Goal: Task Accomplishment & Management: Manage account settings

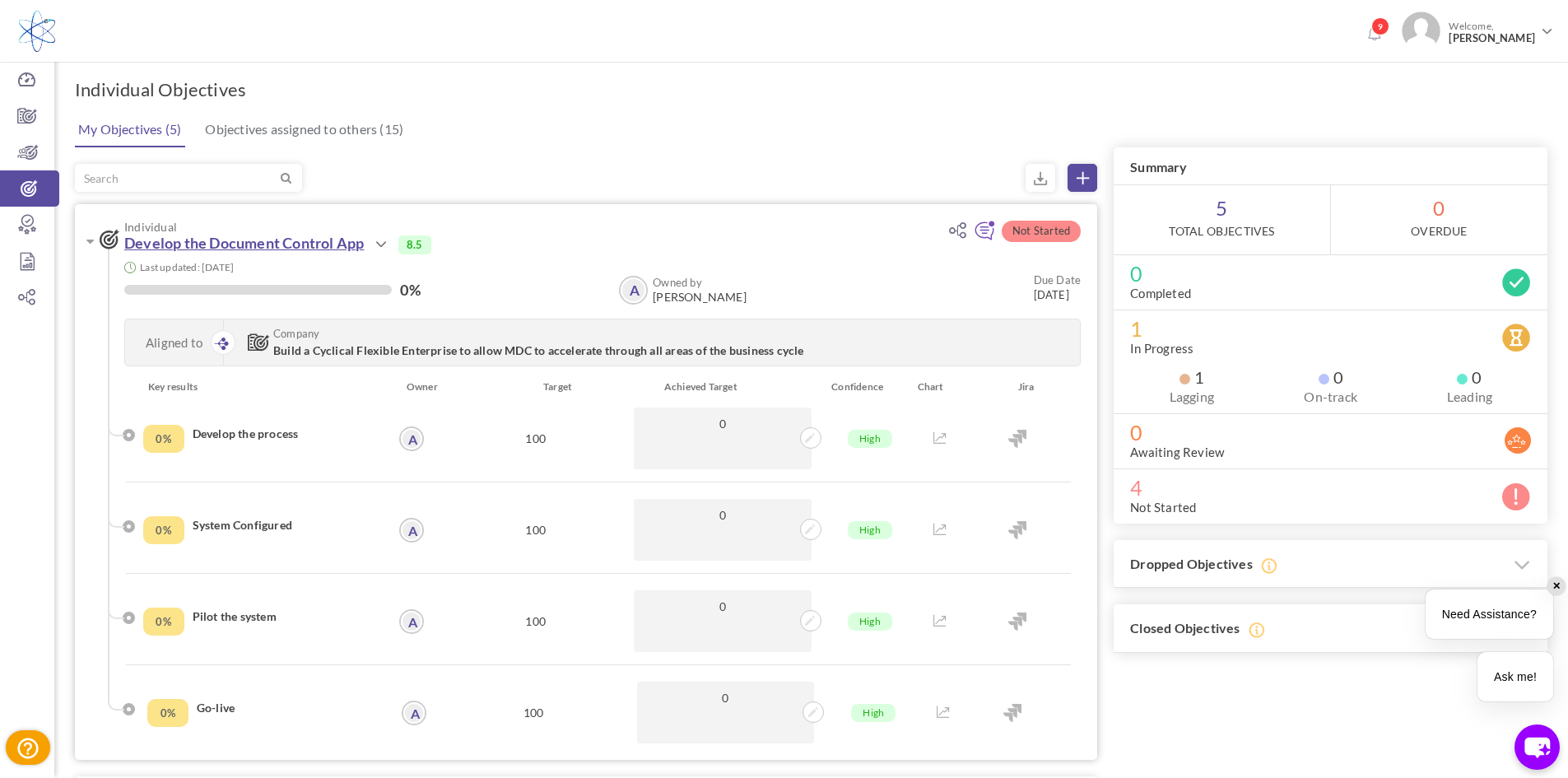
click at [287, 248] on link "Develop the Document Control App" at bounding box center [244, 243] width 239 height 19
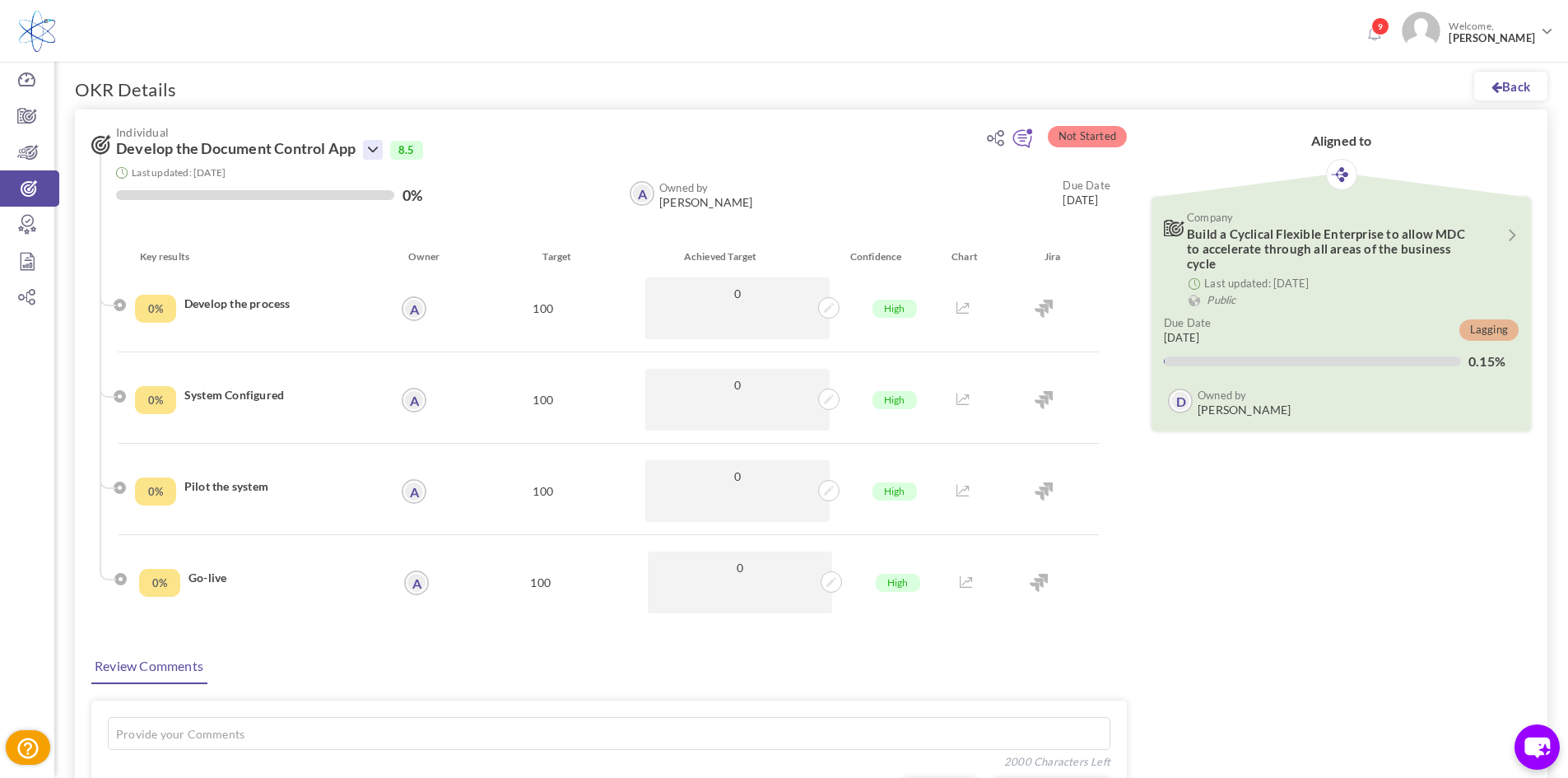
click at [376, 157] on icon at bounding box center [373, 149] width 19 height 19
click at [402, 223] on link "Edit" at bounding box center [427, 227] width 96 height 29
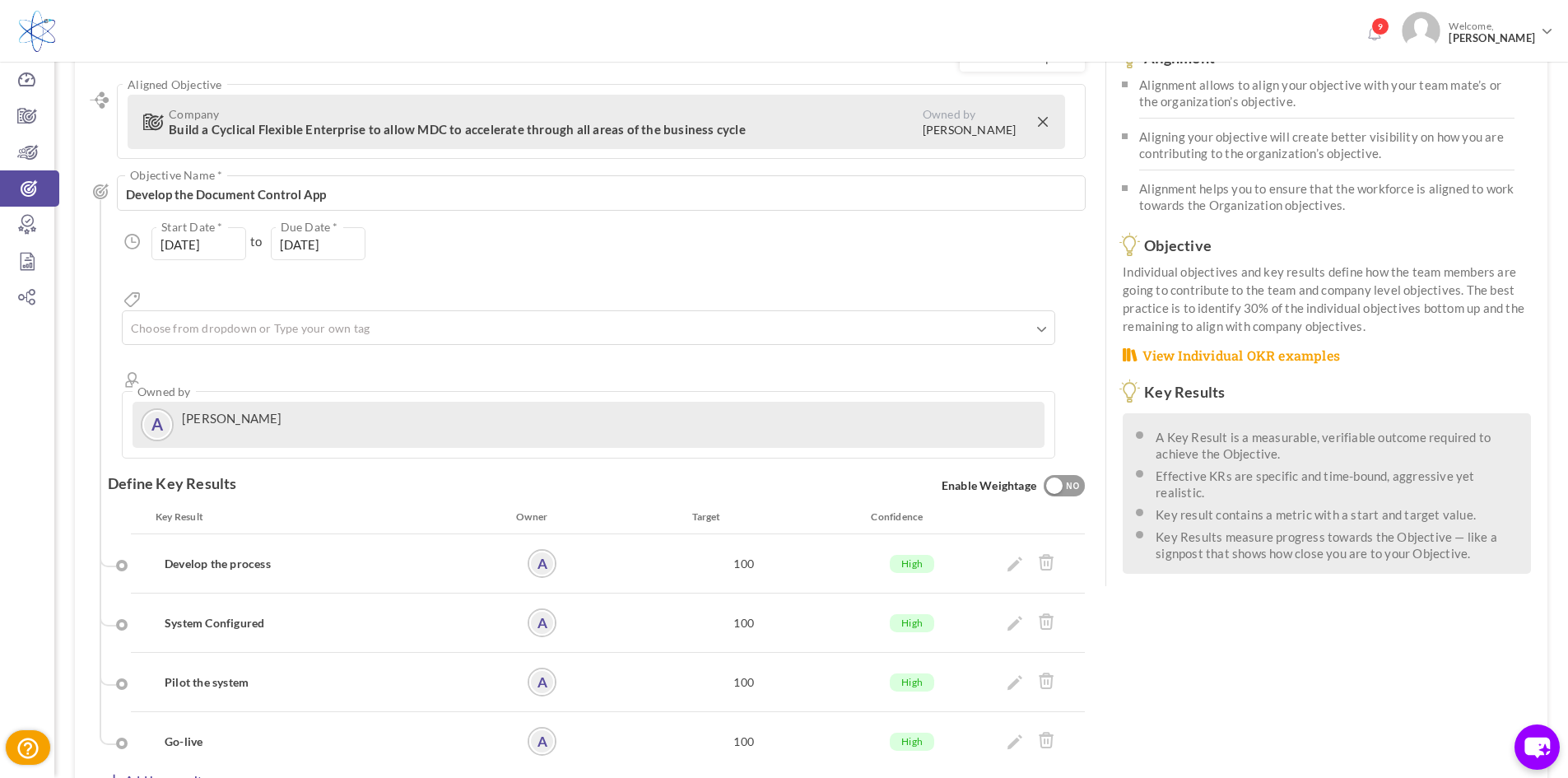
scroll to position [165, 0]
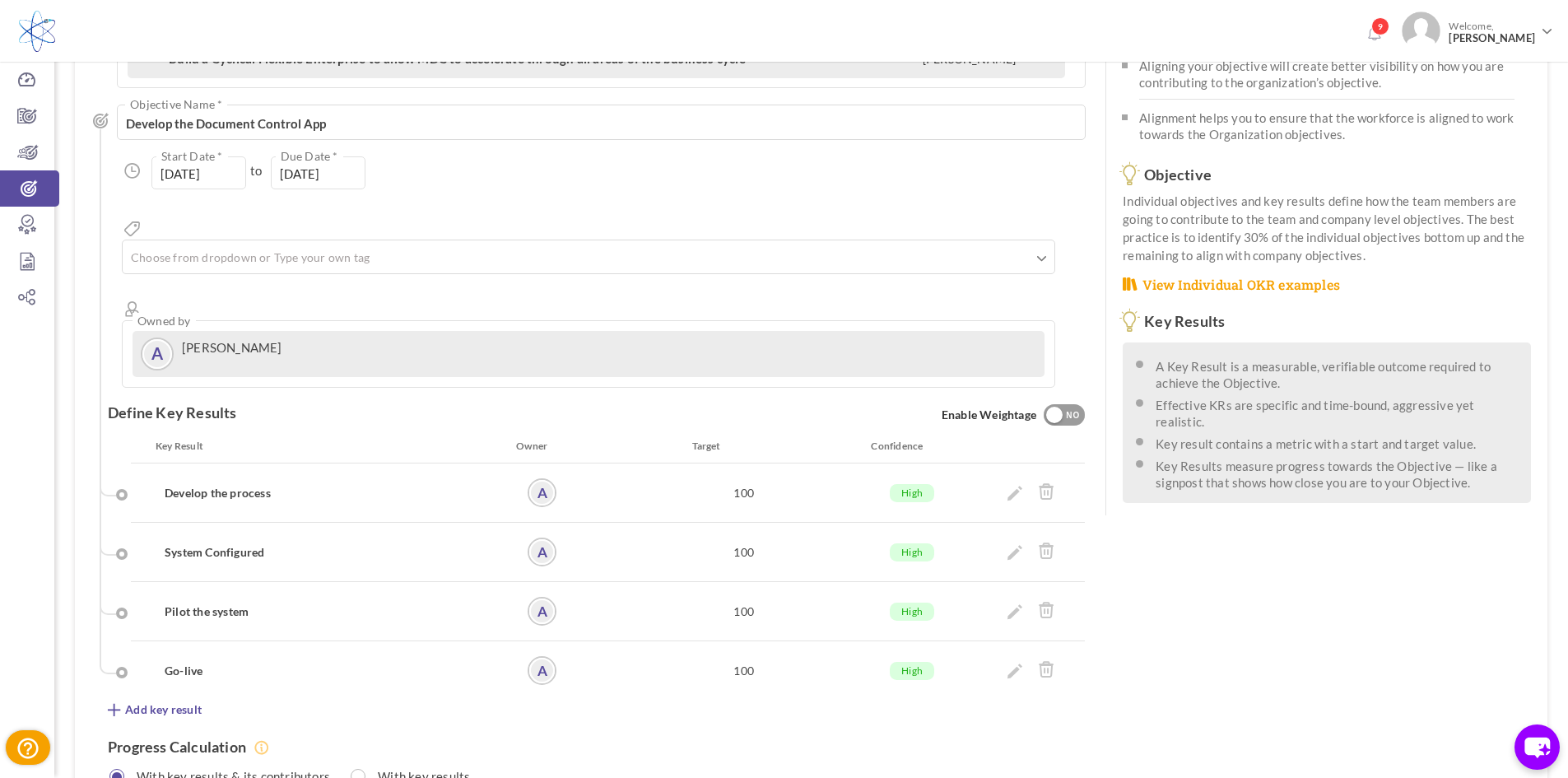
click at [194, 663] on h4 "Go-live" at bounding box center [322, 671] width 313 height 17
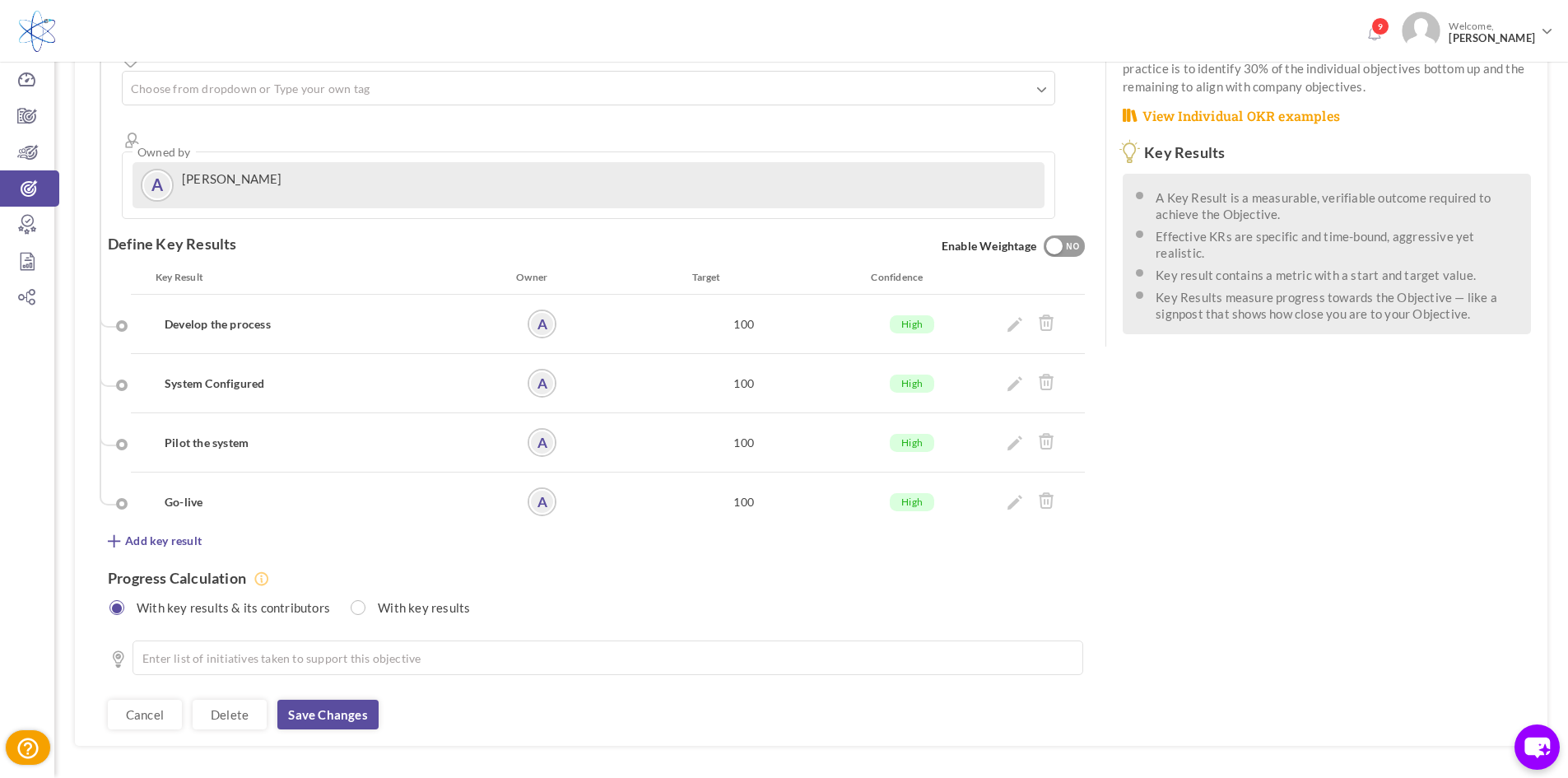
scroll to position [341, 0]
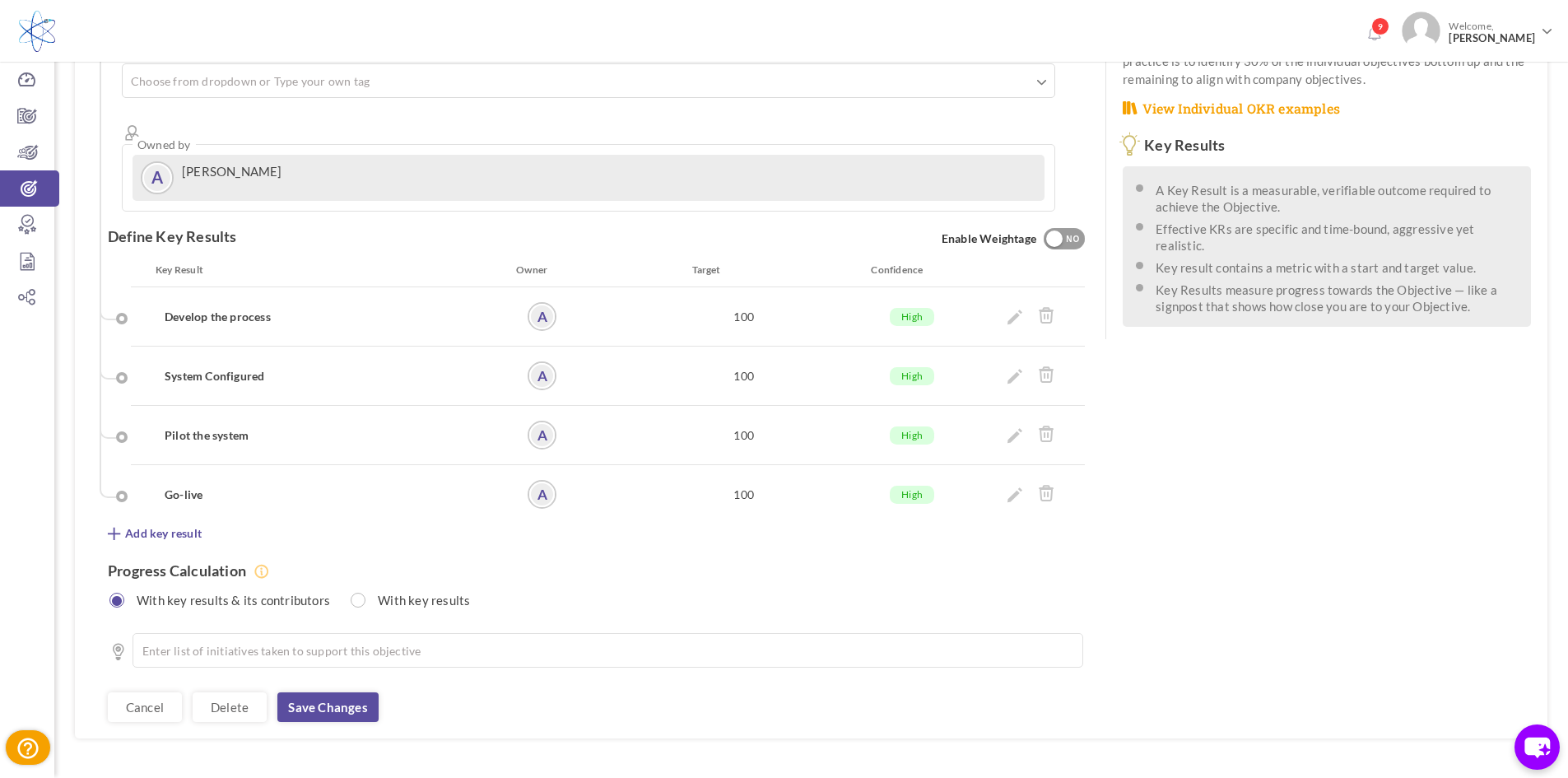
click at [136, 480] on li "Go-live A 100 High 0% Go-live KR 4 * 0 # # A #" at bounding box center [607, 494] width 954 height 29
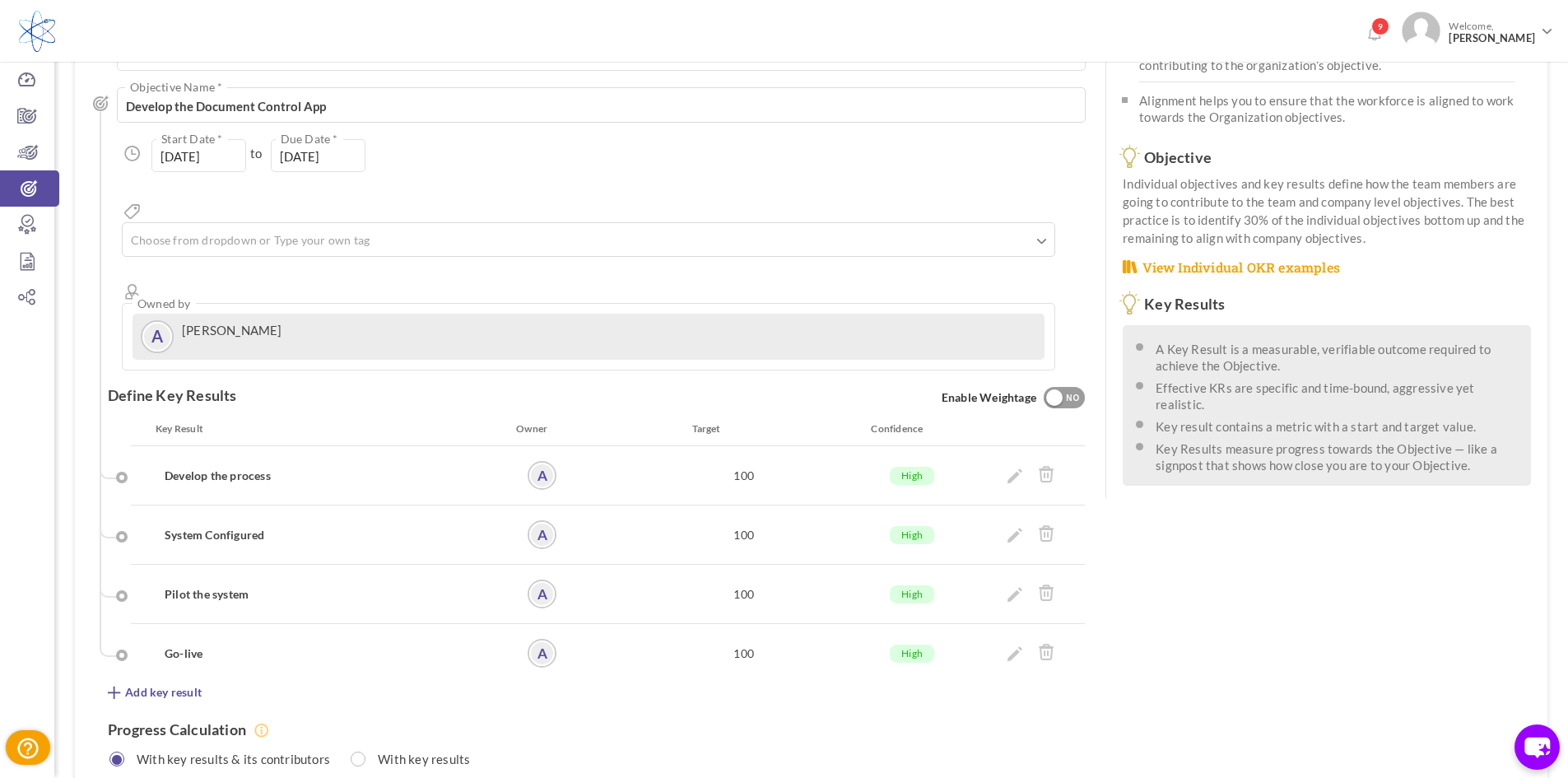
scroll to position [176, 0]
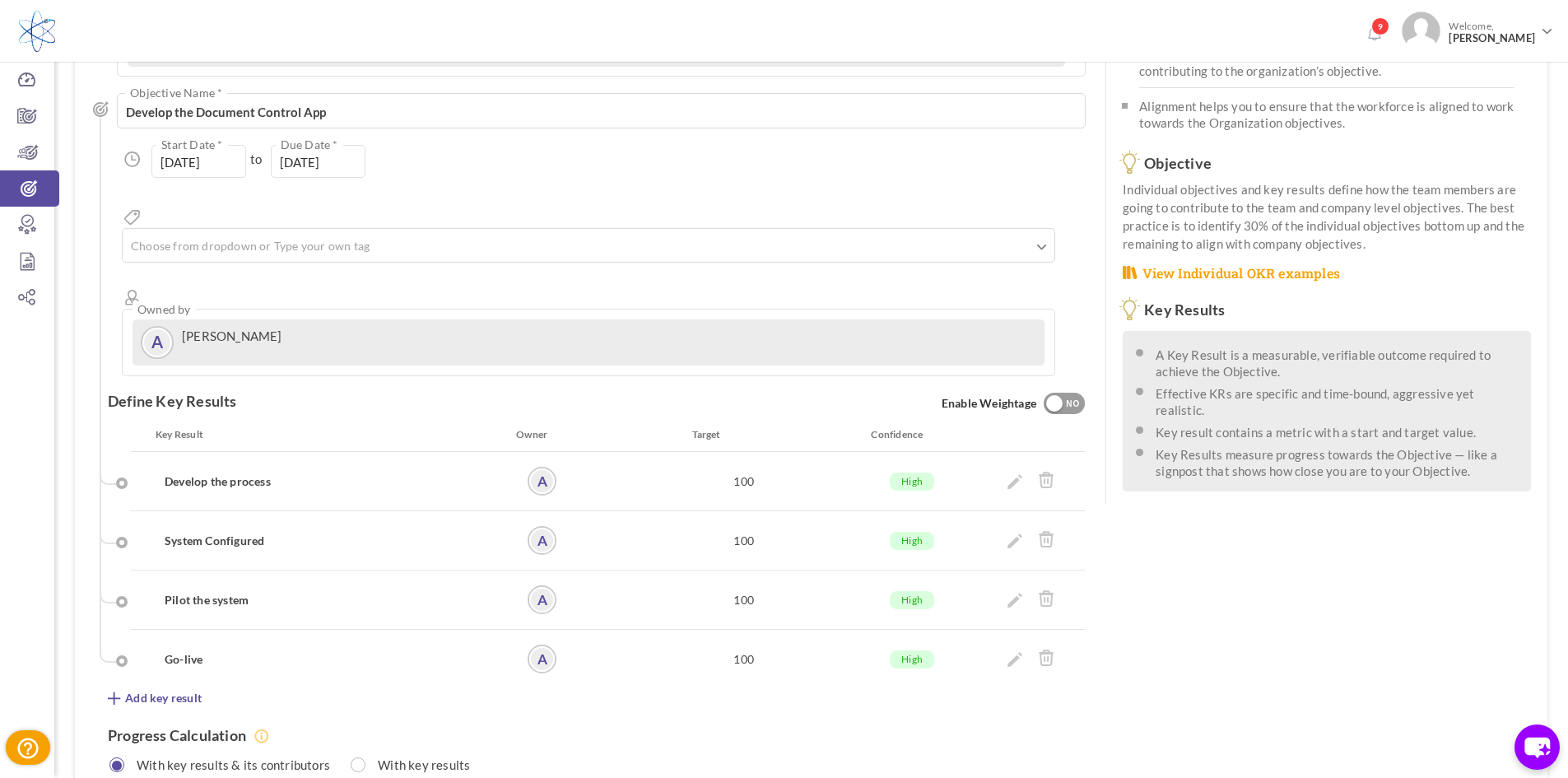
click at [182, 466] on div "Develop the process" at bounding box center [335, 480] width 385 height 29
click at [1012, 474] on icon at bounding box center [1015, 481] width 15 height 15
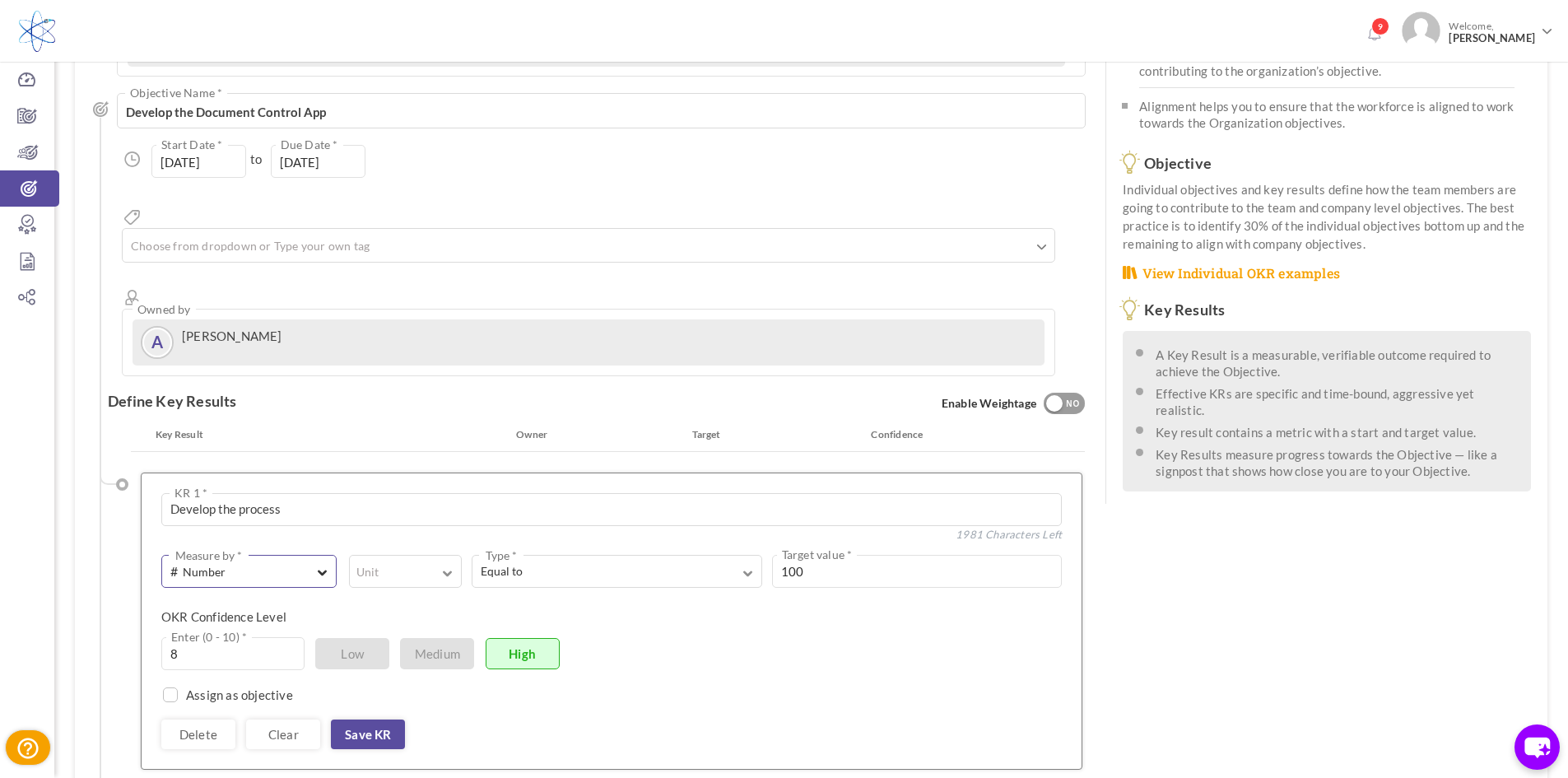
click at [321, 562] on span "button" at bounding box center [323, 569] width 10 height 15
click at [271, 630] on link "A Text" at bounding box center [249, 642] width 158 height 25
click at [414, 555] on textarea at bounding box center [708, 571] width 708 height 33
type textarea "Q1"
click at [358, 725] on link "Save KR" at bounding box center [368, 740] width 74 height 30
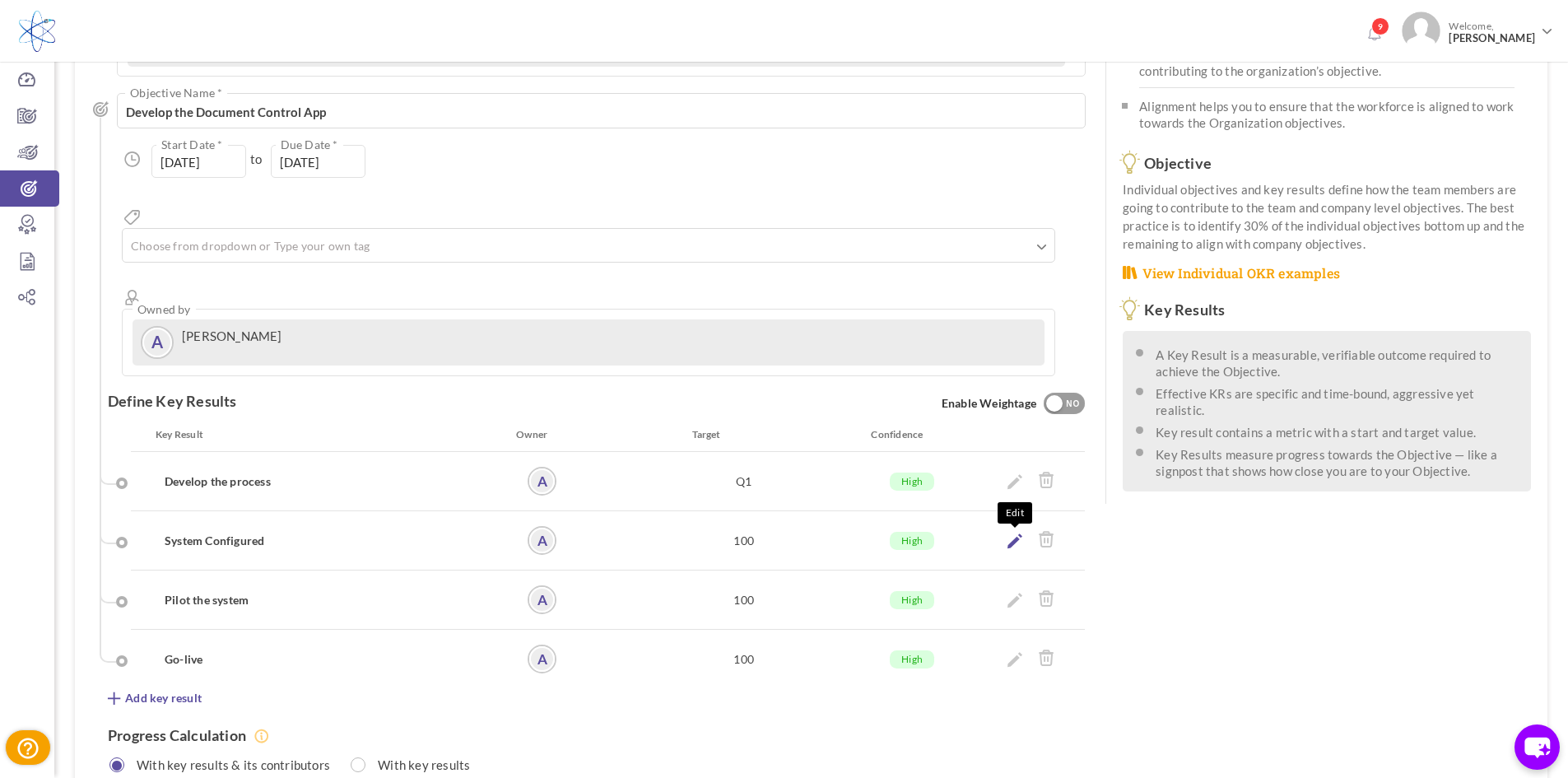
click at [1022, 533] on icon at bounding box center [1015, 541] width 15 height 15
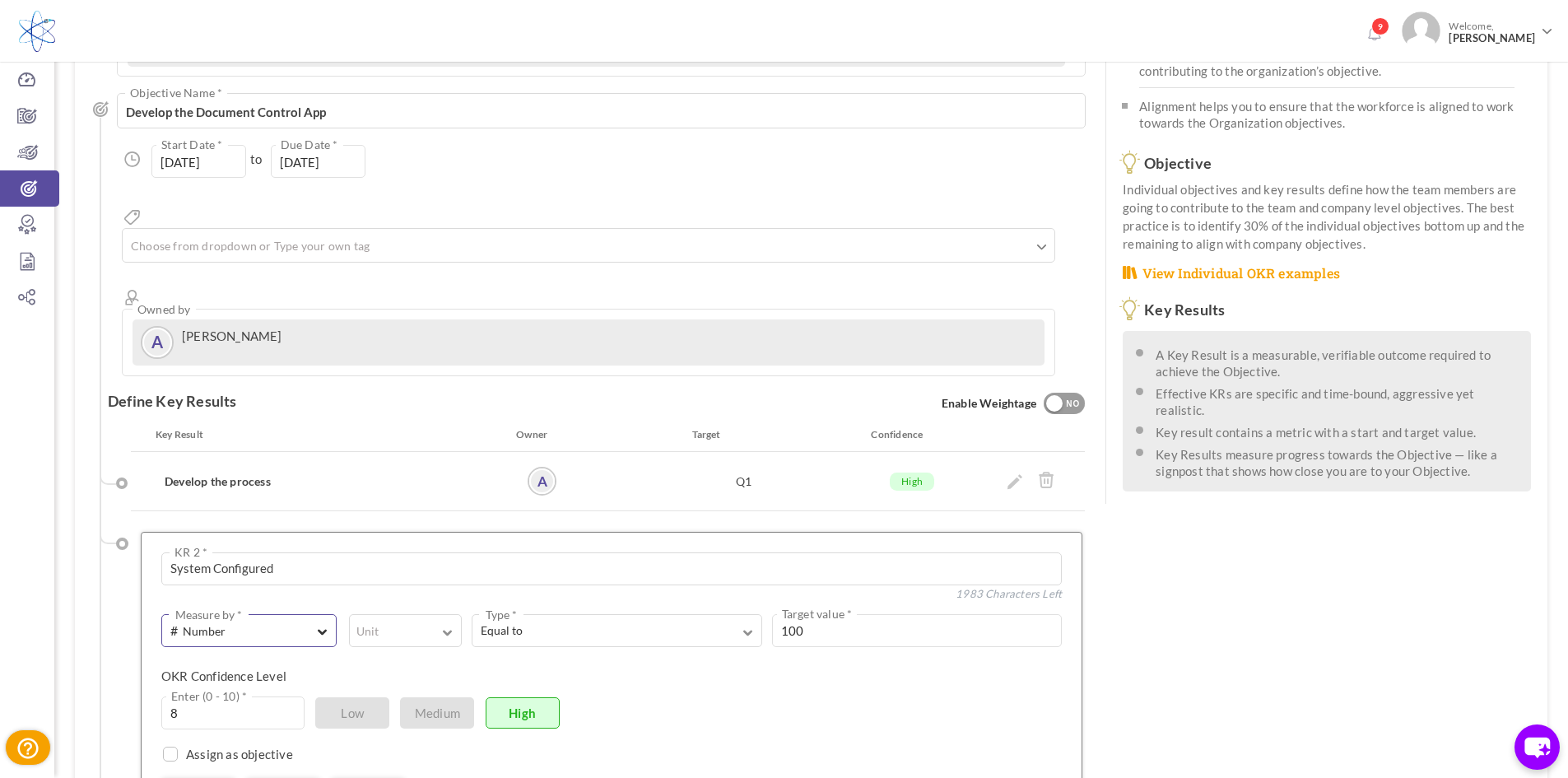
click at [254, 621] on span "# Number" at bounding box center [238, 631] width 135 height 19
click at [247, 689] on link "A Text" at bounding box center [249, 701] width 158 height 25
click at [419, 614] on textarea at bounding box center [708, 631] width 708 height 33
type textarea "Q2"
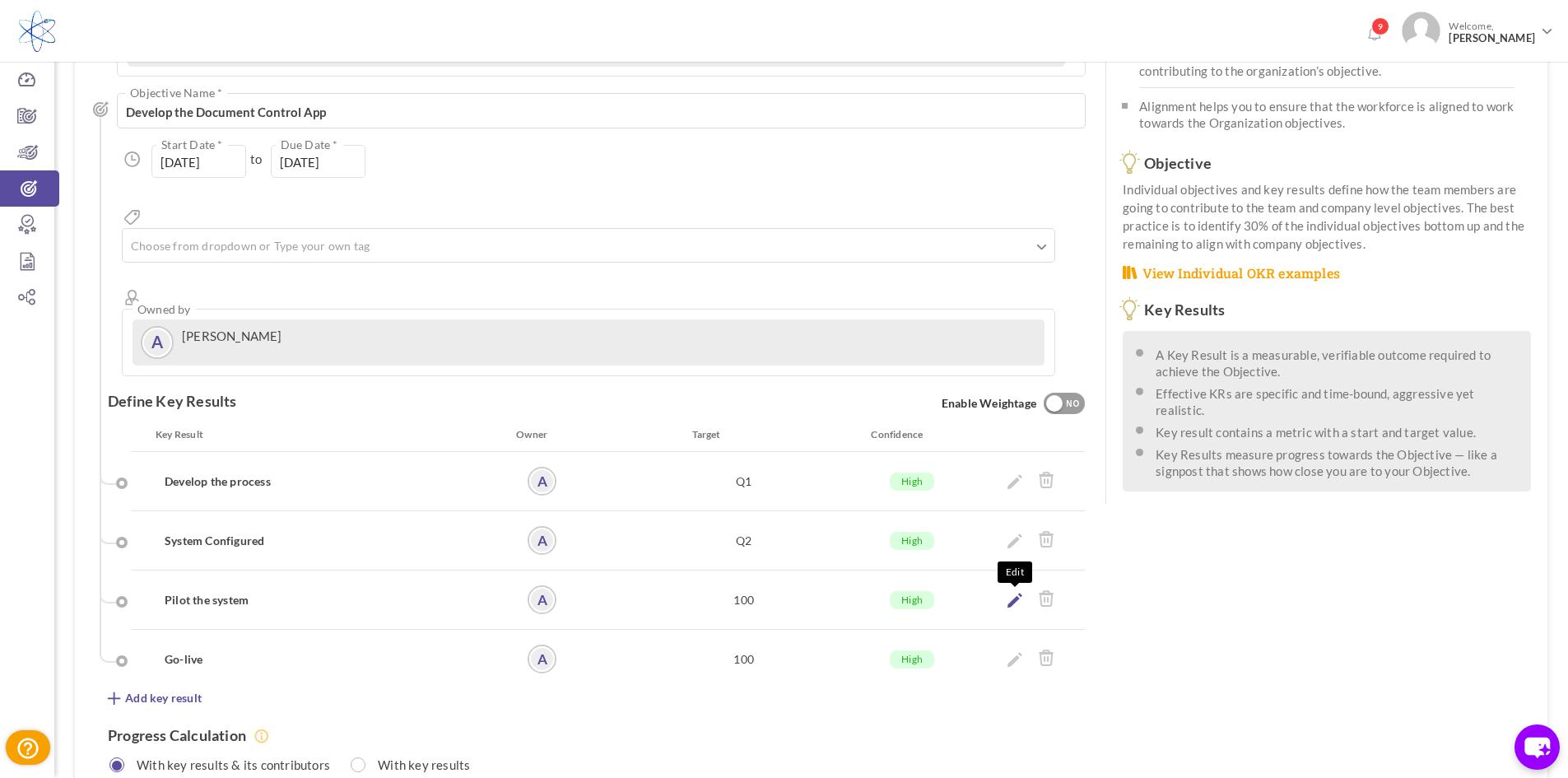
click at [1012, 593] on icon at bounding box center [1015, 600] width 15 height 15
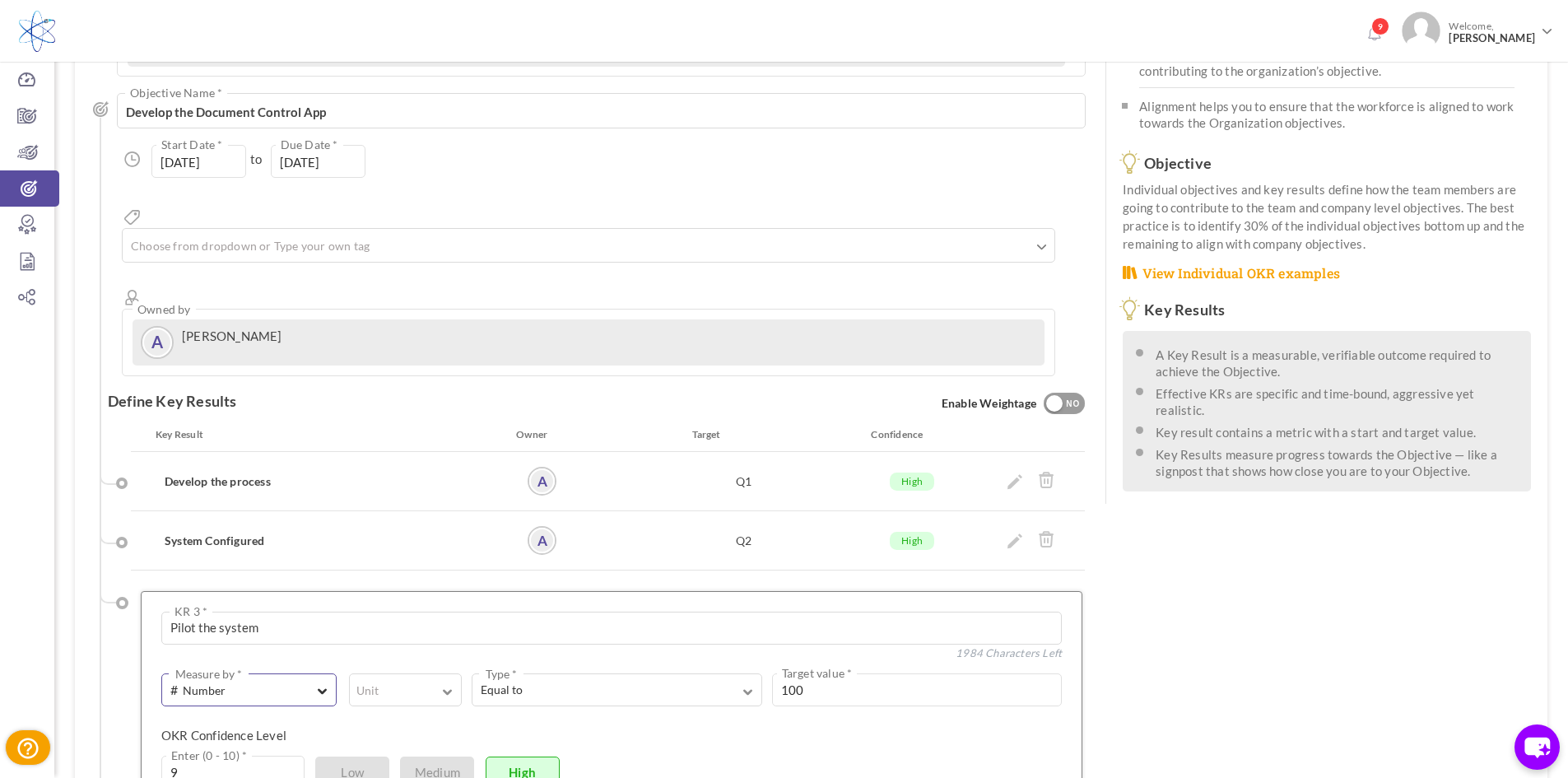
click at [328, 673] on button "# Number Measure by *" at bounding box center [249, 690] width 175 height 33
click at [286, 748] on link "A Text" at bounding box center [249, 760] width 158 height 25
click at [491, 673] on textarea at bounding box center [708, 690] width 708 height 33
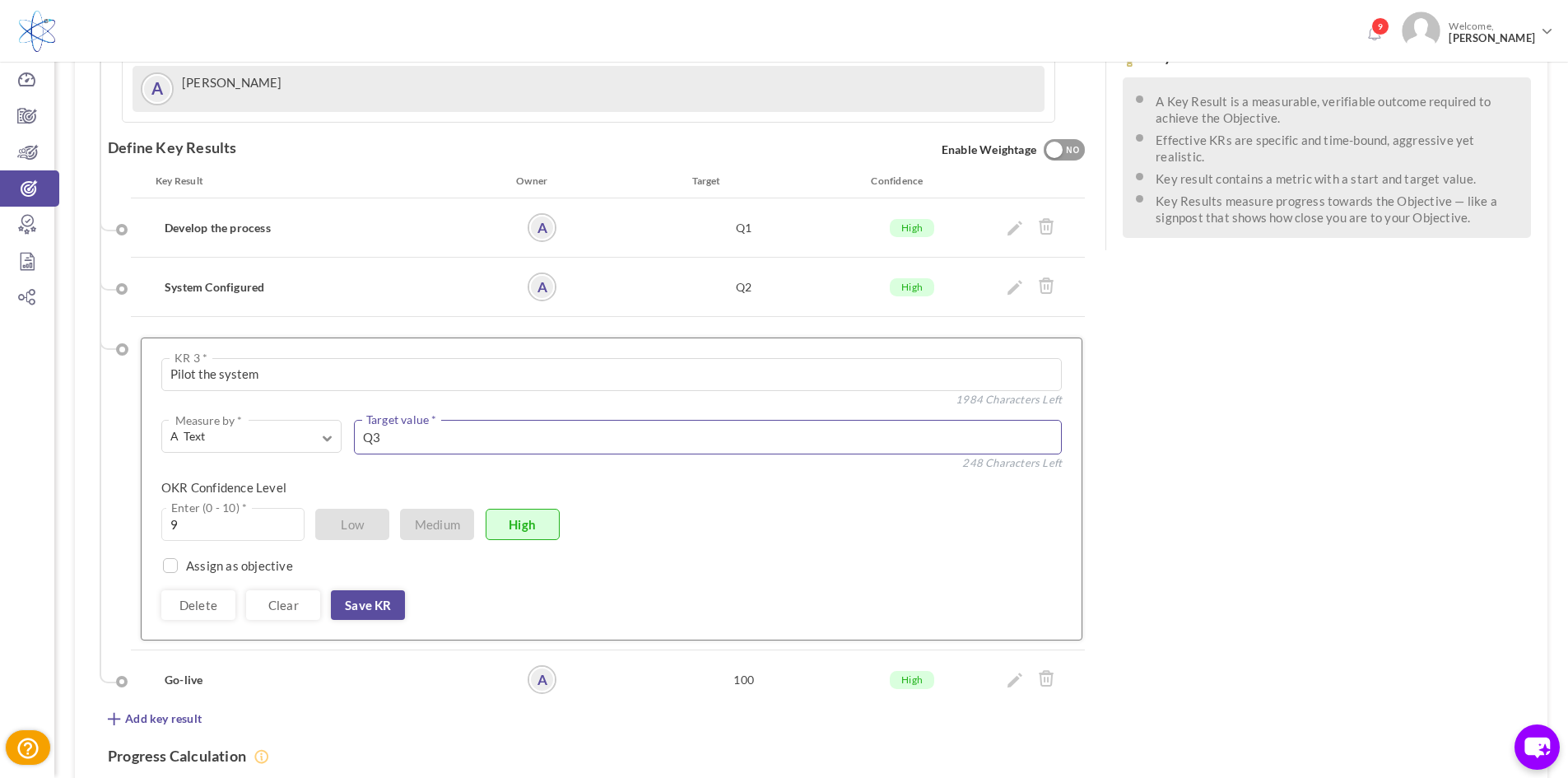
scroll to position [505, 0]
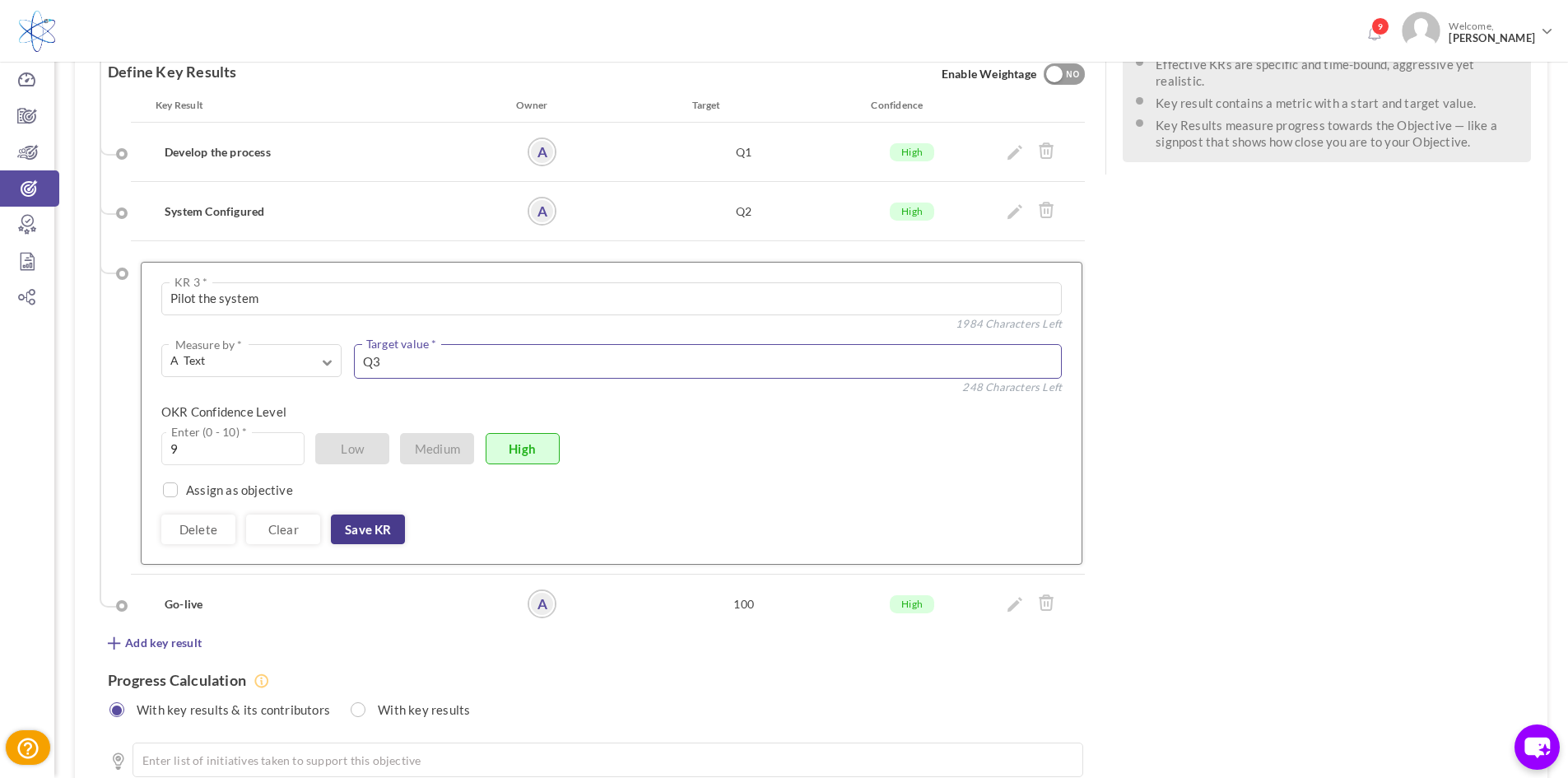
type textarea "Q3"
click at [358, 515] on link "Save KR" at bounding box center [368, 529] width 74 height 30
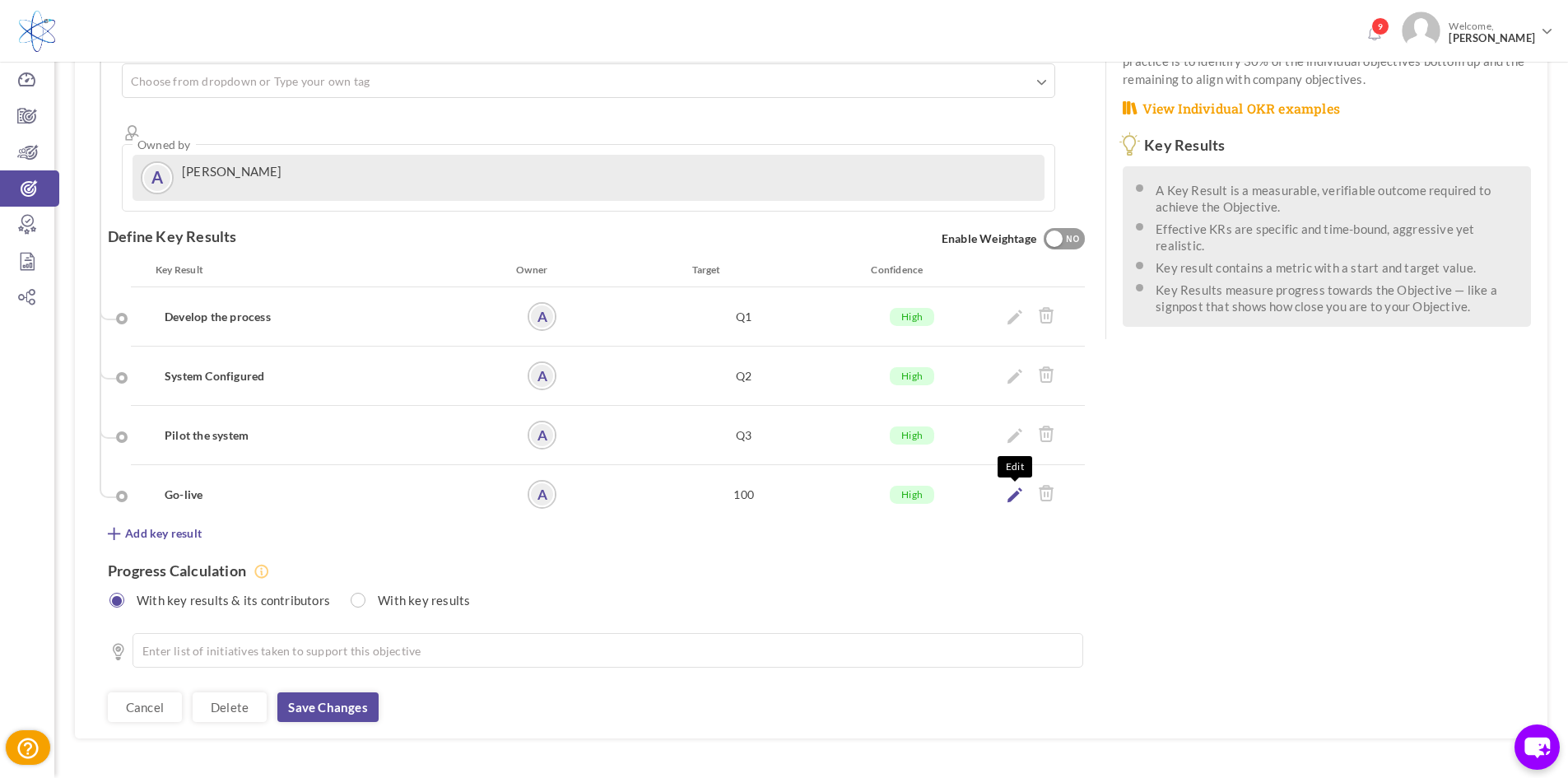
click at [1013, 488] on icon at bounding box center [1015, 495] width 15 height 15
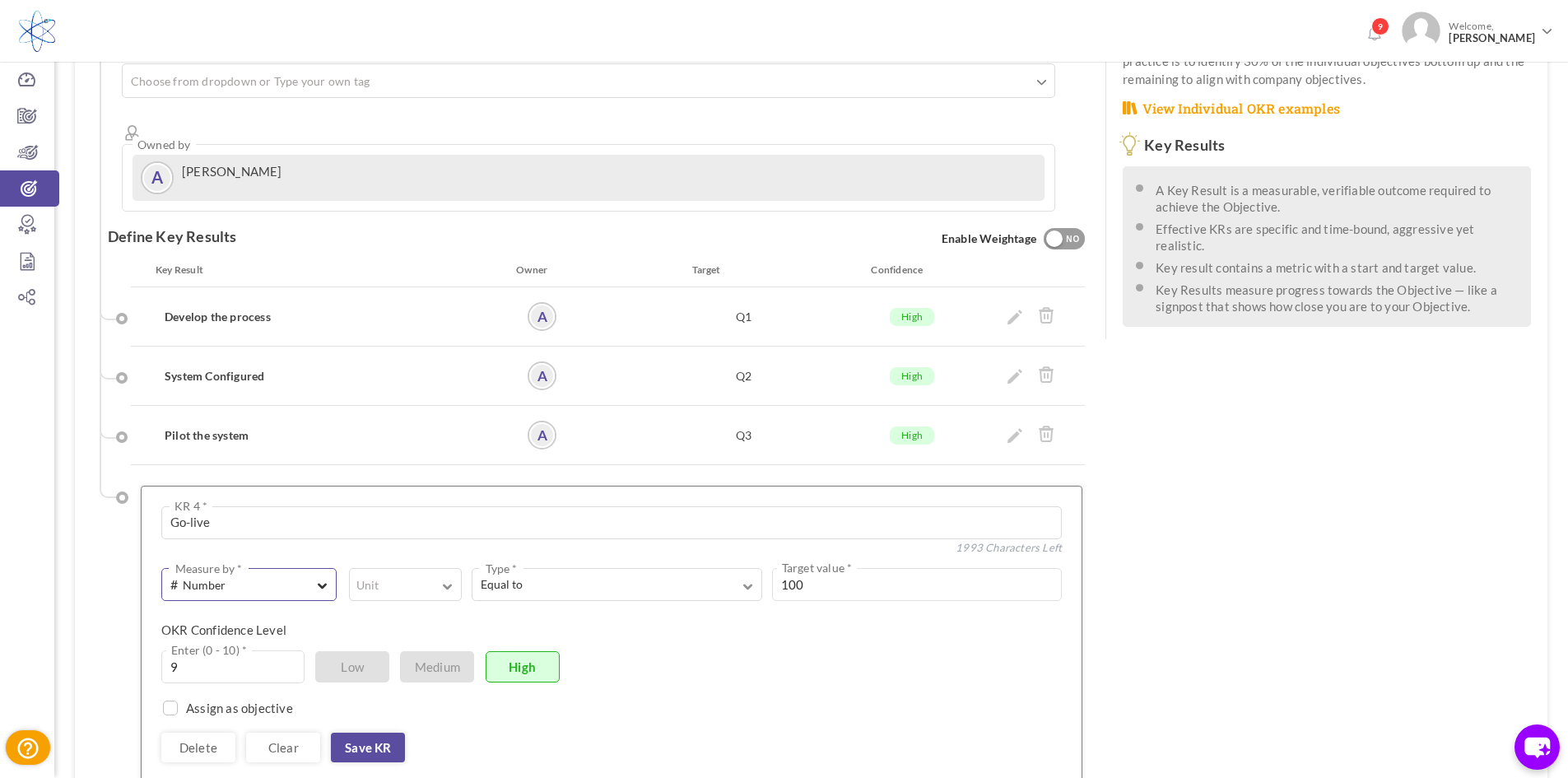
click at [271, 576] on span "# Number" at bounding box center [238, 585] width 135 height 19
click at [253, 643] on link "A Text" at bounding box center [249, 655] width 158 height 25
click at [363, 568] on textarea at bounding box center [708, 585] width 708 height 33
type textarea "Q4"
click at [356, 738] on link "Save KR" at bounding box center [368, 753] width 74 height 30
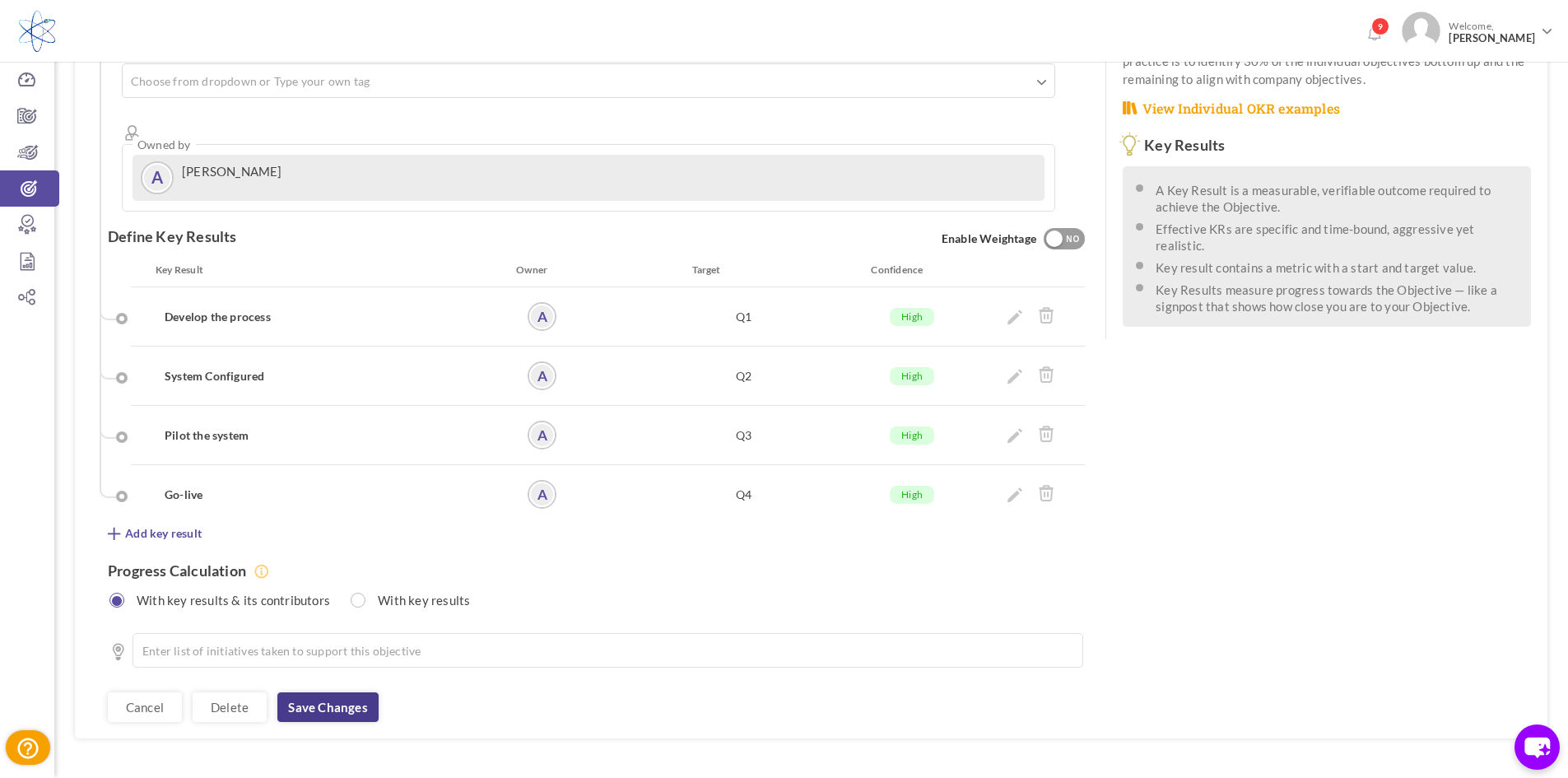
click at [347, 693] on link "Save changes" at bounding box center [327, 708] width 100 height 30
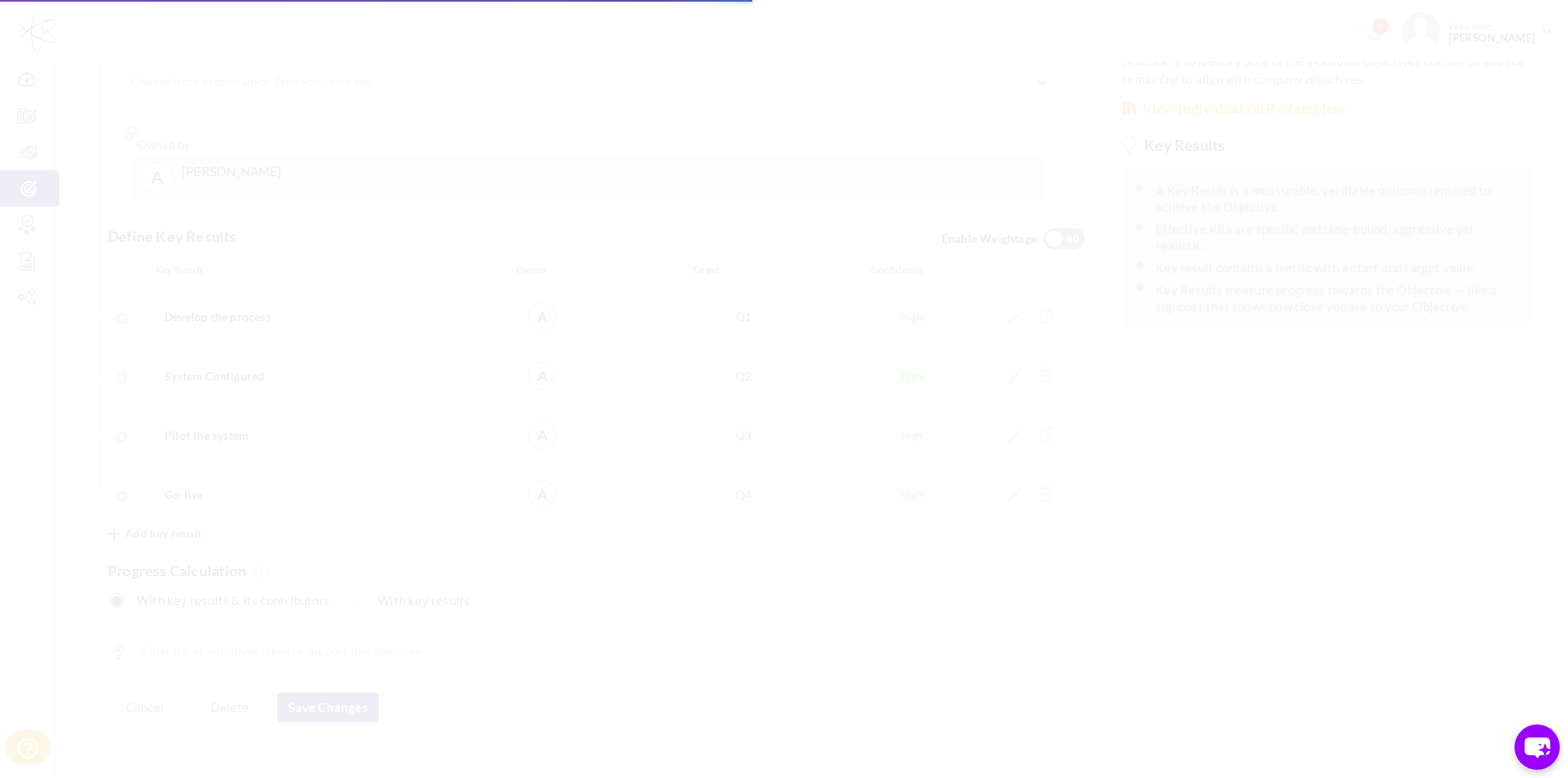
scroll to position [0, 0]
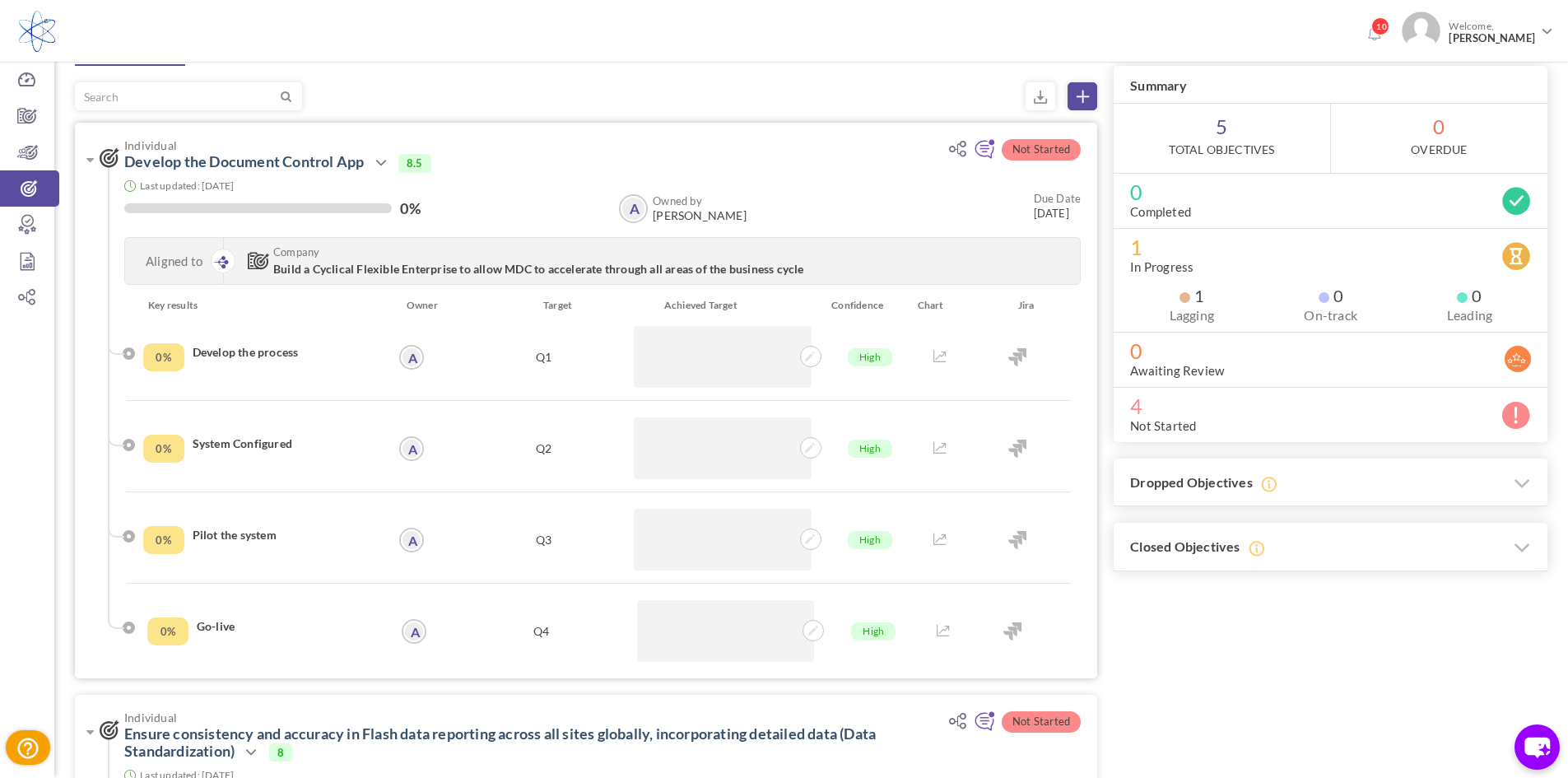
scroll to position [83, 0]
click at [812, 355] on icon at bounding box center [809, 355] width 10 height 10
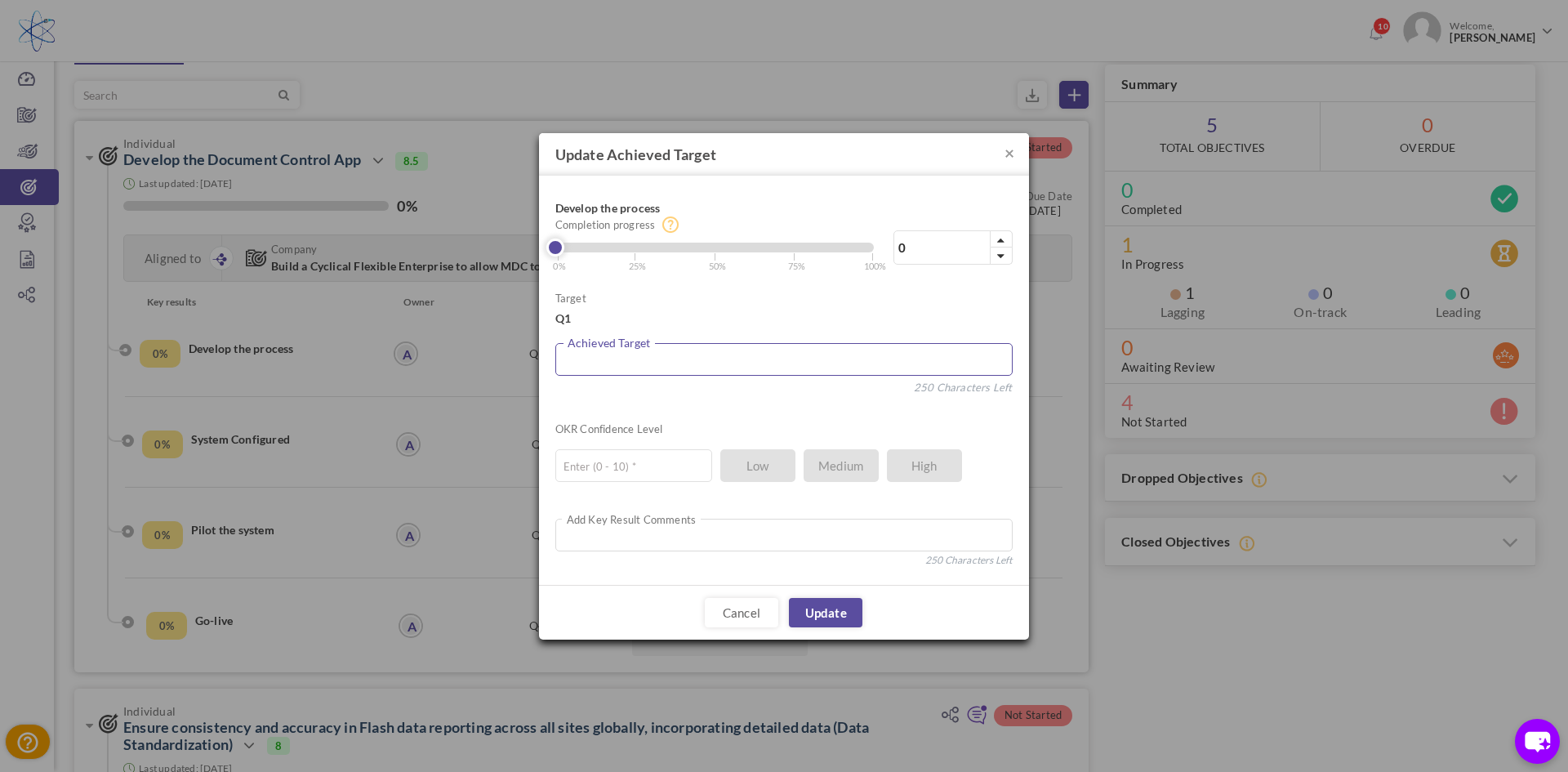
click at [791, 353] on textarea at bounding box center [784, 360] width 457 height 33
type input "100"
drag, startPoint x: 570, startPoint y: 247, endPoint x: 894, endPoint y: 264, distance: 324.4
click at [894, 264] on div "100% Completion progress 100 Reached maximum limit | 0% | 25% | 50% | 75% | 100%" at bounding box center [784, 233] width 457 height 81
click at [830, 615] on link "Update" at bounding box center [826, 613] width 74 height 29
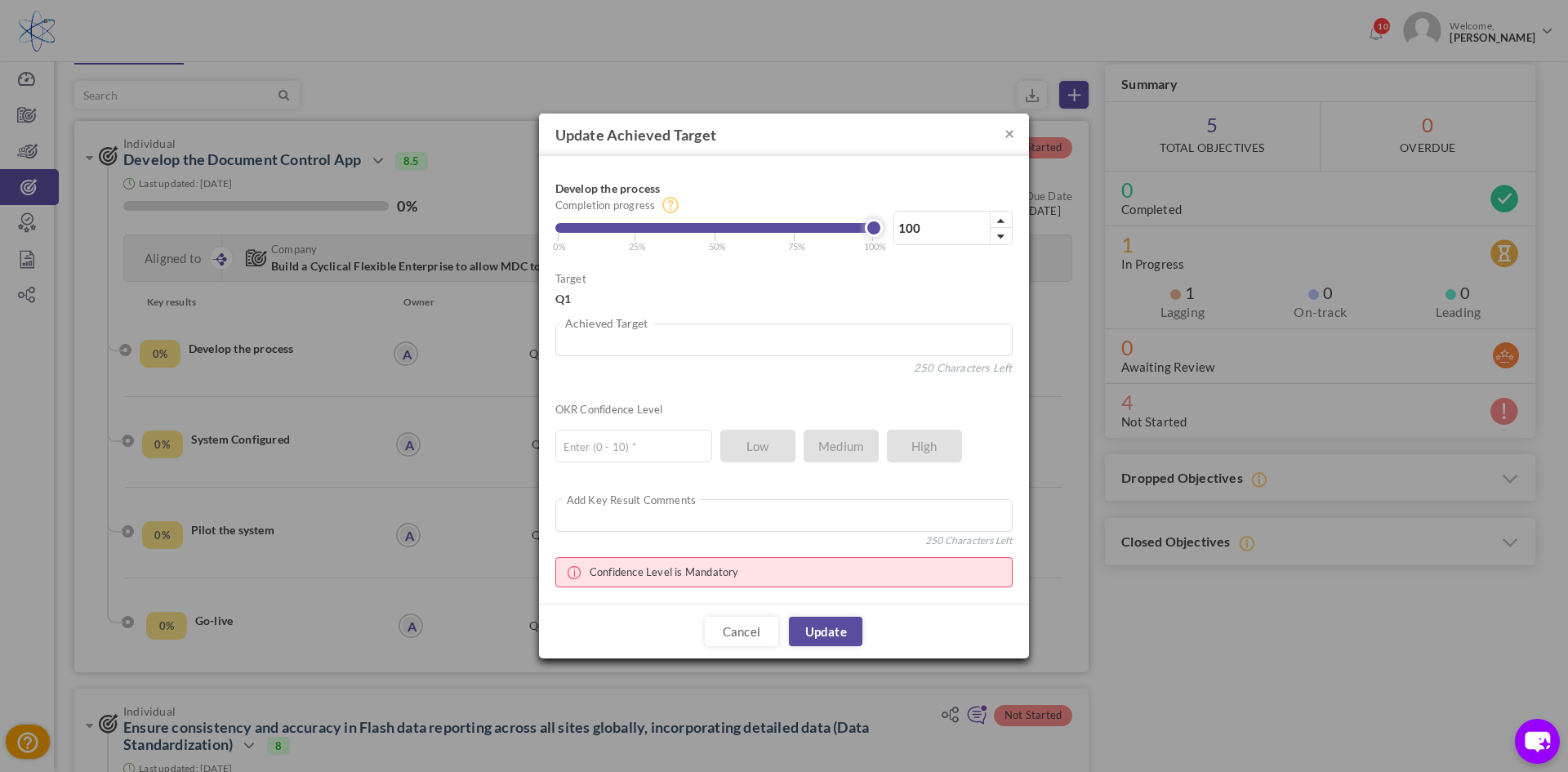
click at [853, 461] on ul "Enter (0 - 10) * Low Medium High" at bounding box center [775, 442] width 441 height 40
click at [846, 448] on ul "Enter (0 - 10) * Low Medium High" at bounding box center [775, 442] width 441 height 40
click at [888, 444] on ul "Enter (0 - 10) * Low Medium High" at bounding box center [775, 442] width 441 height 40
click at [599, 451] on input "text" at bounding box center [634, 446] width 156 height 33
type input "8"
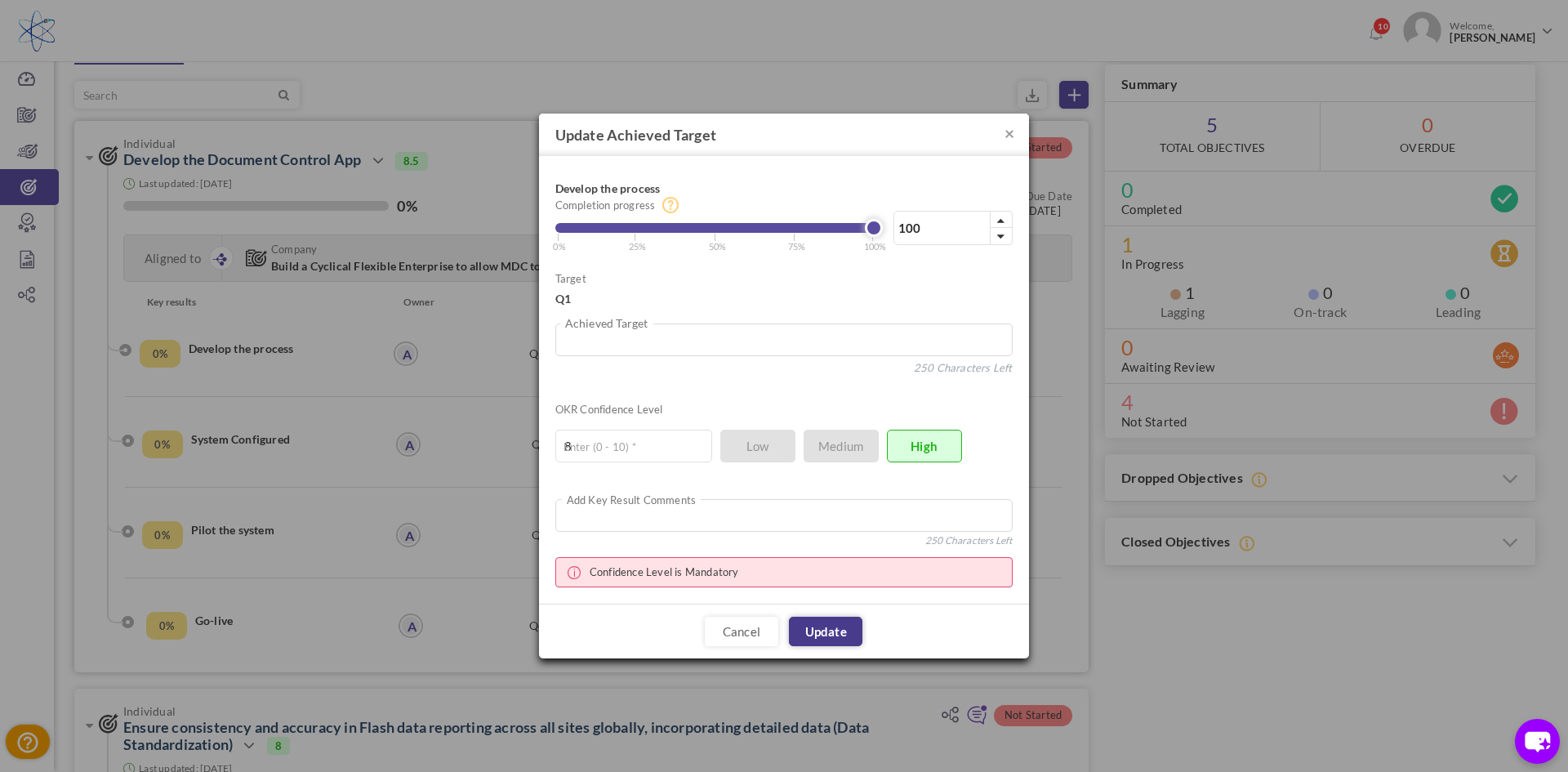
click at [829, 629] on link "Update" at bounding box center [826, 631] width 74 height 29
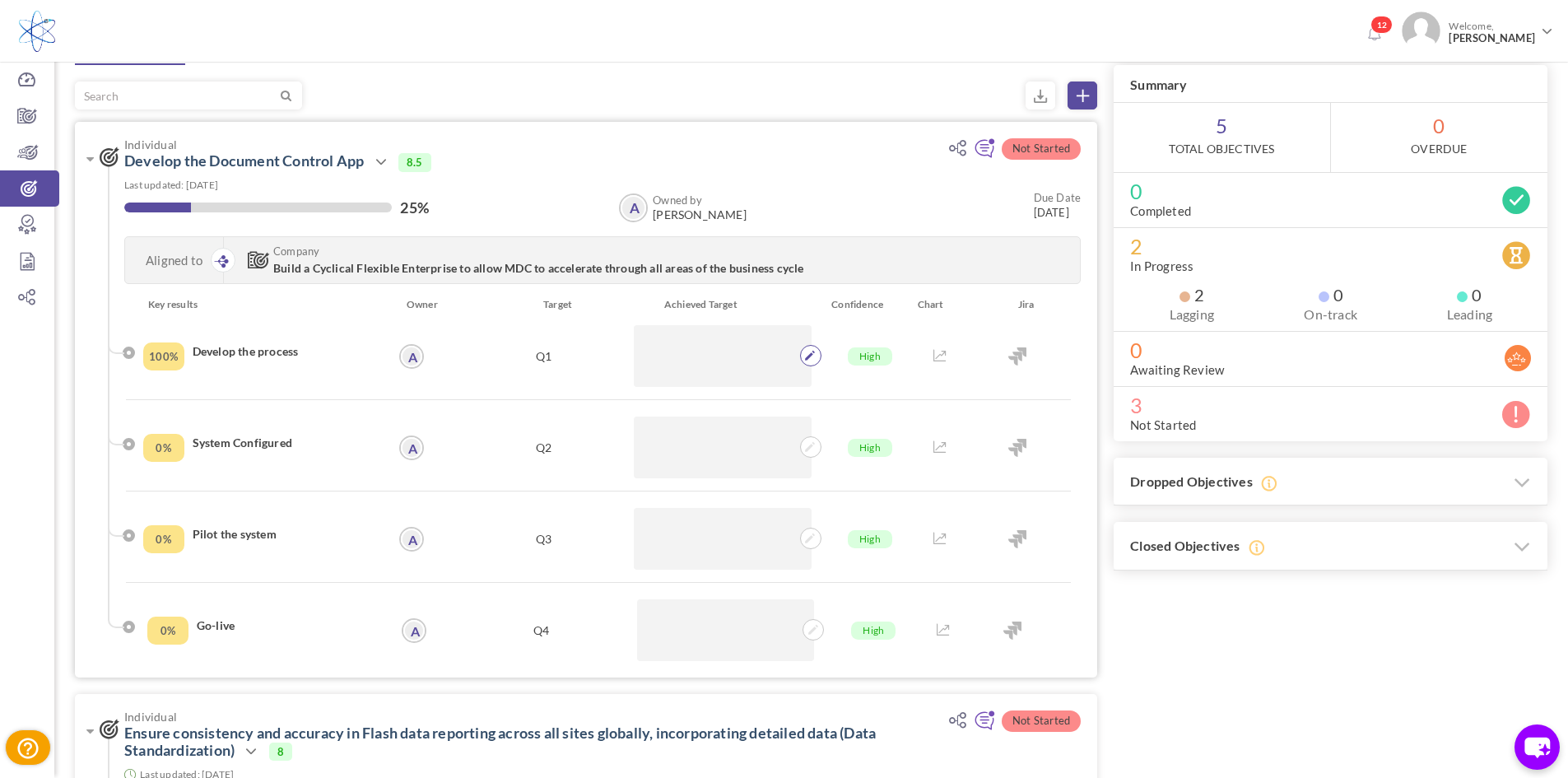
click at [813, 360] on icon at bounding box center [809, 355] width 10 height 10
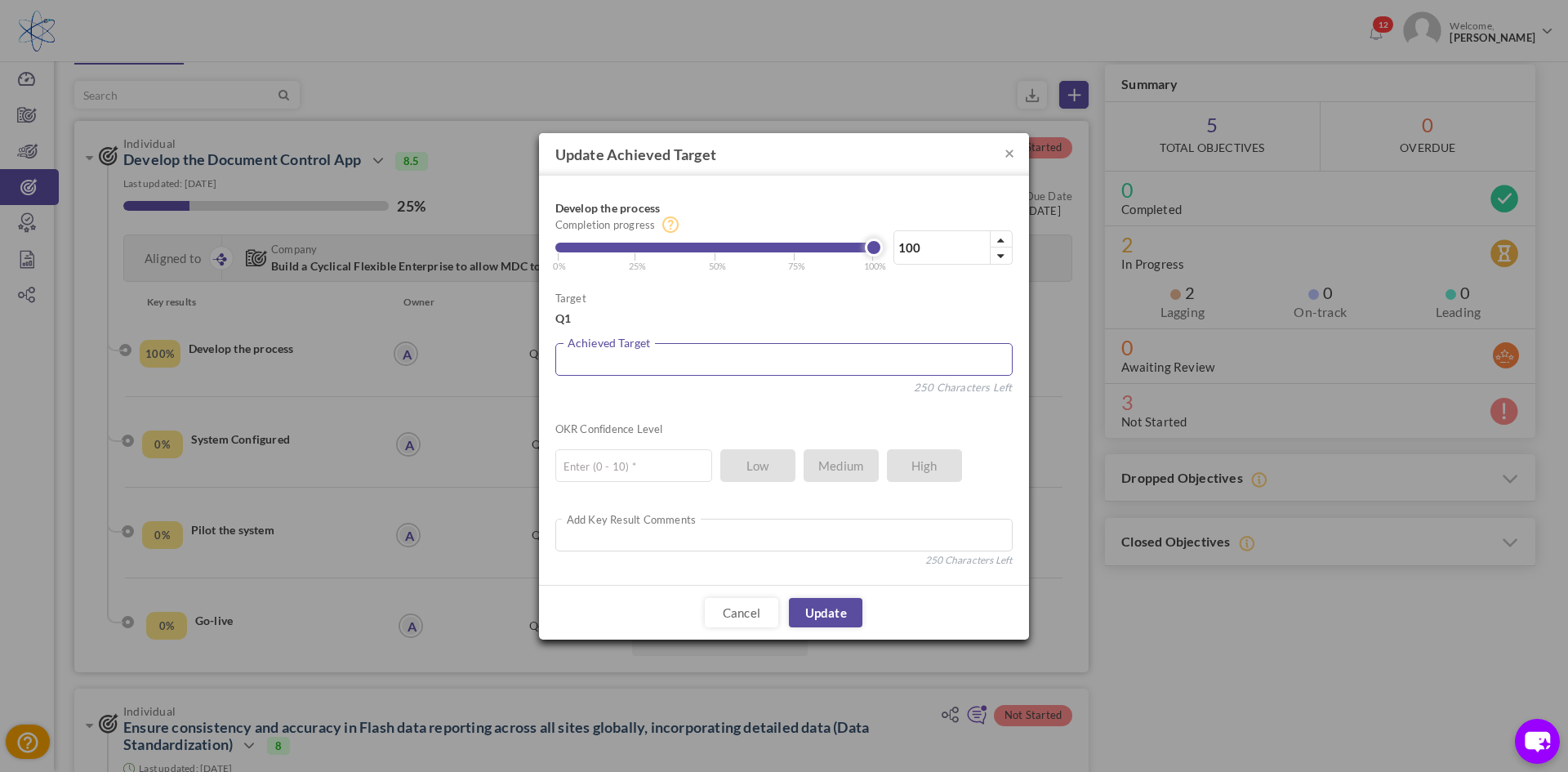
click at [722, 353] on textarea at bounding box center [784, 360] width 457 height 33
click at [730, 598] on div "Cancel Update" at bounding box center [784, 613] width 490 height 54
click at [737, 608] on link "Cancel" at bounding box center [741, 614] width 74 height 29
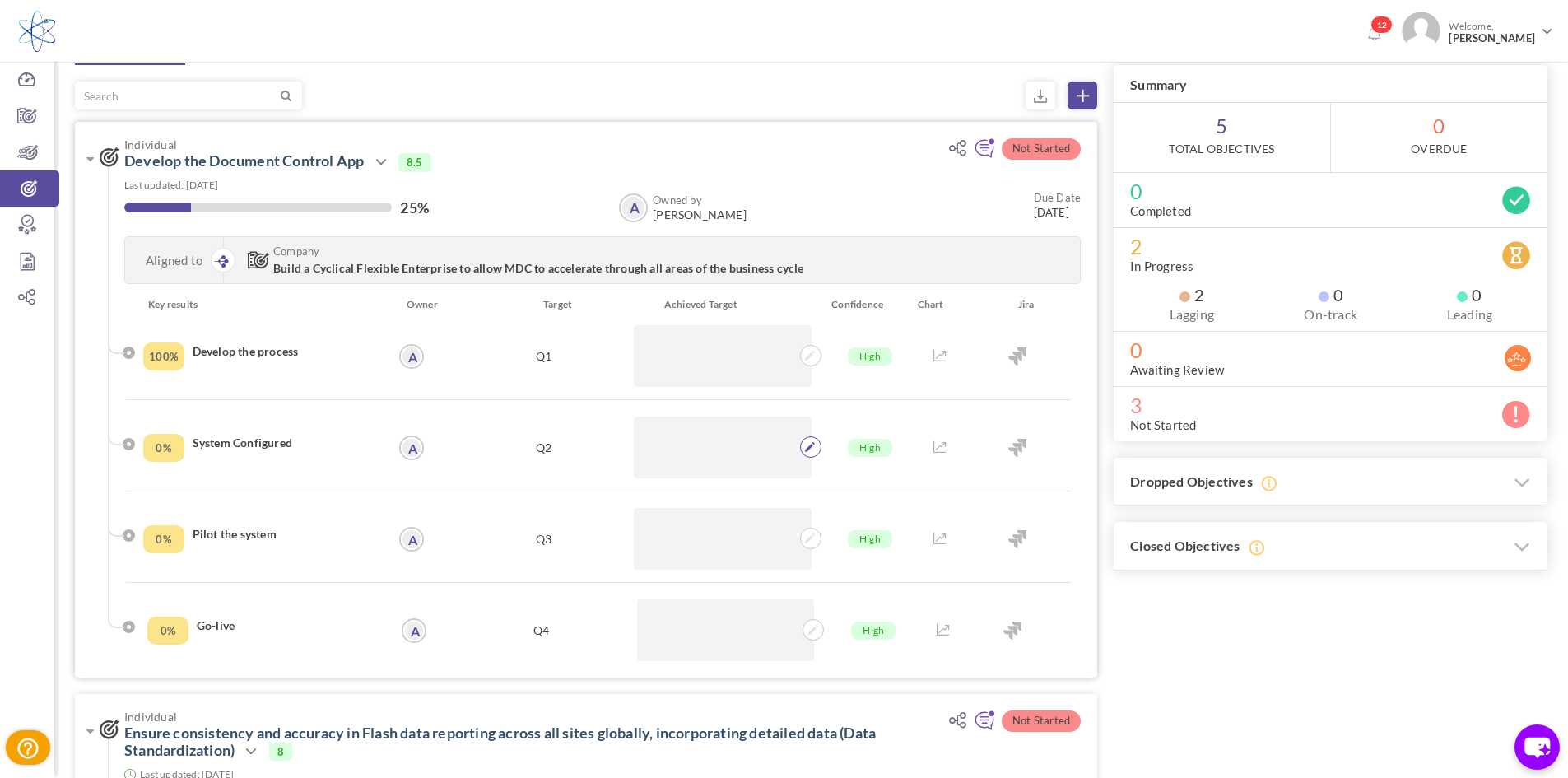
click at [811, 457] on span at bounding box center [810, 447] width 21 height 21
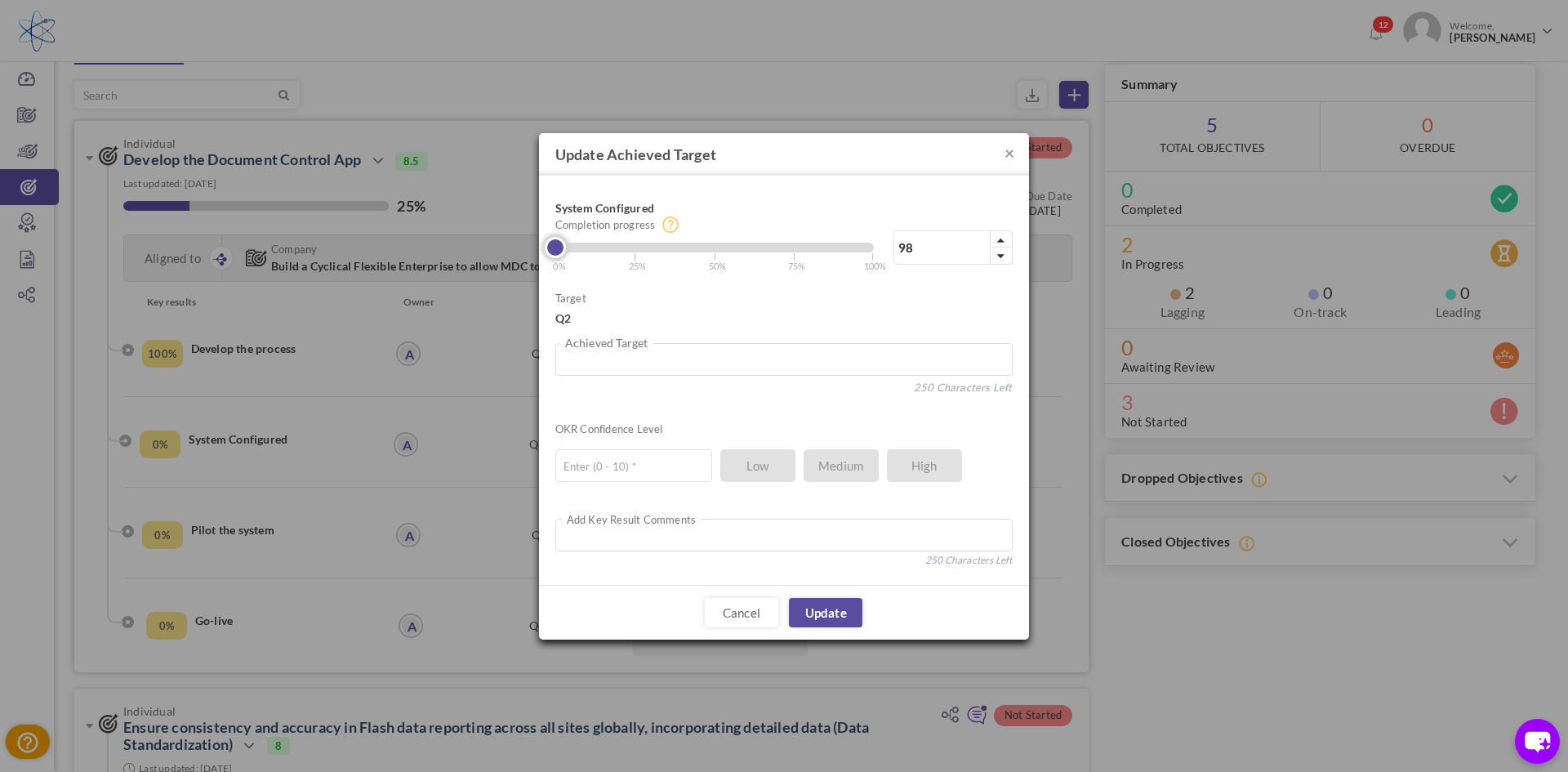
click at [865, 250] on div at bounding box center [715, 248] width 318 height 10
type input "100"
drag, startPoint x: 864, startPoint y: 249, endPoint x: 900, endPoint y: 256, distance: 36.7
click at [900, 256] on div "100% Completion progress 100 Reached maximum limit | 0% | 25% | 50% | 75% | 100%" at bounding box center [784, 233] width 457 height 81
click at [686, 459] on input "text" at bounding box center [634, 466] width 156 height 33
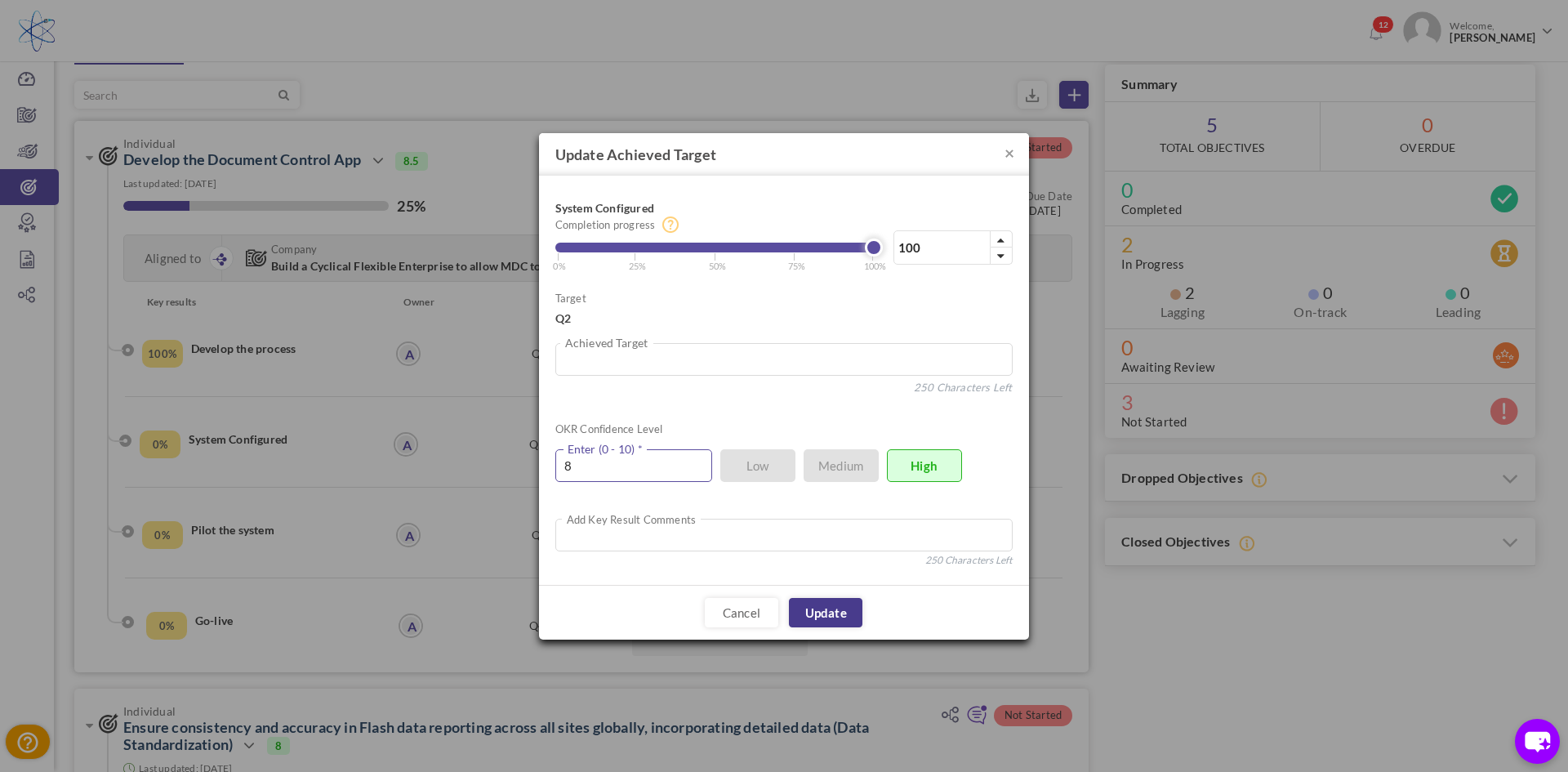
type input "8"
click at [862, 616] on link "Update" at bounding box center [826, 613] width 74 height 29
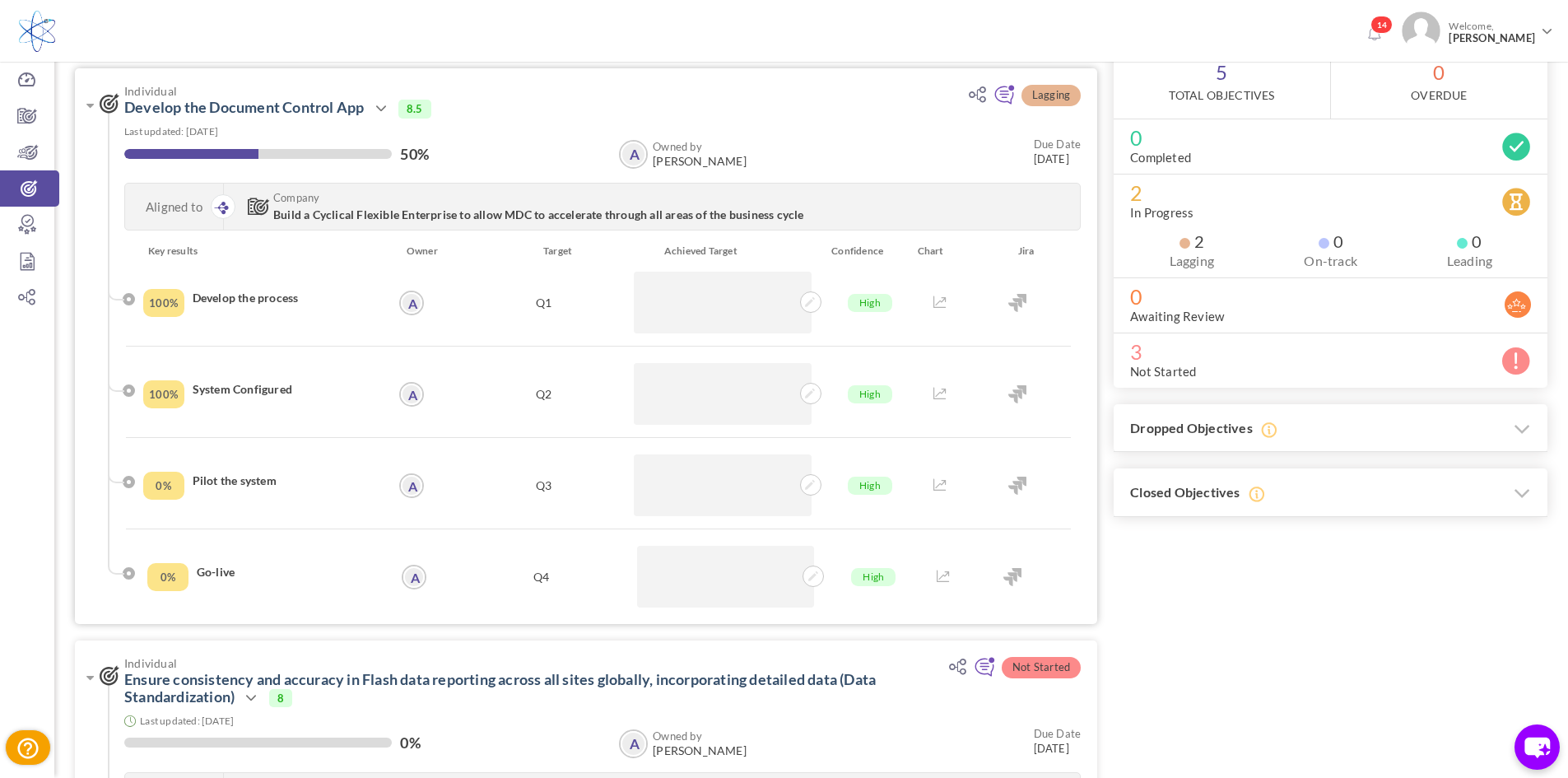
scroll to position [165, 0]
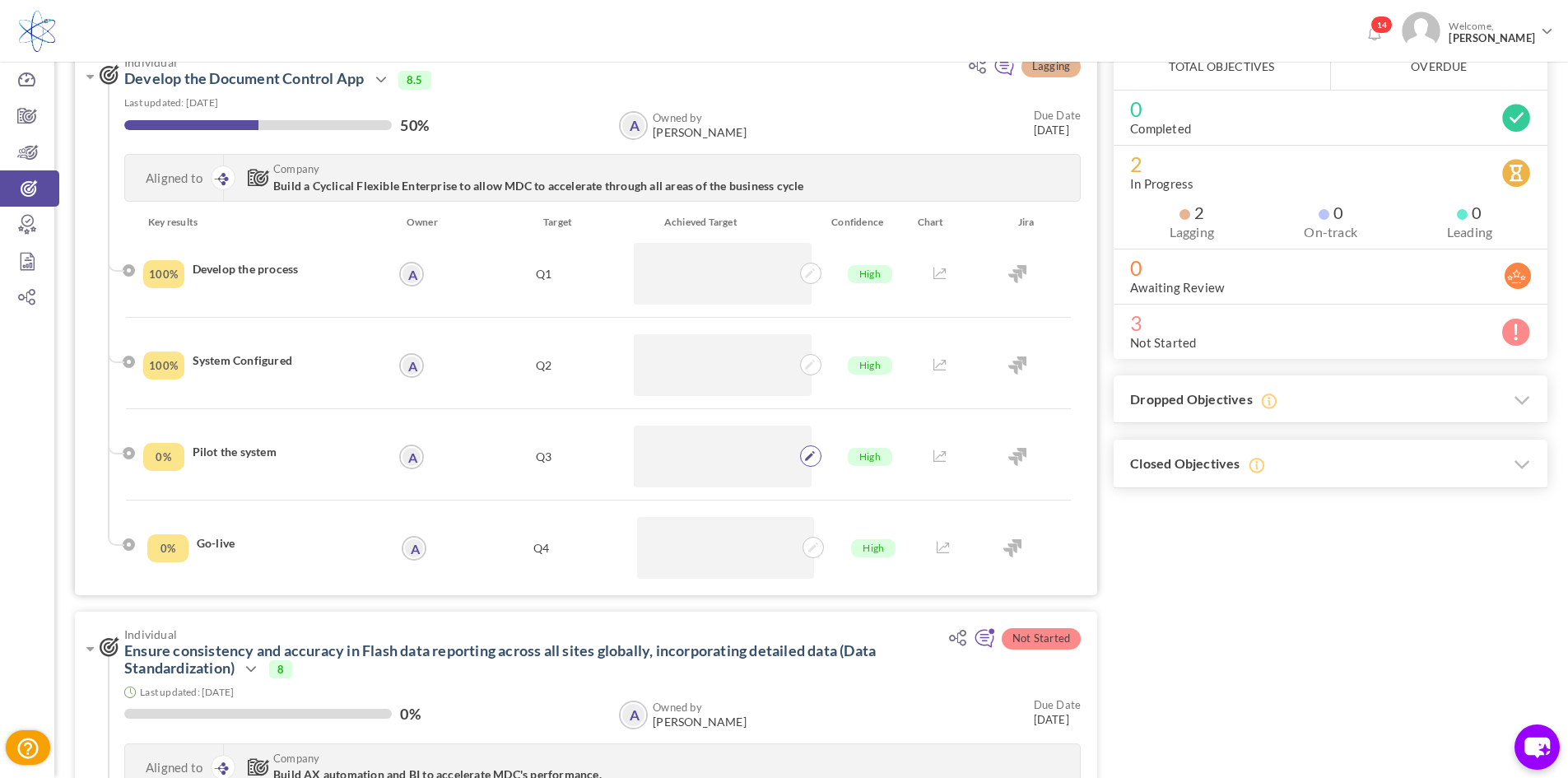
click at [804, 457] on span at bounding box center [810, 455] width 21 height 21
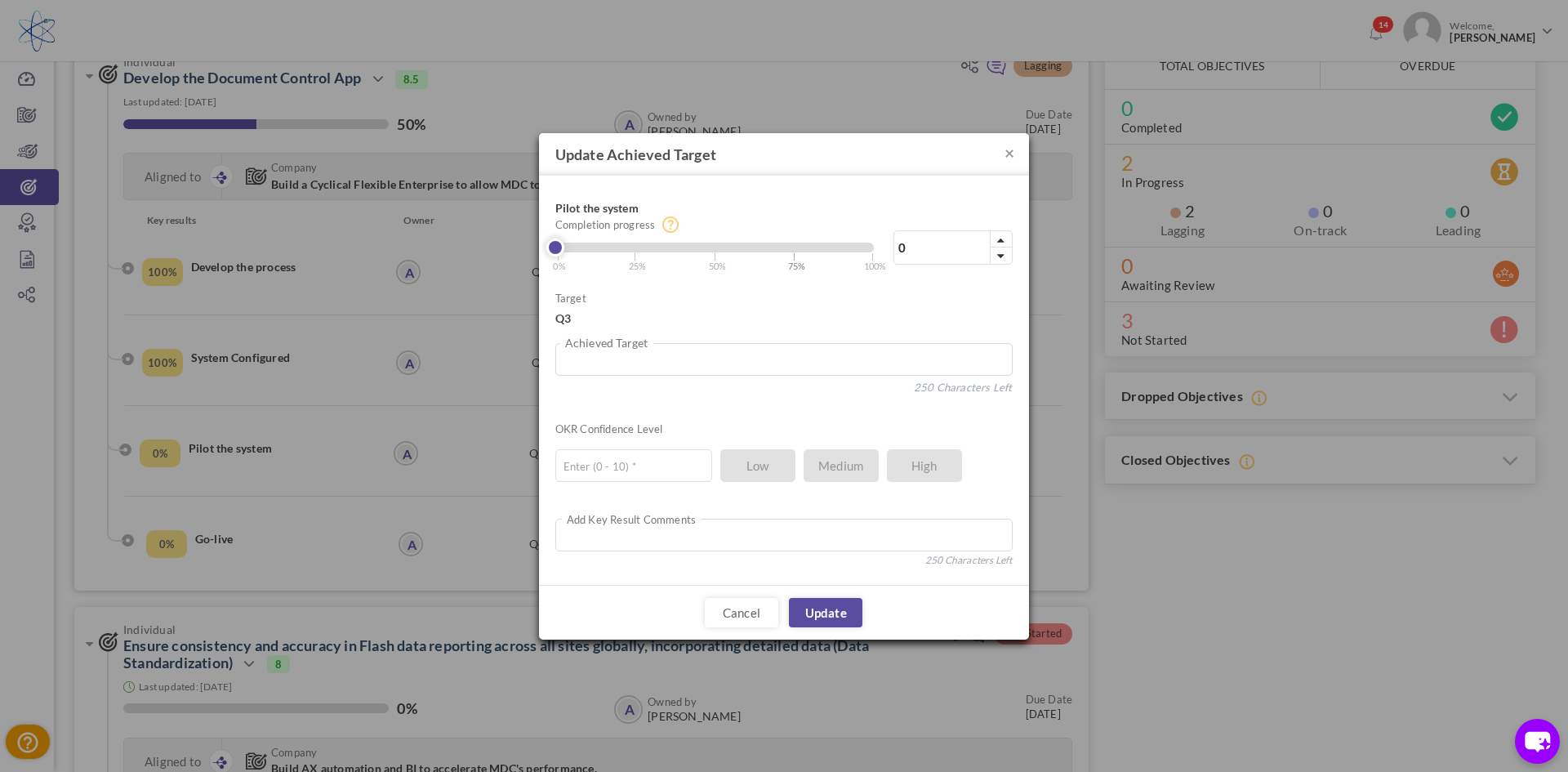
click at [797, 251] on span "| 75%" at bounding box center [799, 260] width 13 height 26
type input "75"
click at [810, 542] on textarea at bounding box center [784, 536] width 457 height 33
type textarea "8"
drag, startPoint x: 603, startPoint y: 536, endPoint x: 507, endPoint y: 547, distance: 96.6
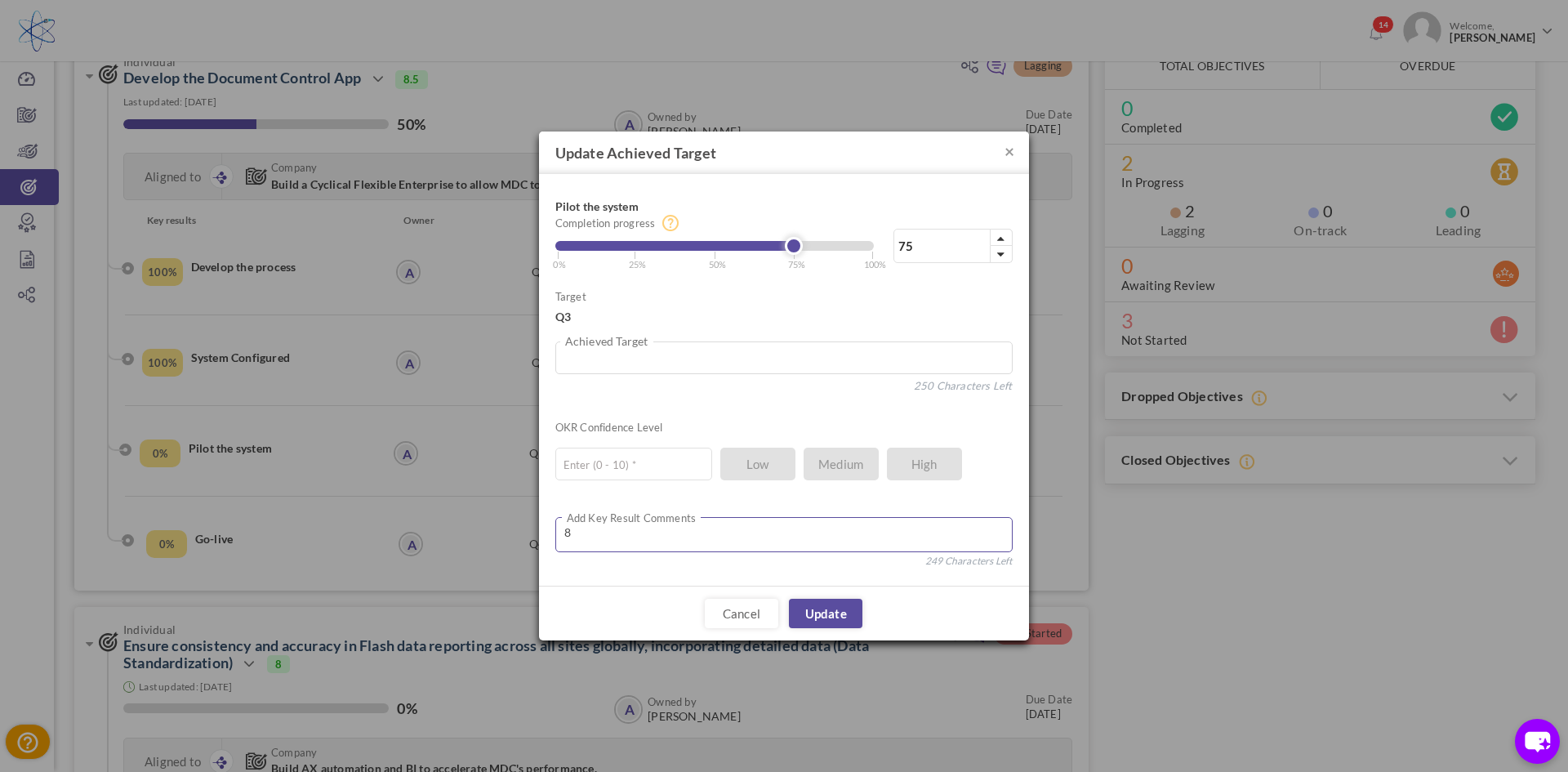
click at [507, 547] on div "× Update Achieved Target Pilot the system 75% Completion progress 75 Reached ma…" at bounding box center [784, 386] width 1568 height 772
click at [613, 478] on input "text" at bounding box center [634, 465] width 156 height 33
type input "8"
click at [808, 612] on link "Update" at bounding box center [826, 614] width 74 height 29
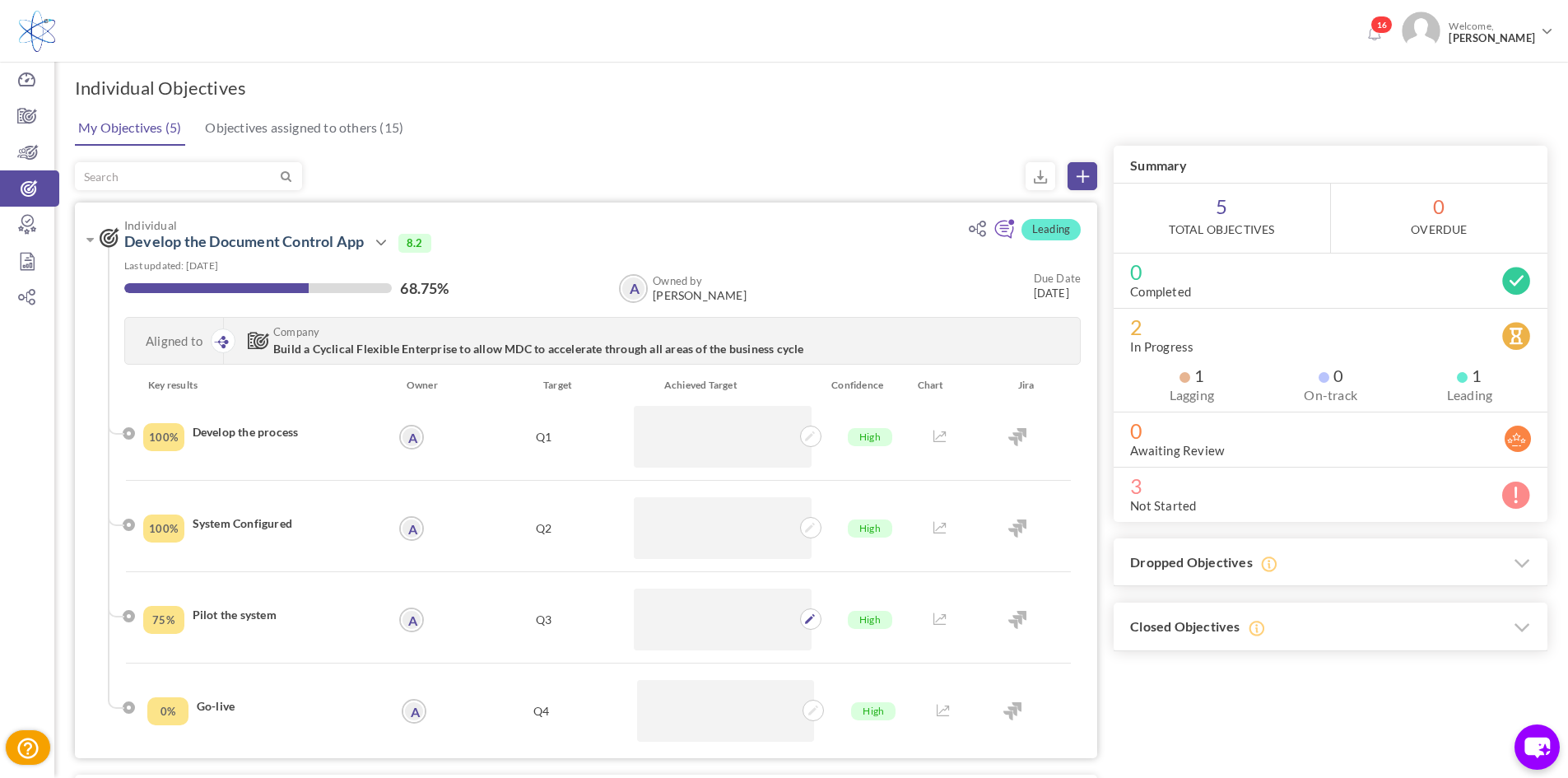
scroll to position [0, 0]
click at [86, 240] on icon at bounding box center [90, 241] width 7 height 13
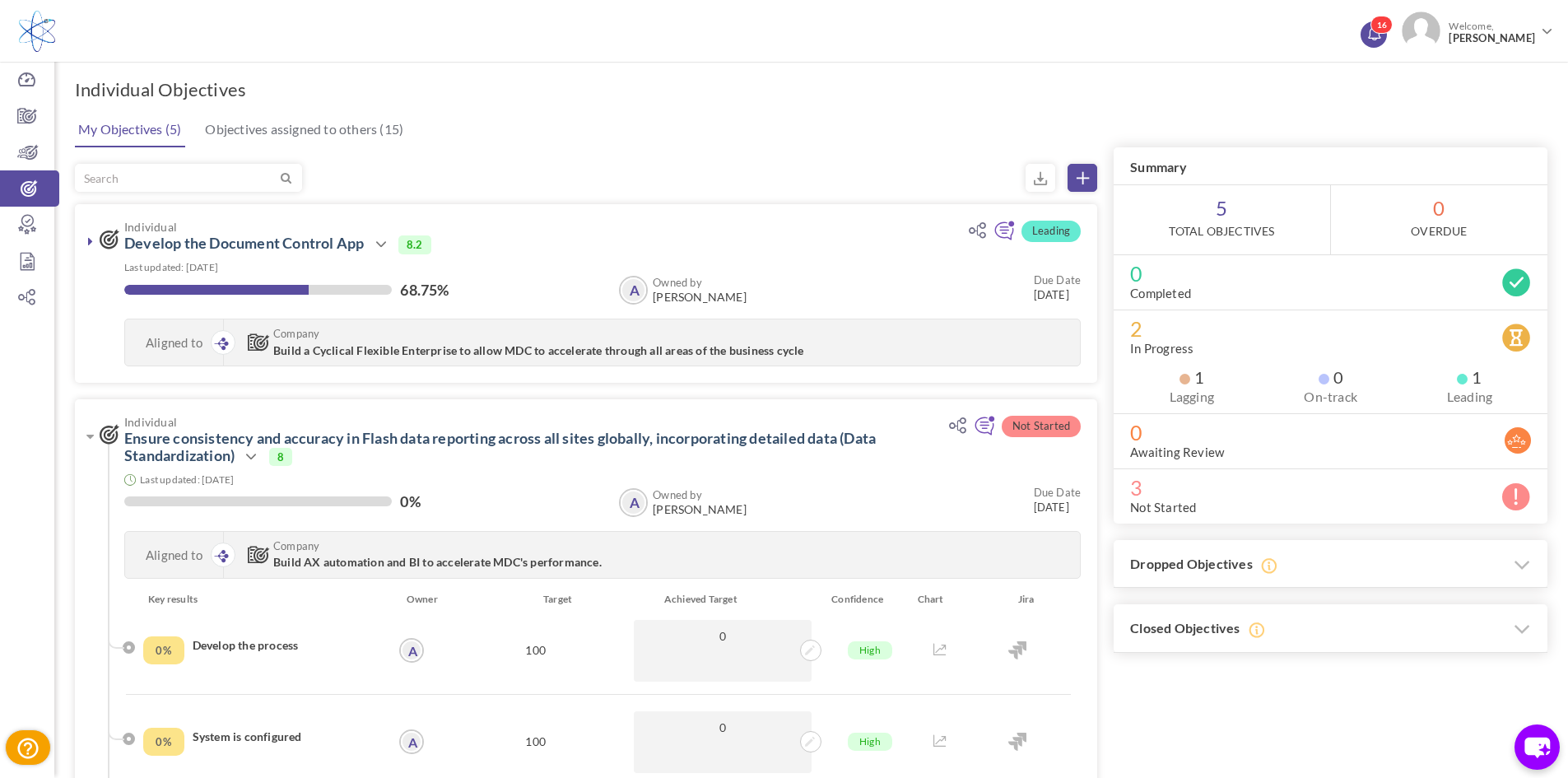
click at [1387, 33] on link "16" at bounding box center [1374, 34] width 26 height 26
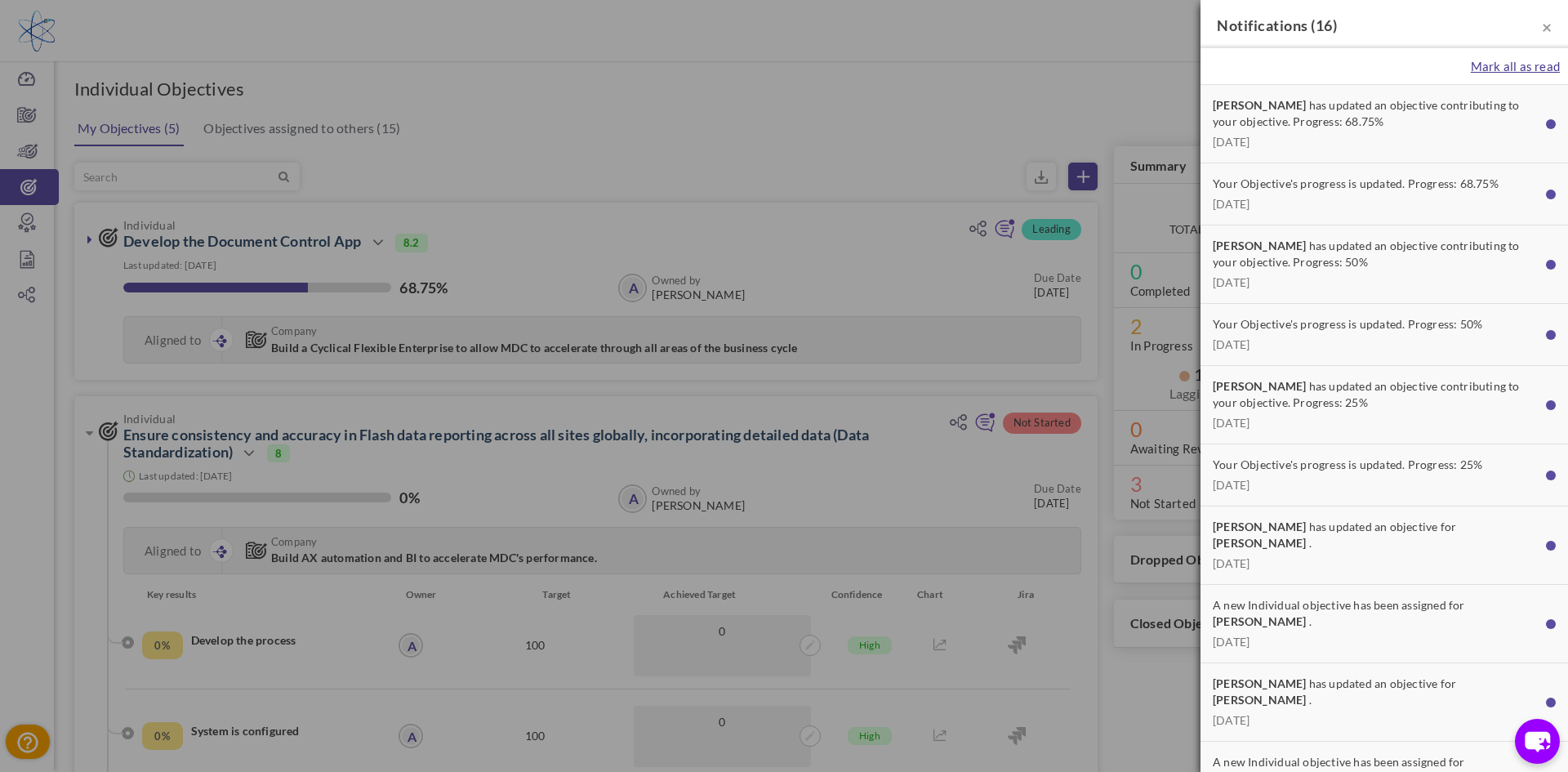
click at [1501, 65] on span "Mark all as read" at bounding box center [1515, 66] width 89 height 15
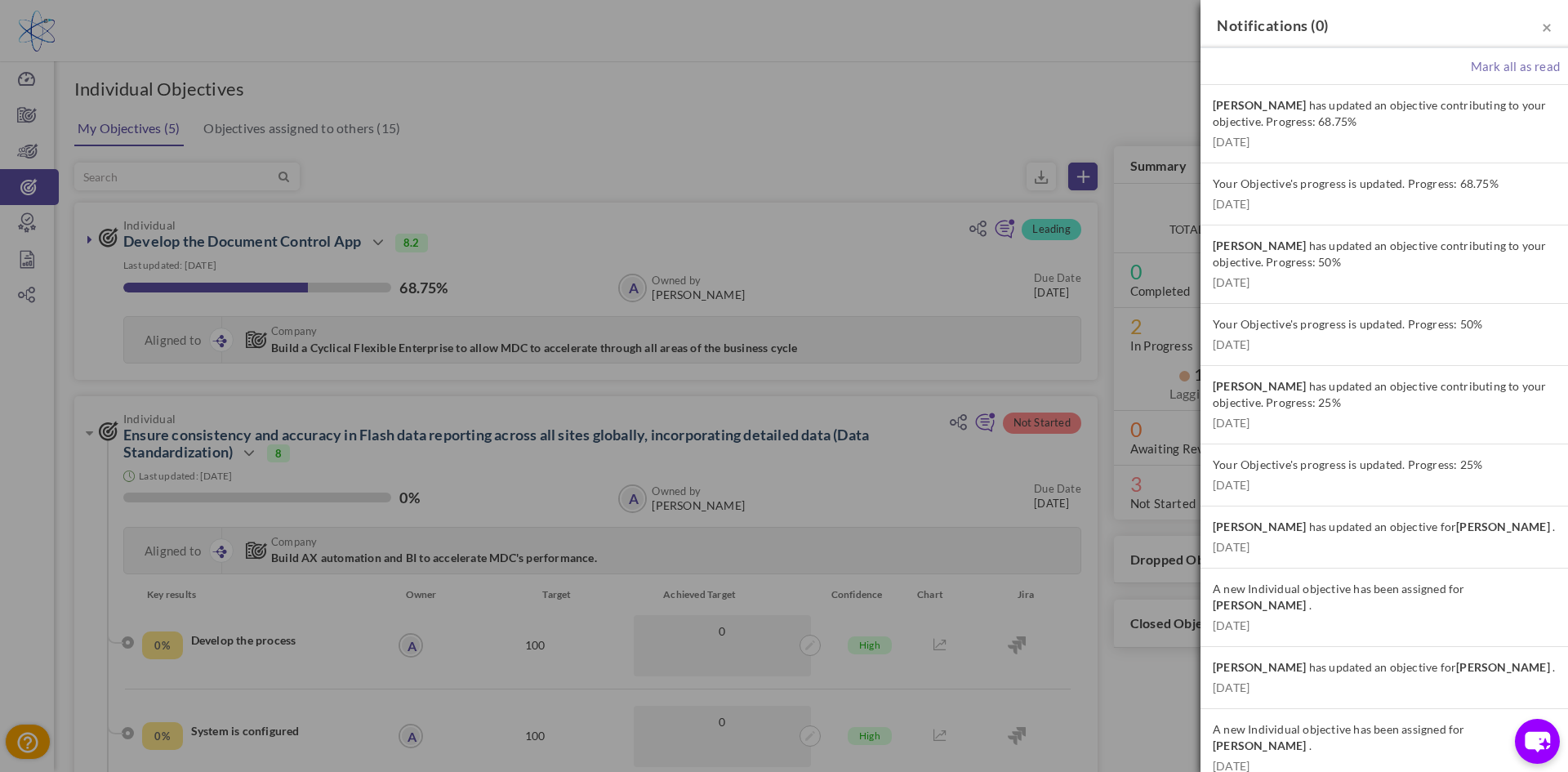
click at [1539, 28] on div "× Notifications ( 0 )" at bounding box center [1384, 24] width 368 height 48
click at [1541, 28] on span "×" at bounding box center [1546, 27] width 10 height 20
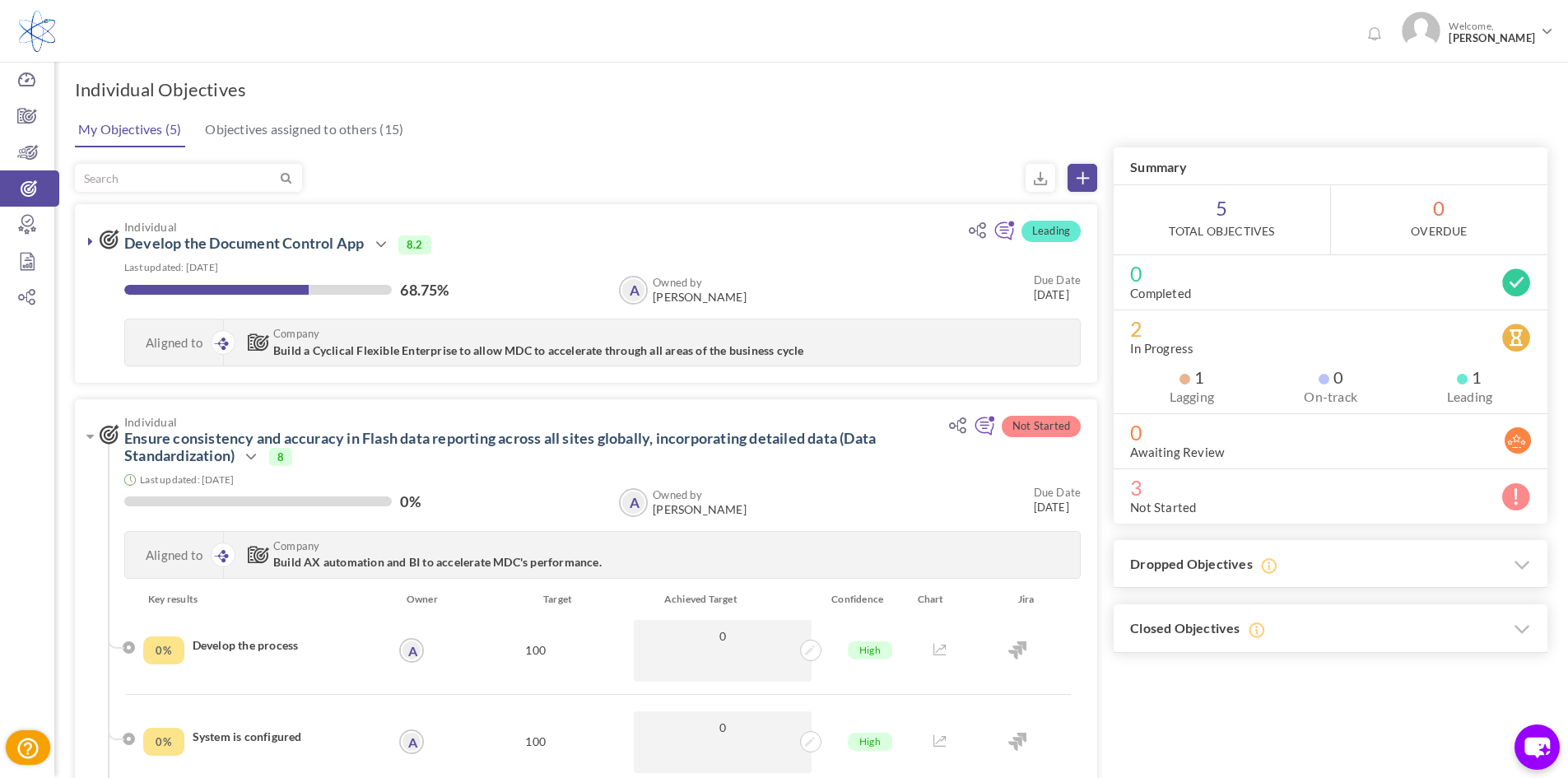
click at [892, 134] on div "My Objectives (5) Objectives assigned to others (15)" at bounding box center [809, 128] width 1476 height 38
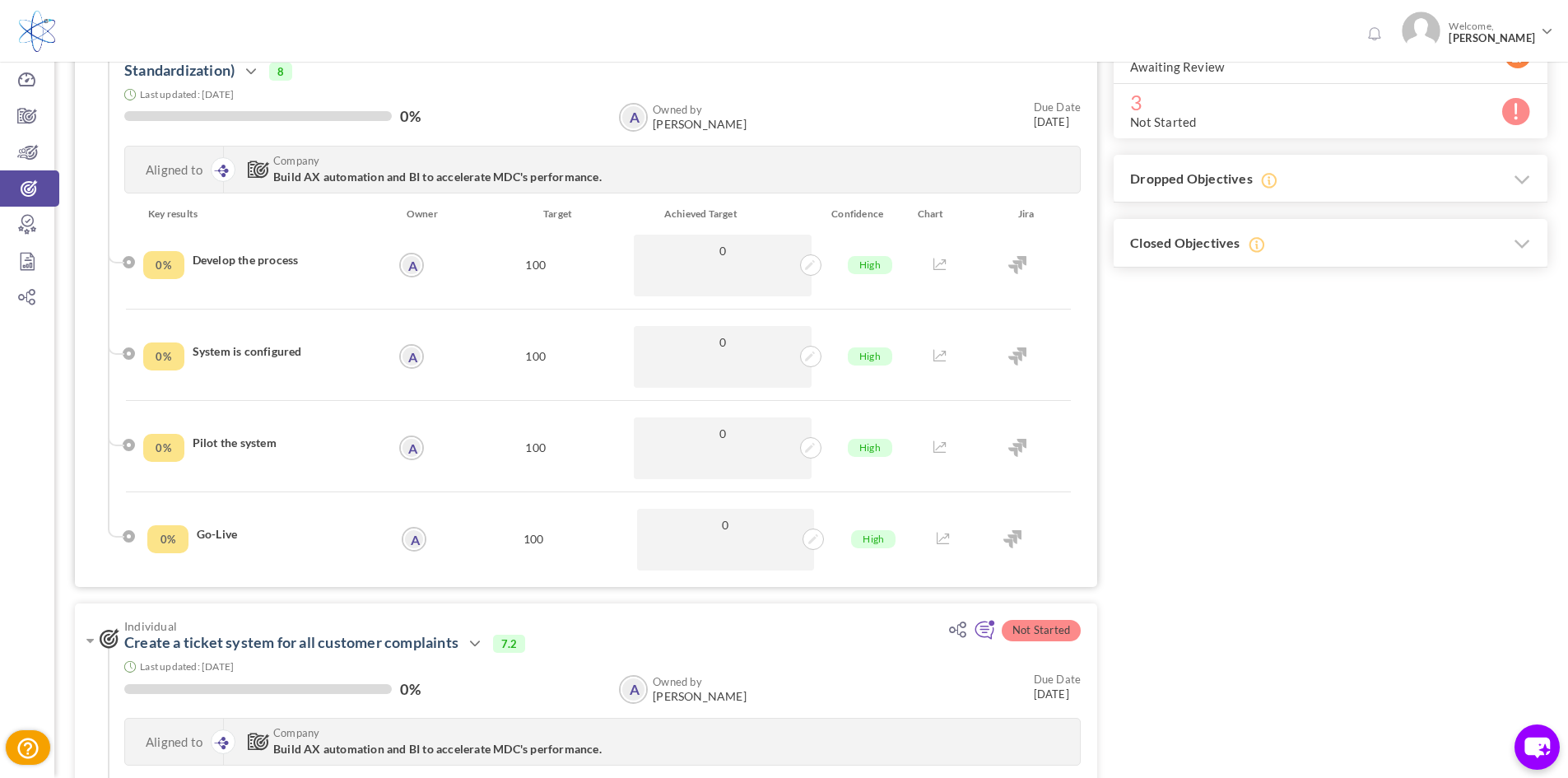
scroll to position [412, 0]
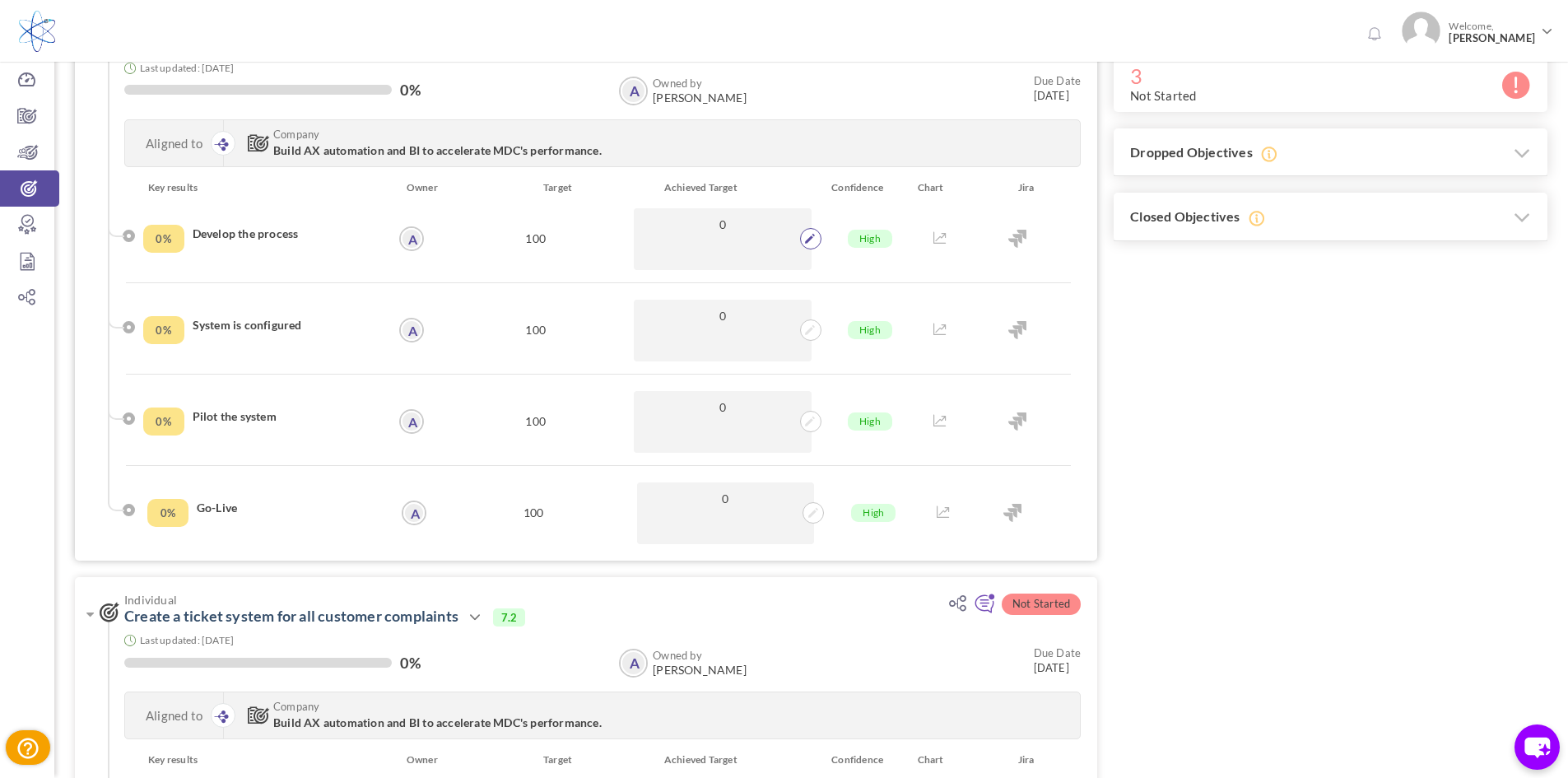
click at [818, 233] on span at bounding box center [810, 238] width 21 height 21
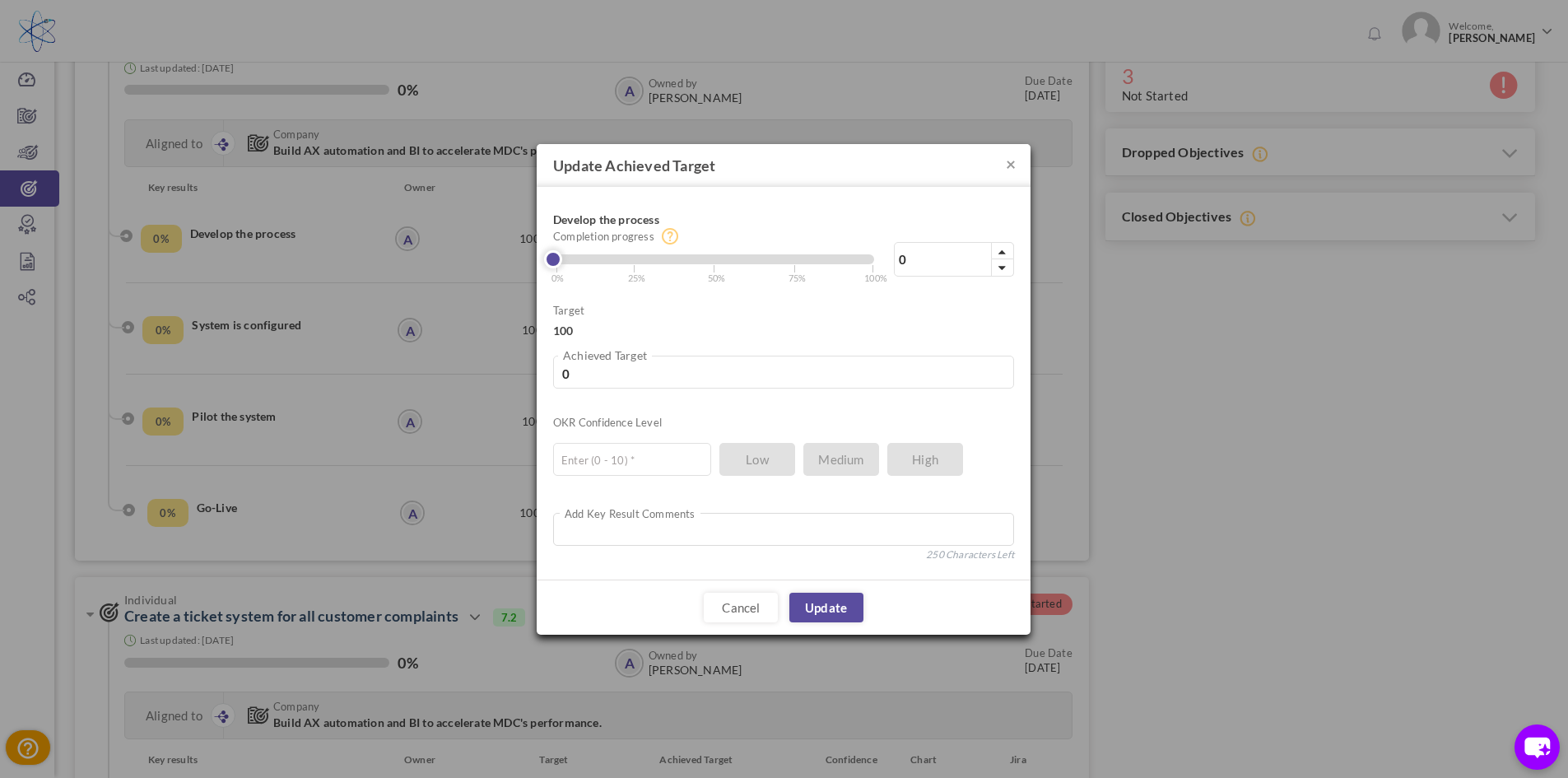
click at [1002, 162] on h4 "Update Achieved Target" at bounding box center [784, 165] width 494 height 43
click at [1010, 161] on button "×" at bounding box center [1011, 163] width 10 height 18
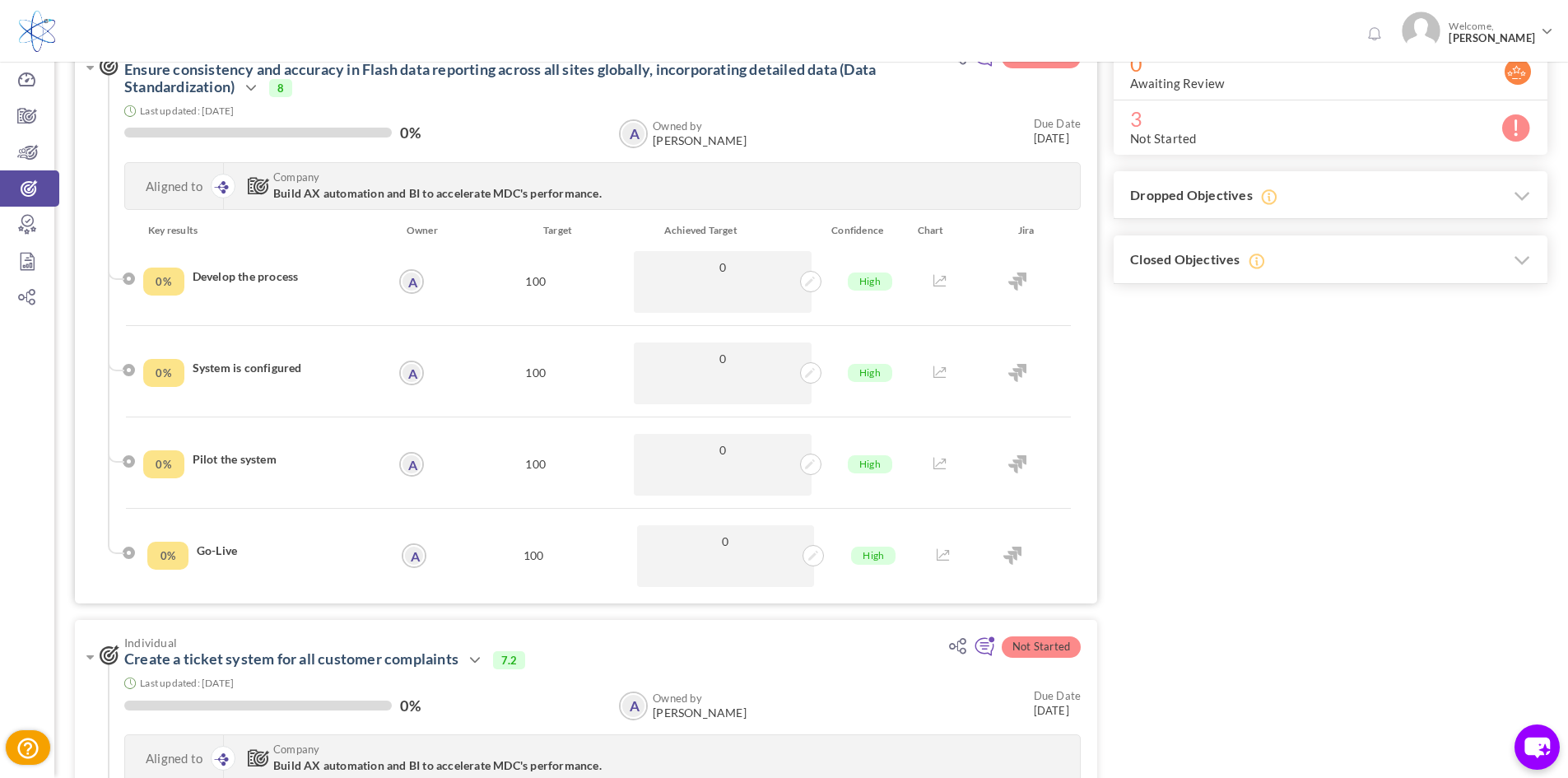
scroll to position [329, 0]
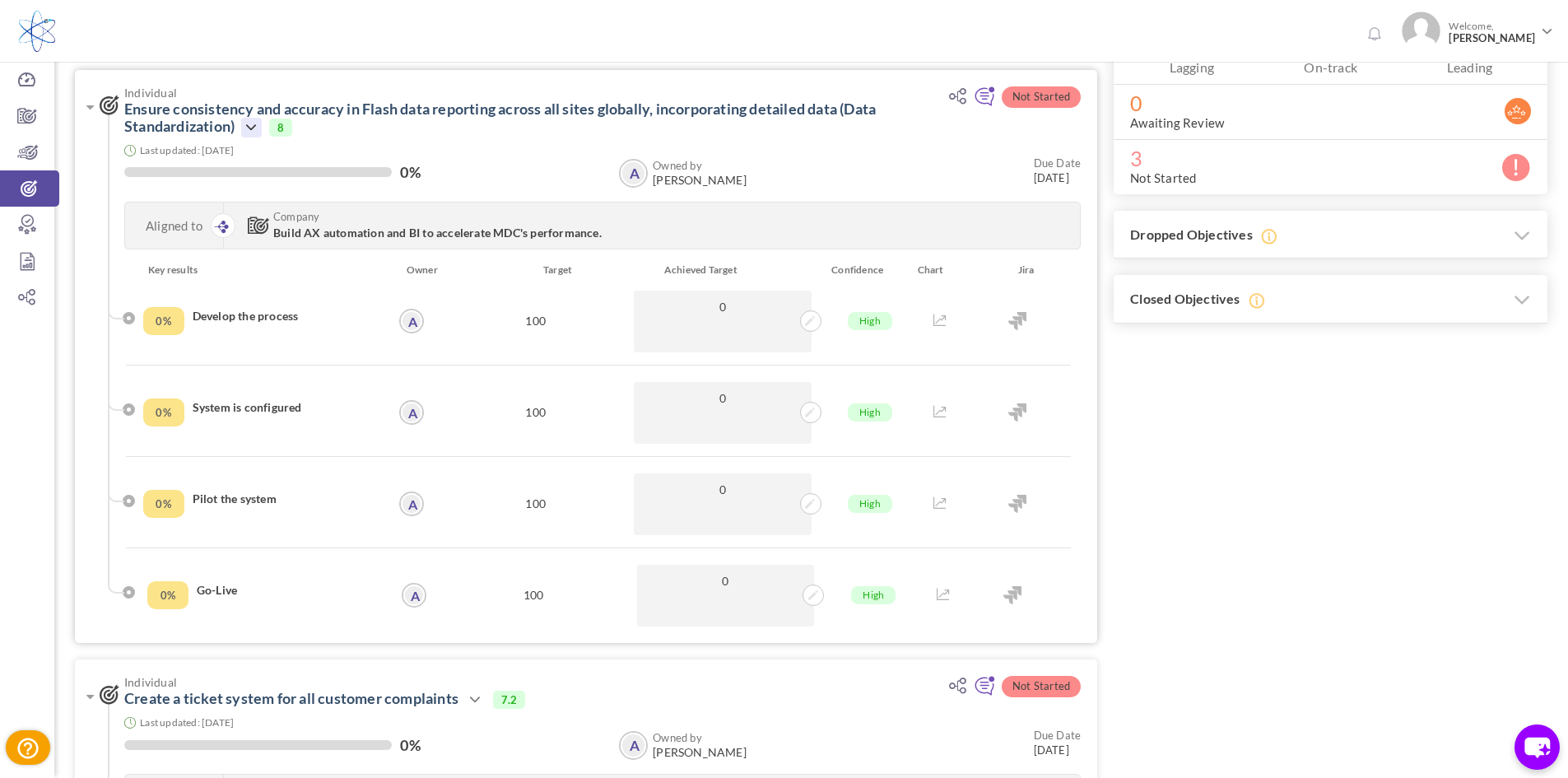
click at [258, 132] on icon at bounding box center [250, 127] width 19 height 19
click at [298, 227] on link "Edit" at bounding box center [306, 234] width 96 height 29
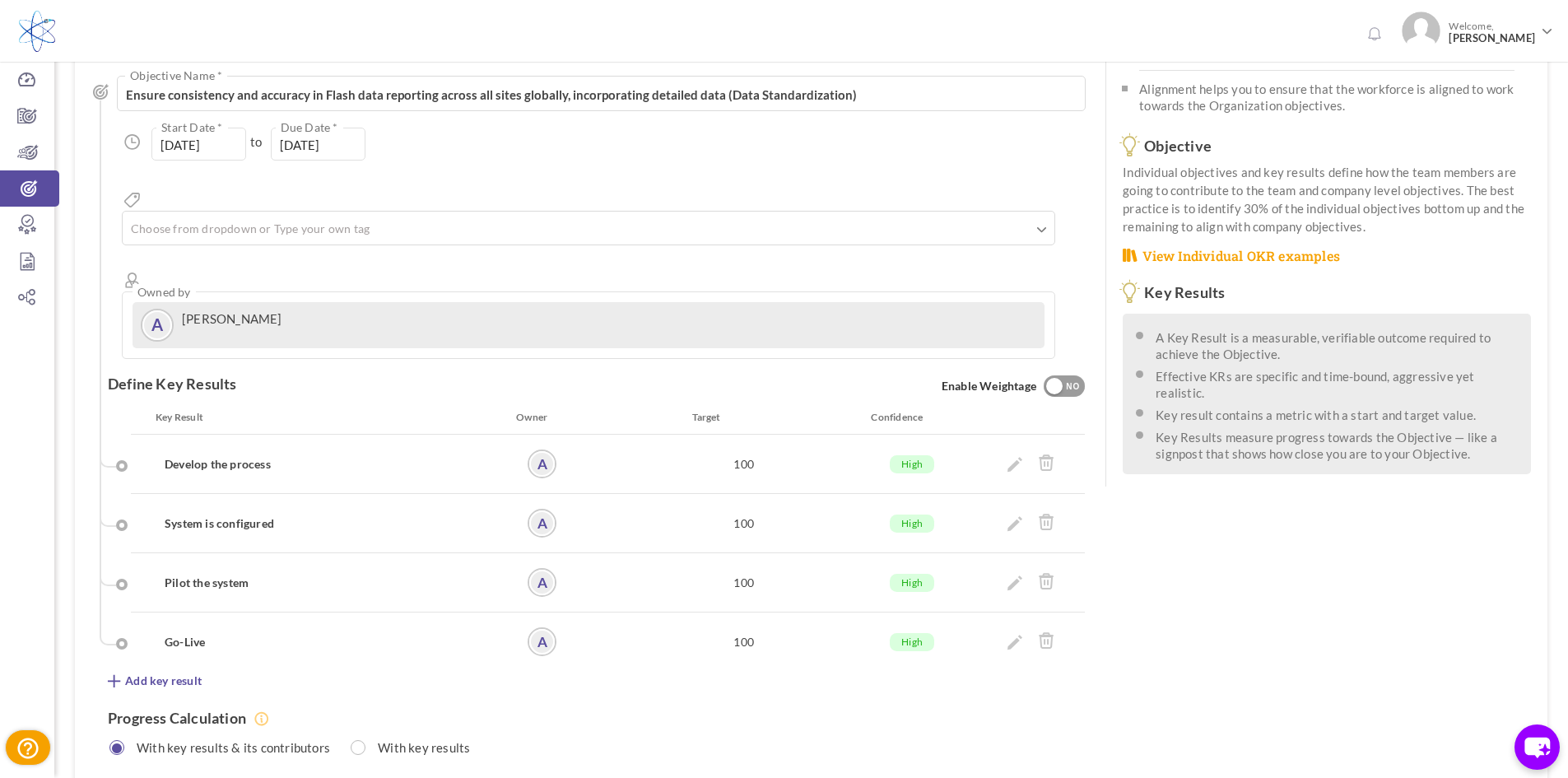
scroll to position [247, 0]
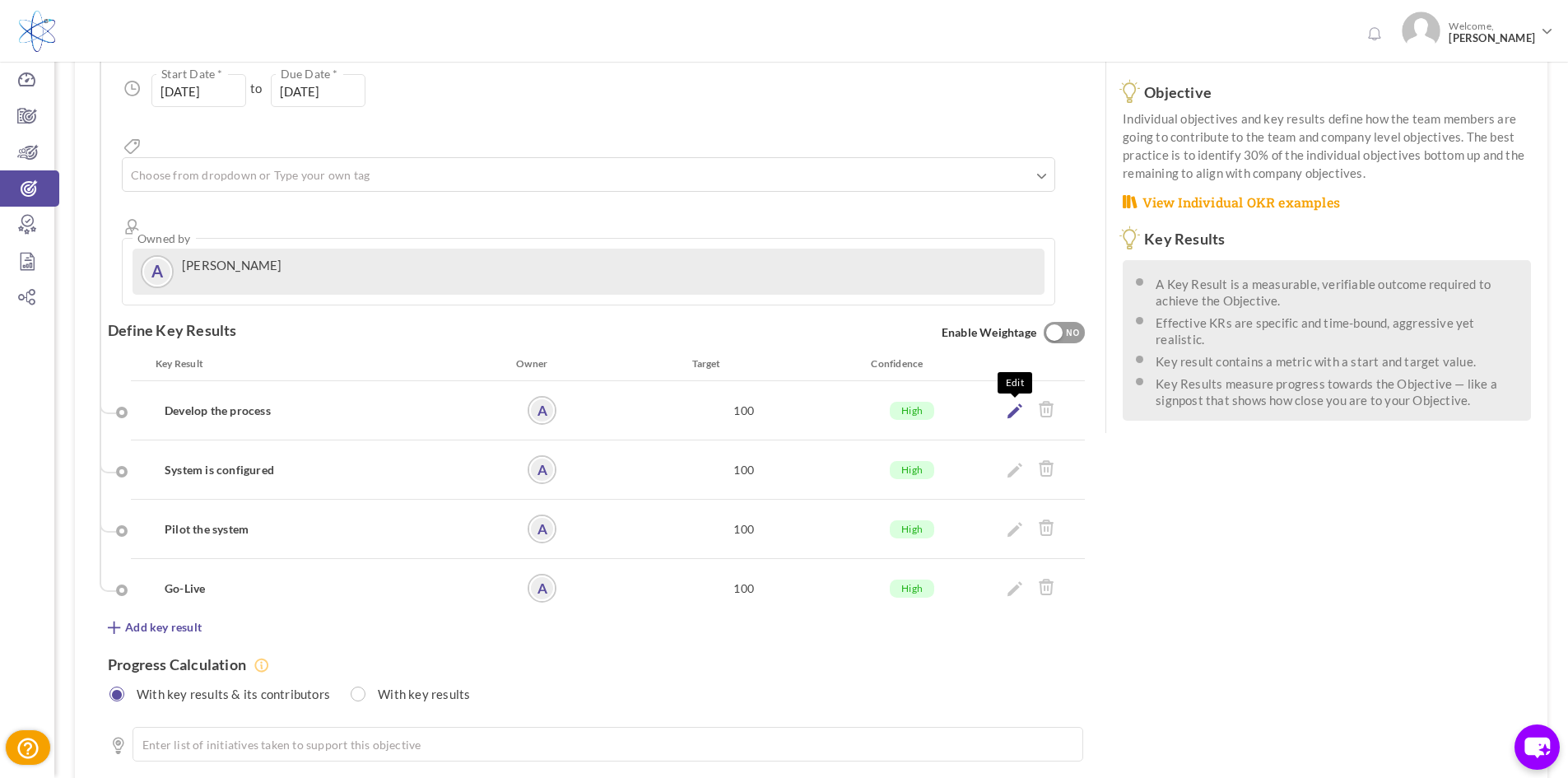
click at [1018, 403] on icon at bounding box center [1015, 411] width 15 height 15
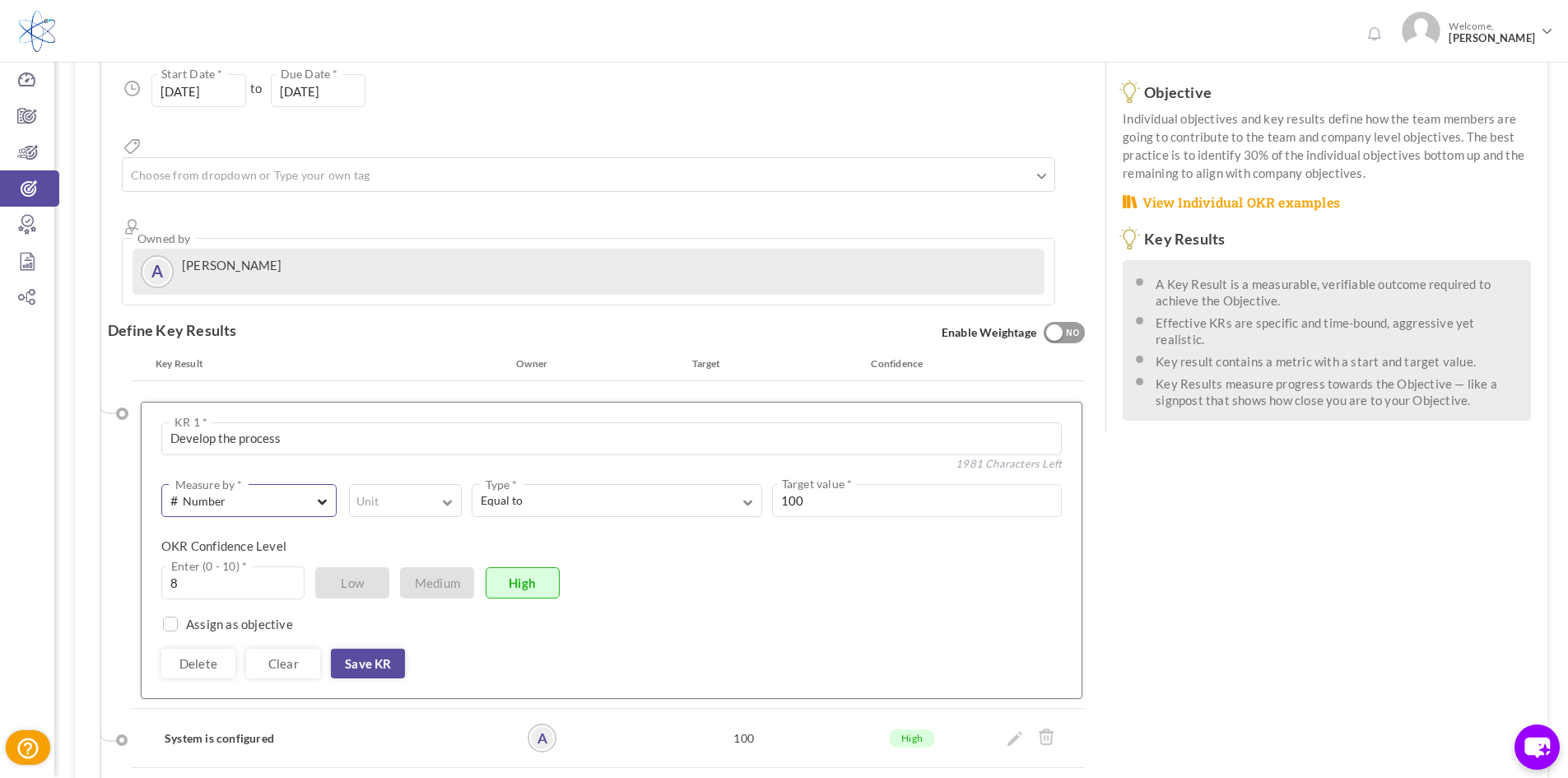
click at [312, 484] on button "# Number Measure by *" at bounding box center [249, 501] width 175 height 33
click at [276, 559] on link "A Text" at bounding box center [249, 571] width 158 height 25
click at [454, 484] on textarea at bounding box center [708, 501] width 708 height 33
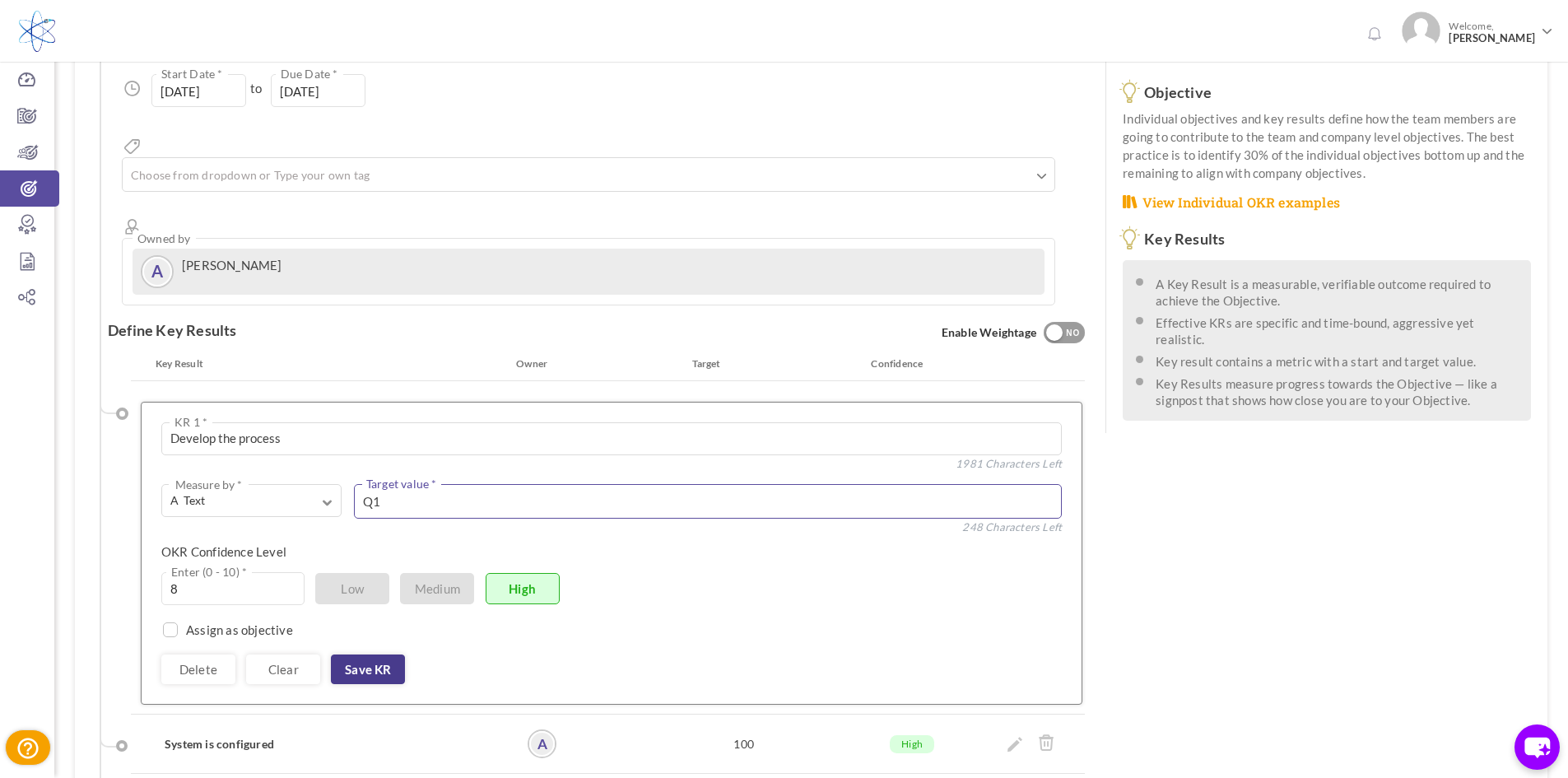
type textarea "Q1"
click at [362, 655] on link "Save KR" at bounding box center [368, 670] width 74 height 30
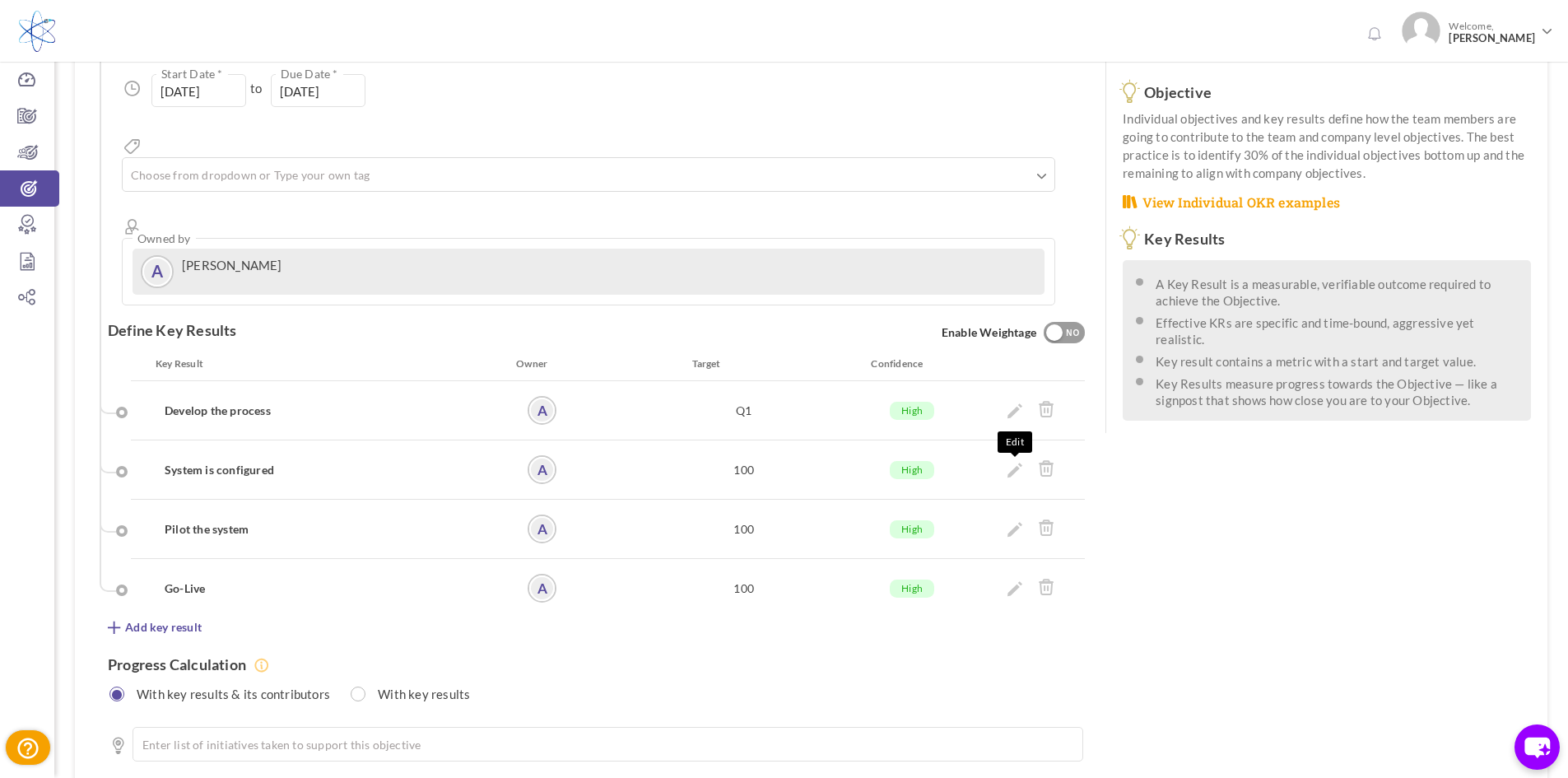
click at [1009, 463] on icon at bounding box center [1015, 470] width 15 height 15
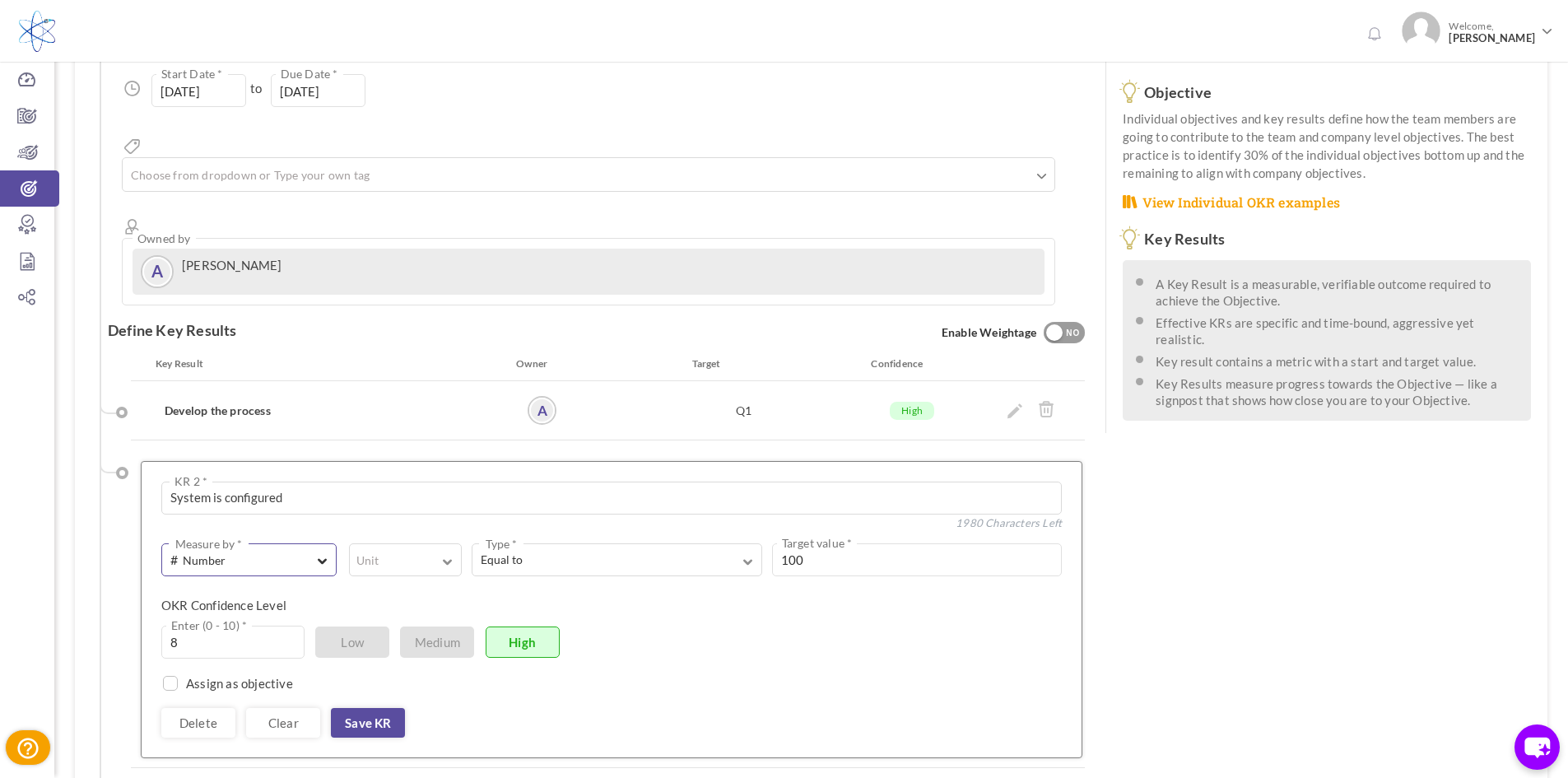
click at [276, 543] on button "# Number Measure by *" at bounding box center [249, 560] width 175 height 33
click at [274, 619] on link "A Text" at bounding box center [249, 631] width 158 height 25
click at [401, 543] on textarea at bounding box center [708, 560] width 708 height 33
type textarea "Q2"
click at [366, 714] on link "Save KR" at bounding box center [368, 729] width 74 height 30
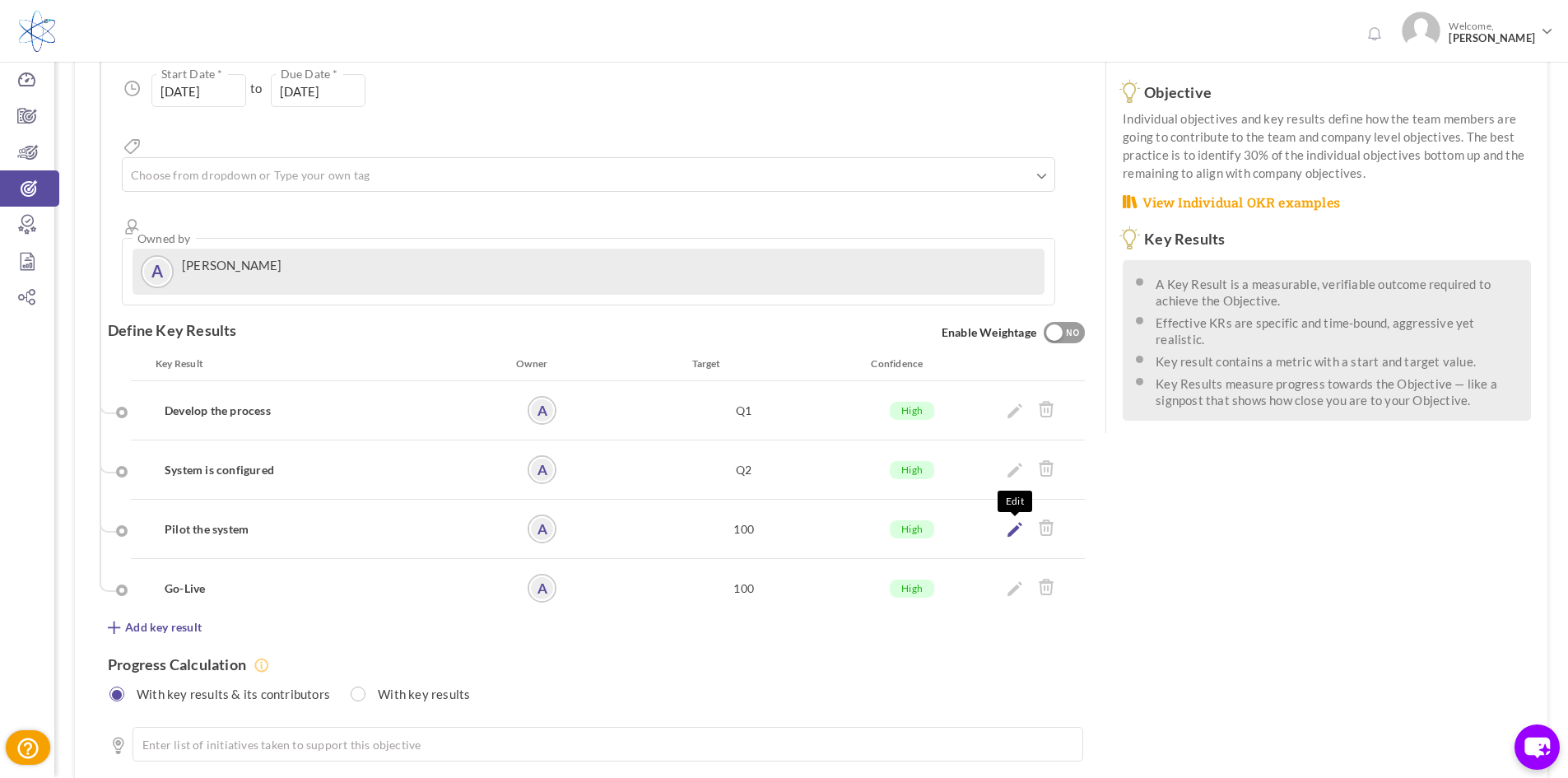
click at [1015, 522] on icon at bounding box center [1015, 529] width 15 height 15
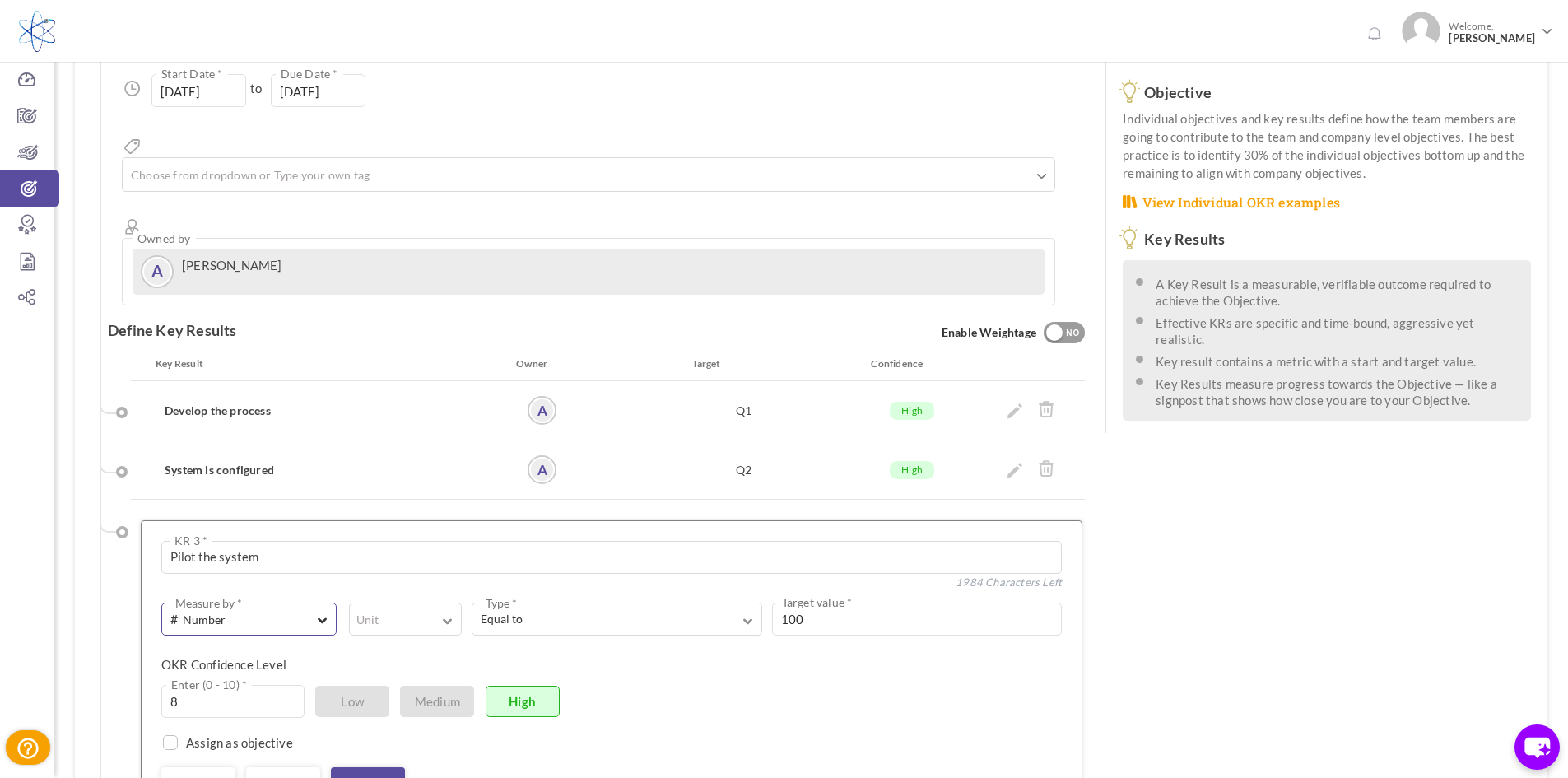
click at [290, 603] on button "# Number Measure by *" at bounding box center [249, 619] width 175 height 33
click at [272, 678] on link "A Text" at bounding box center [249, 690] width 158 height 25
click at [429, 603] on textarea at bounding box center [708, 619] width 708 height 33
type textarea "Q3"
click at [368, 773] on link "Save KR" at bounding box center [368, 788] width 74 height 30
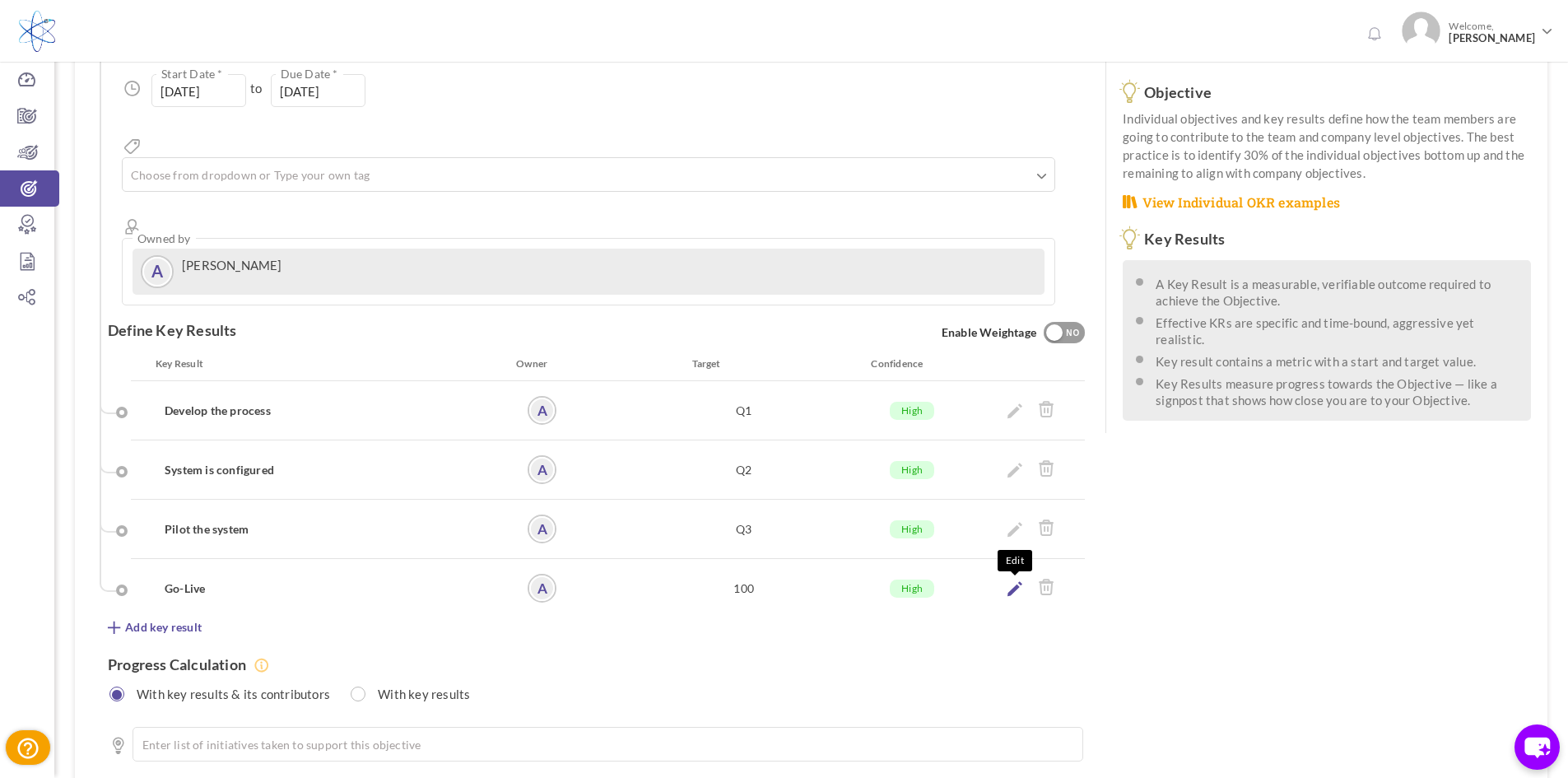
click at [1013, 581] on icon at bounding box center [1015, 589] width 15 height 15
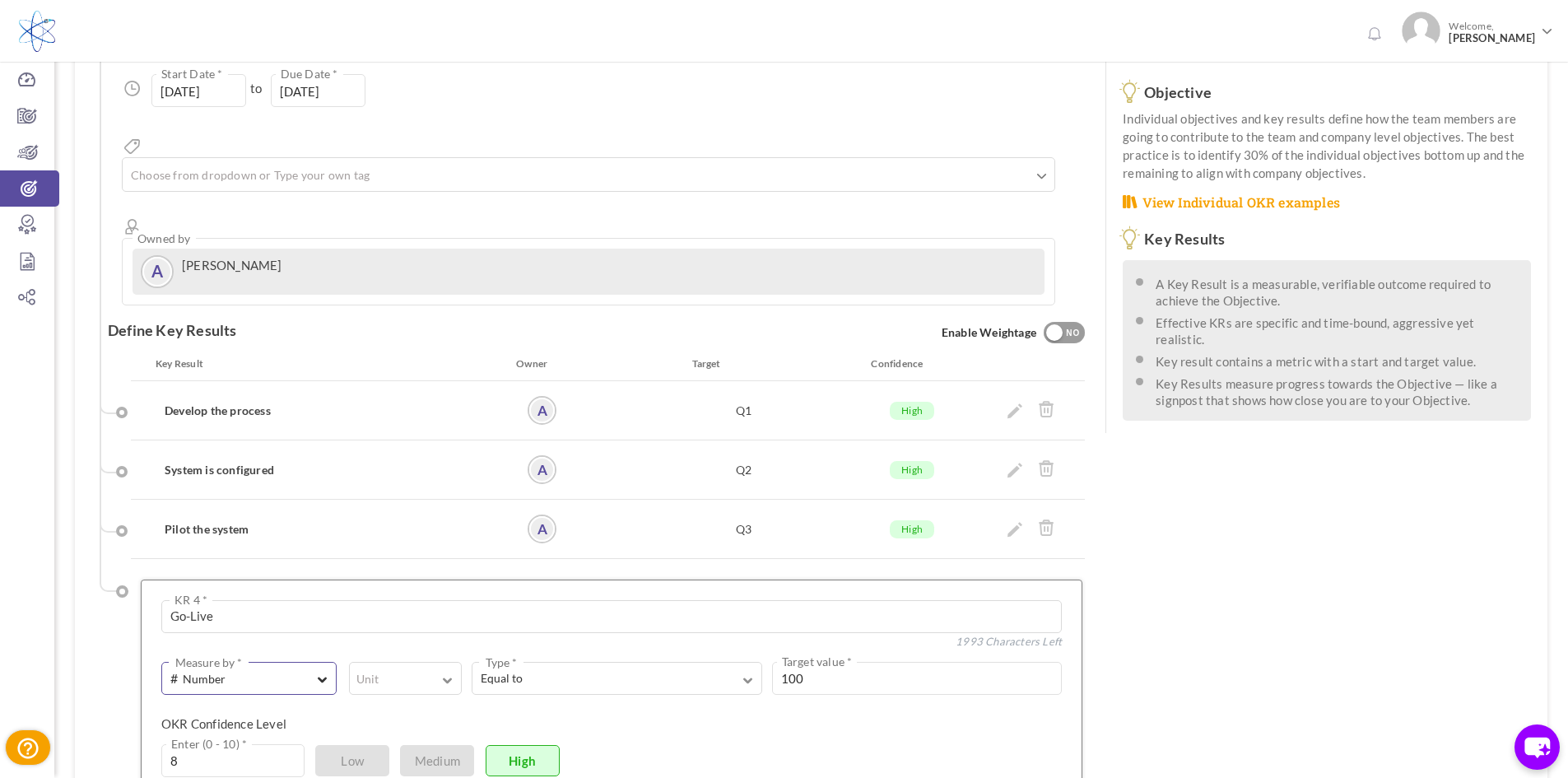
click at [296, 670] on span "# Number" at bounding box center [238, 679] width 135 height 19
click at [261, 737] on link "A Text" at bounding box center [249, 749] width 158 height 25
click at [386, 662] on textarea at bounding box center [708, 679] width 708 height 33
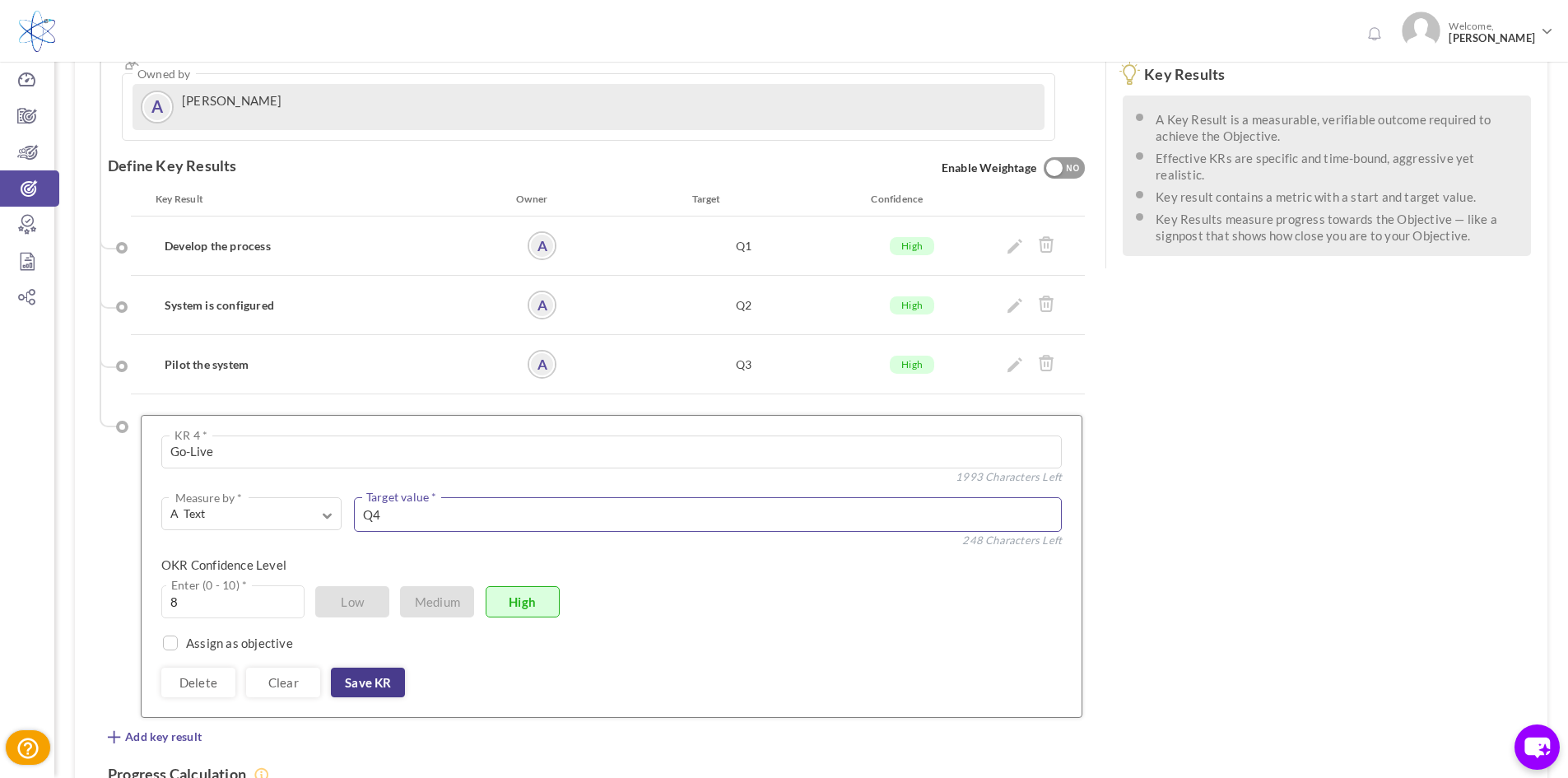
type textarea "Q4"
click at [389, 668] on link "Save KR" at bounding box center [368, 682] width 74 height 30
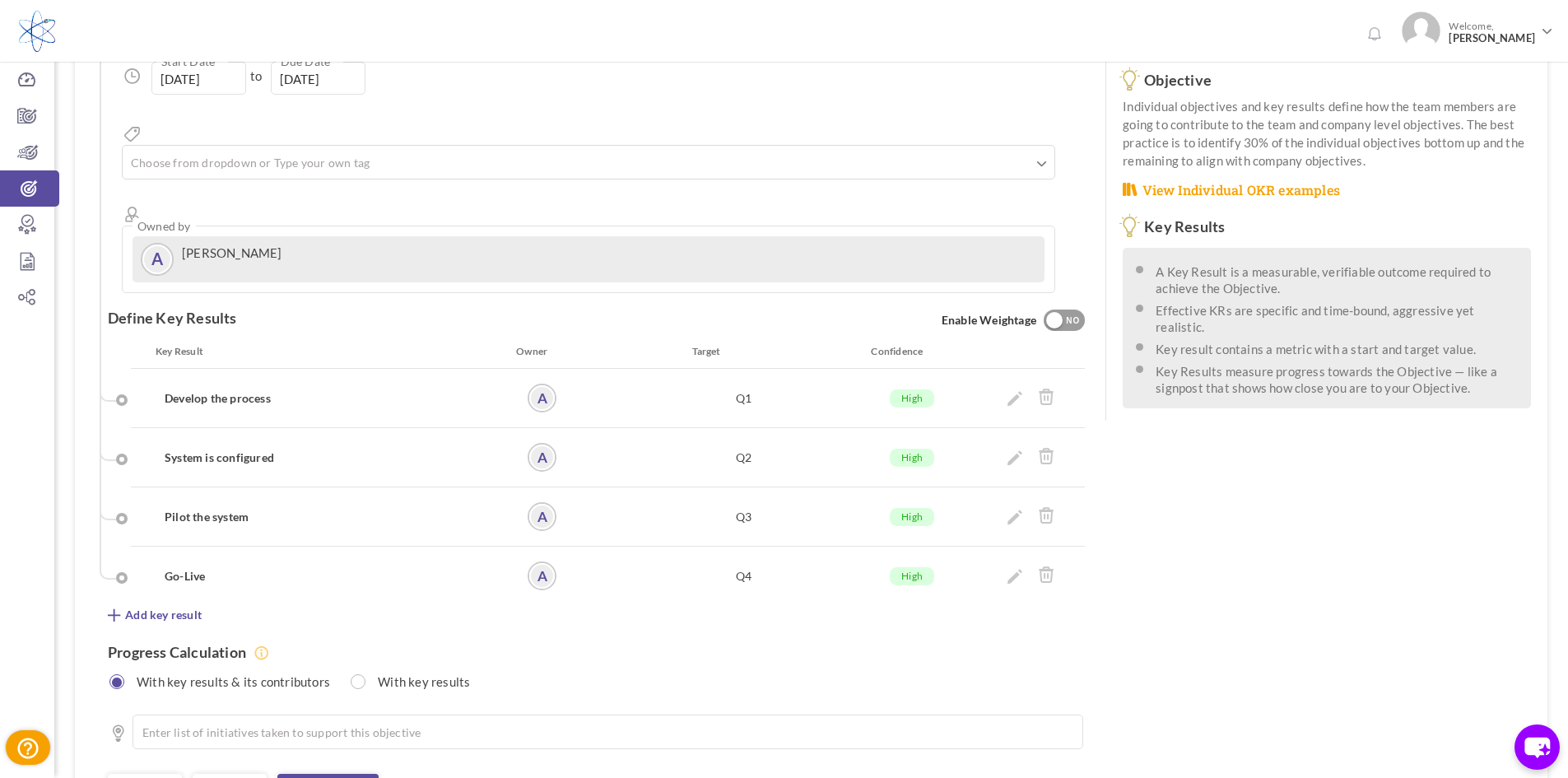
scroll to position [341, 0]
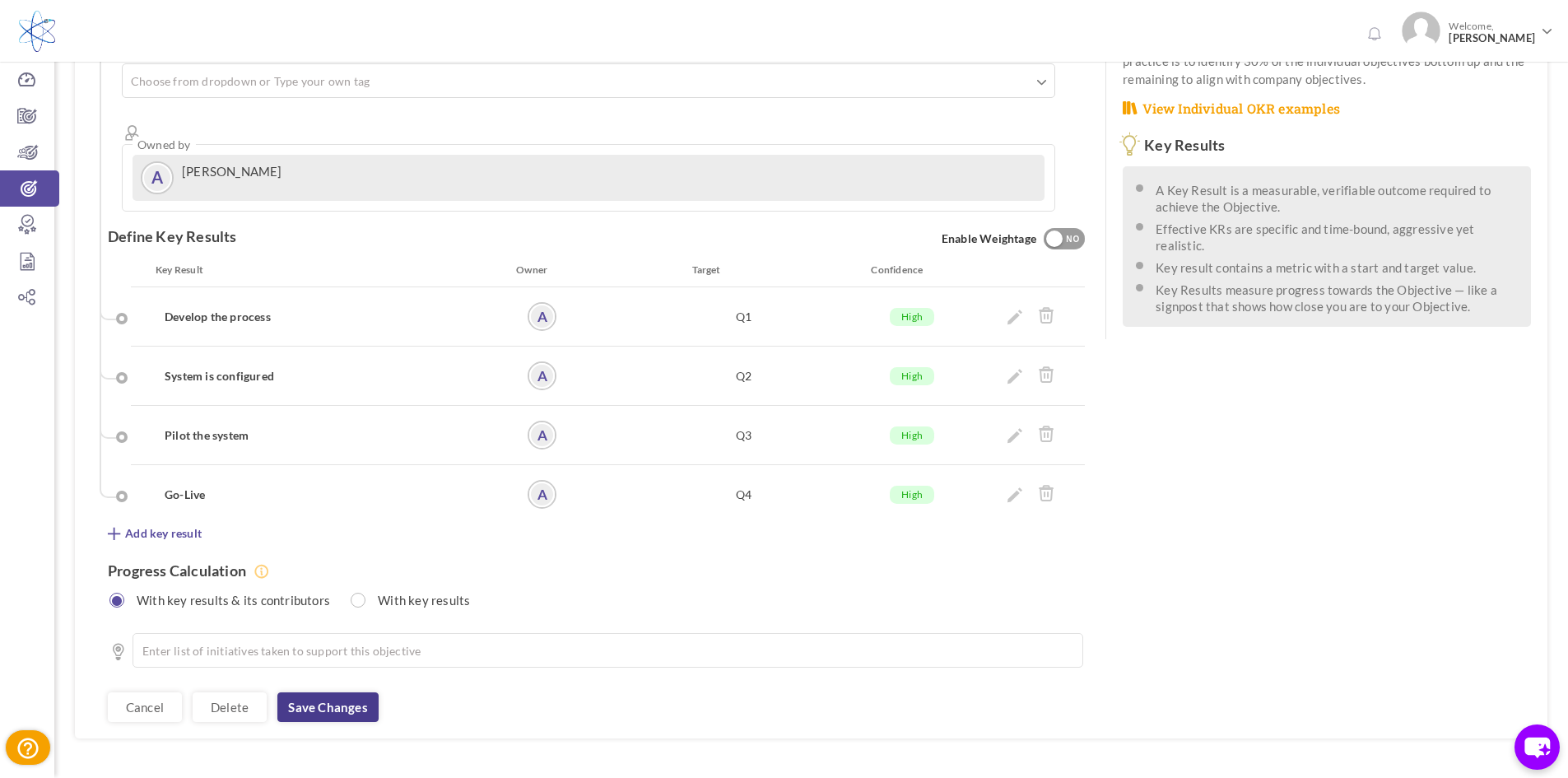
click at [317, 693] on link "Save changes" at bounding box center [327, 708] width 100 height 30
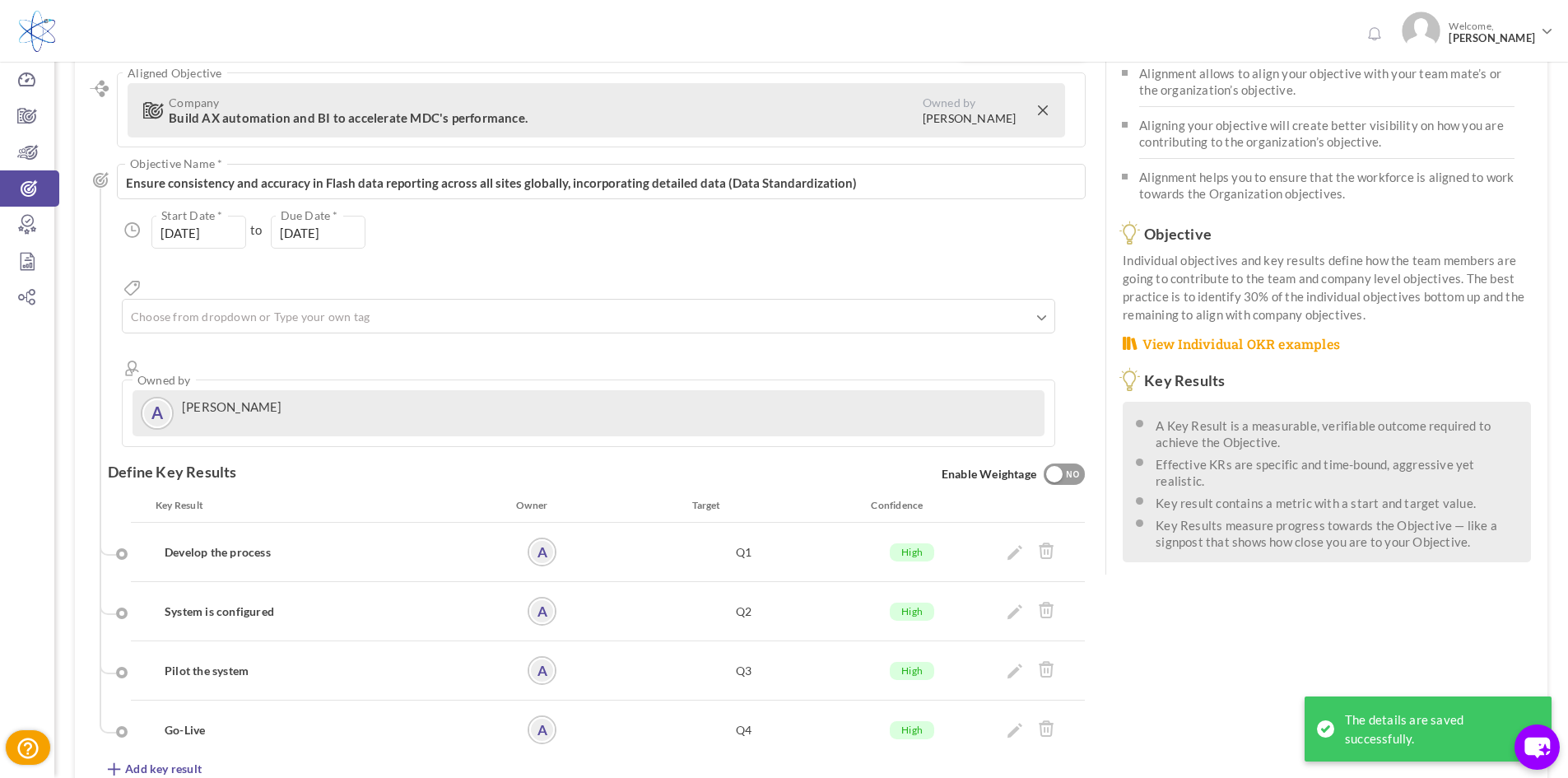
scroll to position [165, 0]
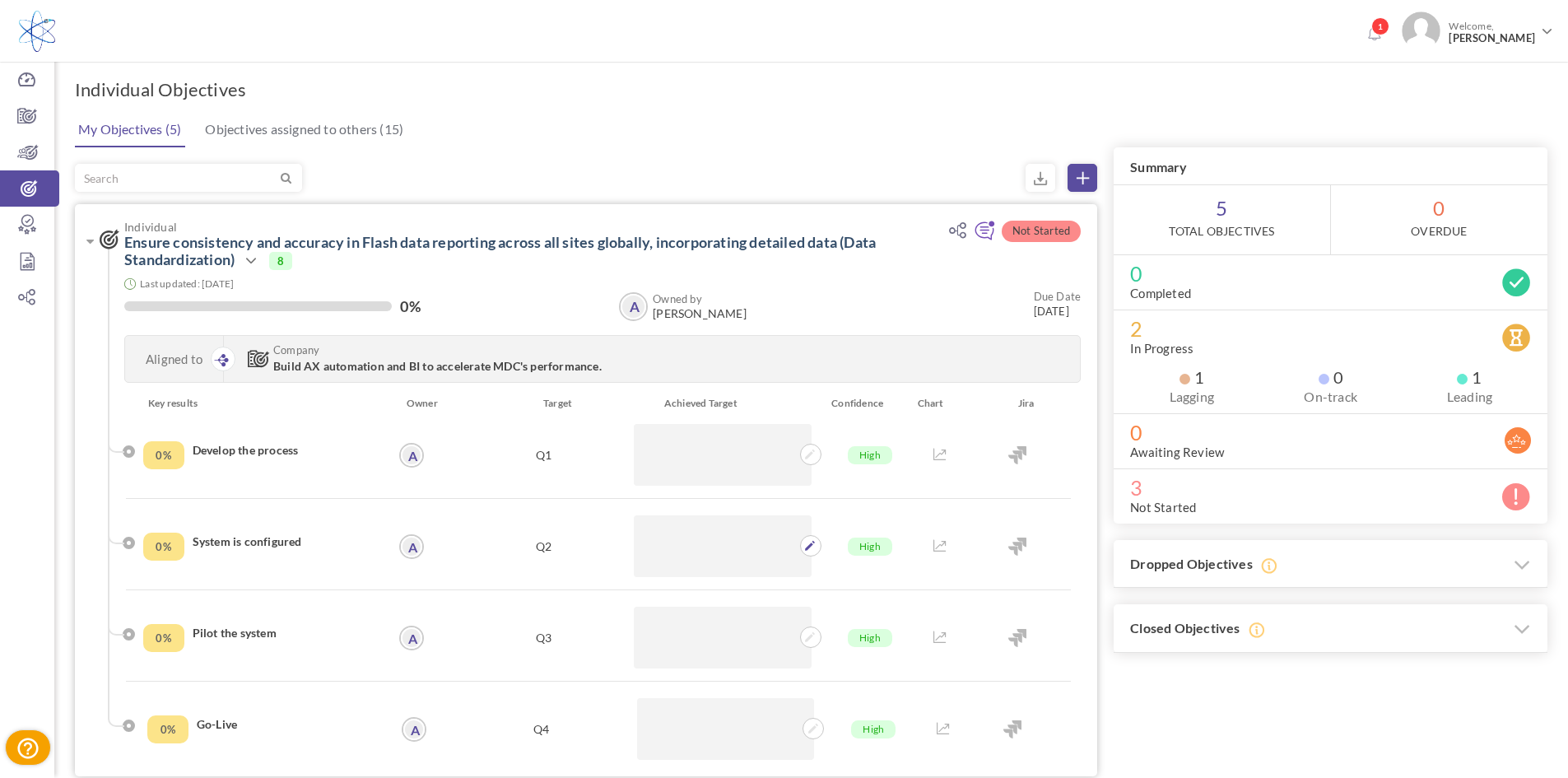
scroll to position [83, 0]
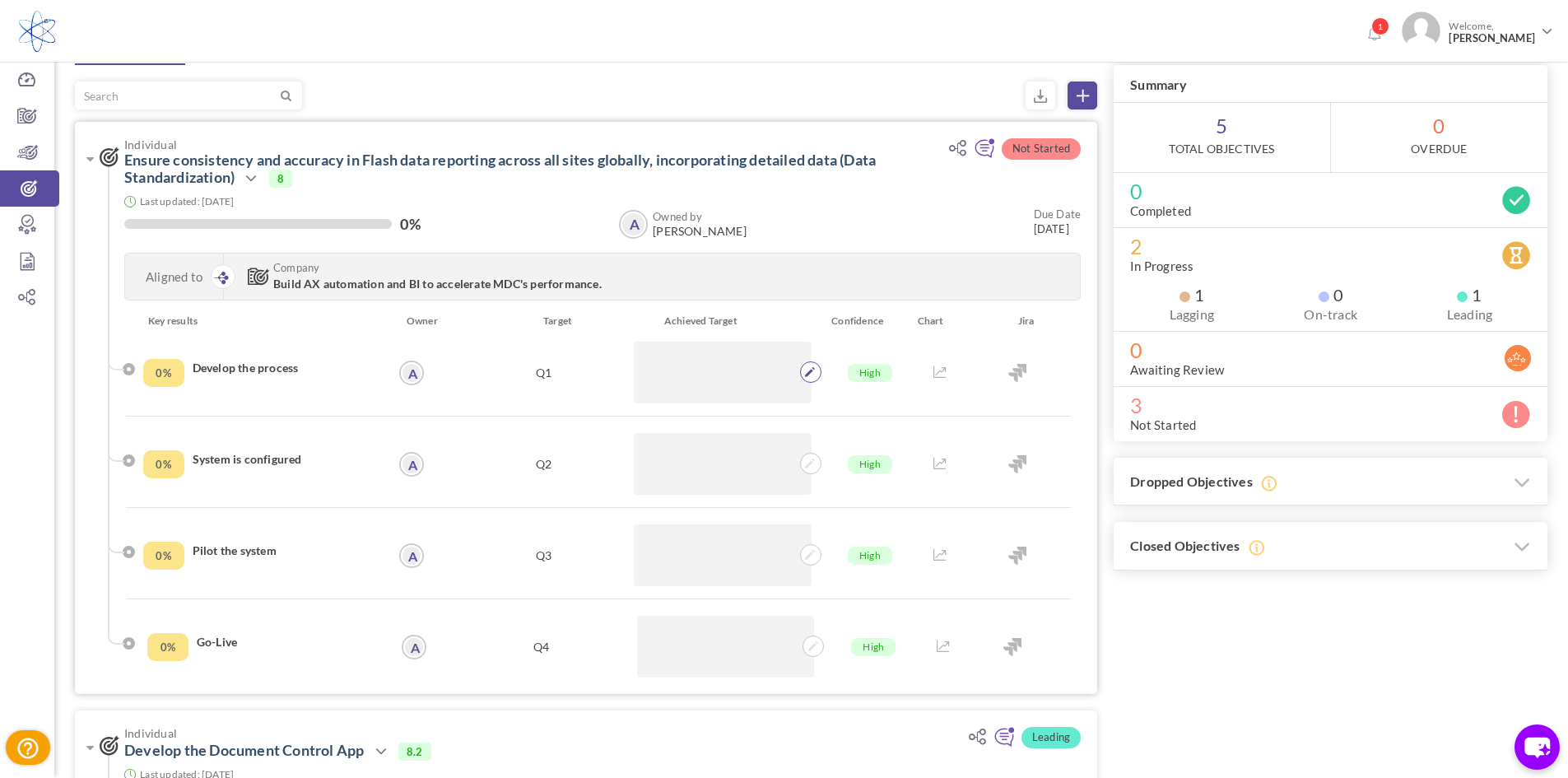
click at [809, 371] on icon at bounding box center [809, 372] width 10 height 10
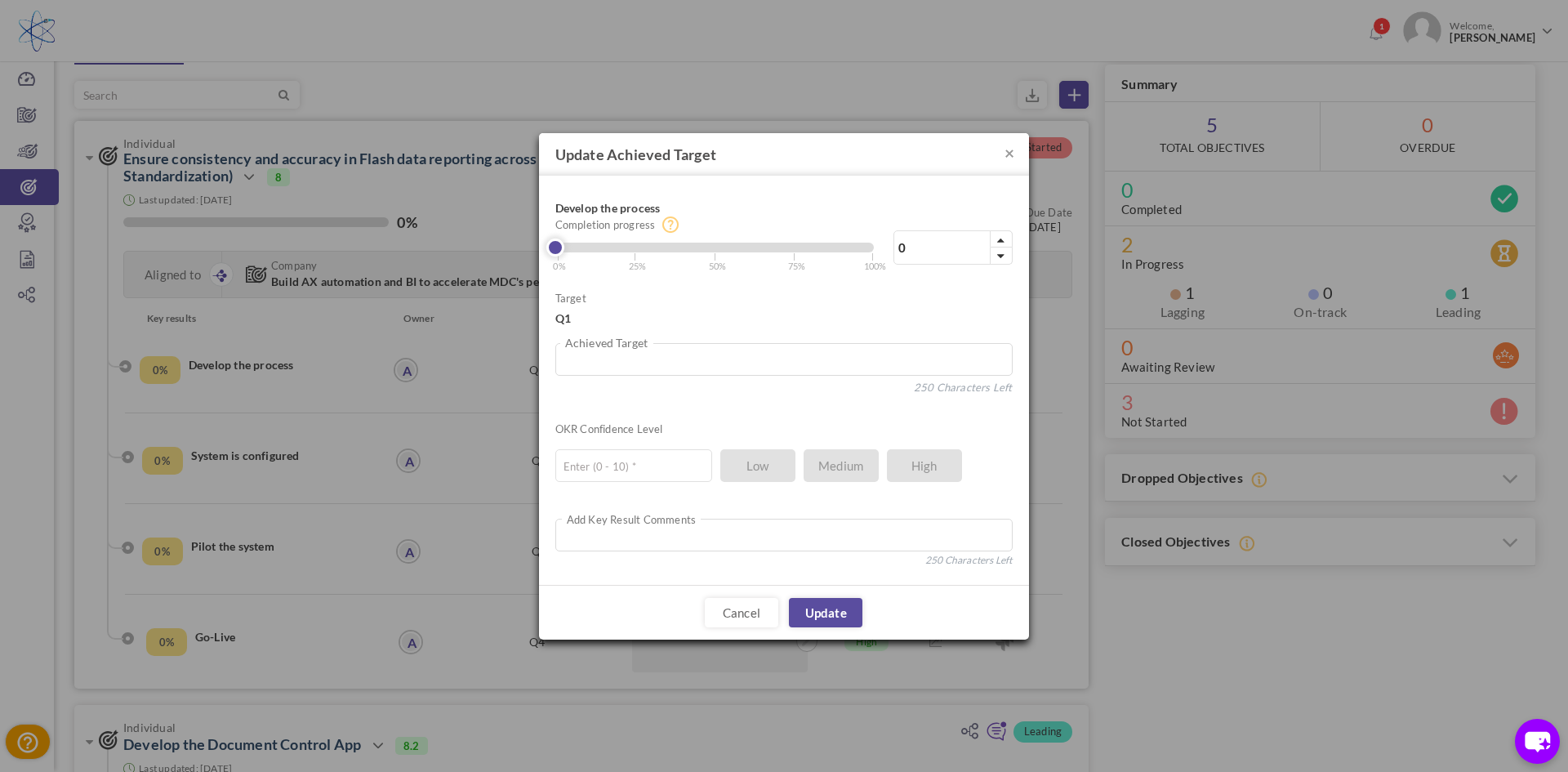
click at [874, 244] on div "0% Completion progress 0 Reached maximum limit | 0% | 25% | 50% | 75% | 100%" at bounding box center [784, 233] width 457 height 81
click at [863, 251] on div at bounding box center [715, 248] width 318 height 10
click at [878, 266] on small "100%" at bounding box center [875, 266] width 23 height 11
type input "100"
click at [662, 478] on input "text" at bounding box center [634, 466] width 156 height 33
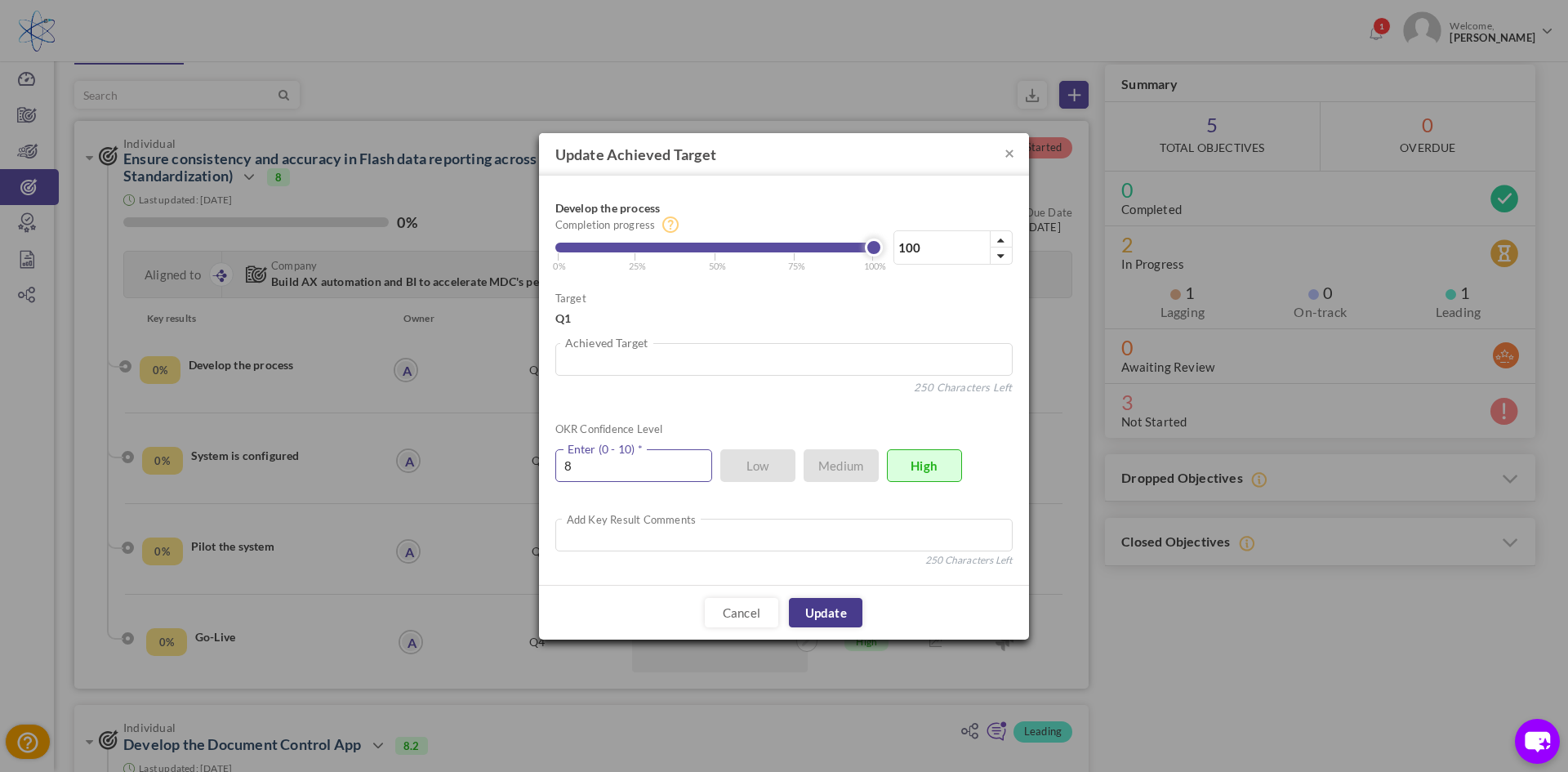
type input "8"
click at [830, 619] on link "Update" at bounding box center [826, 613] width 74 height 29
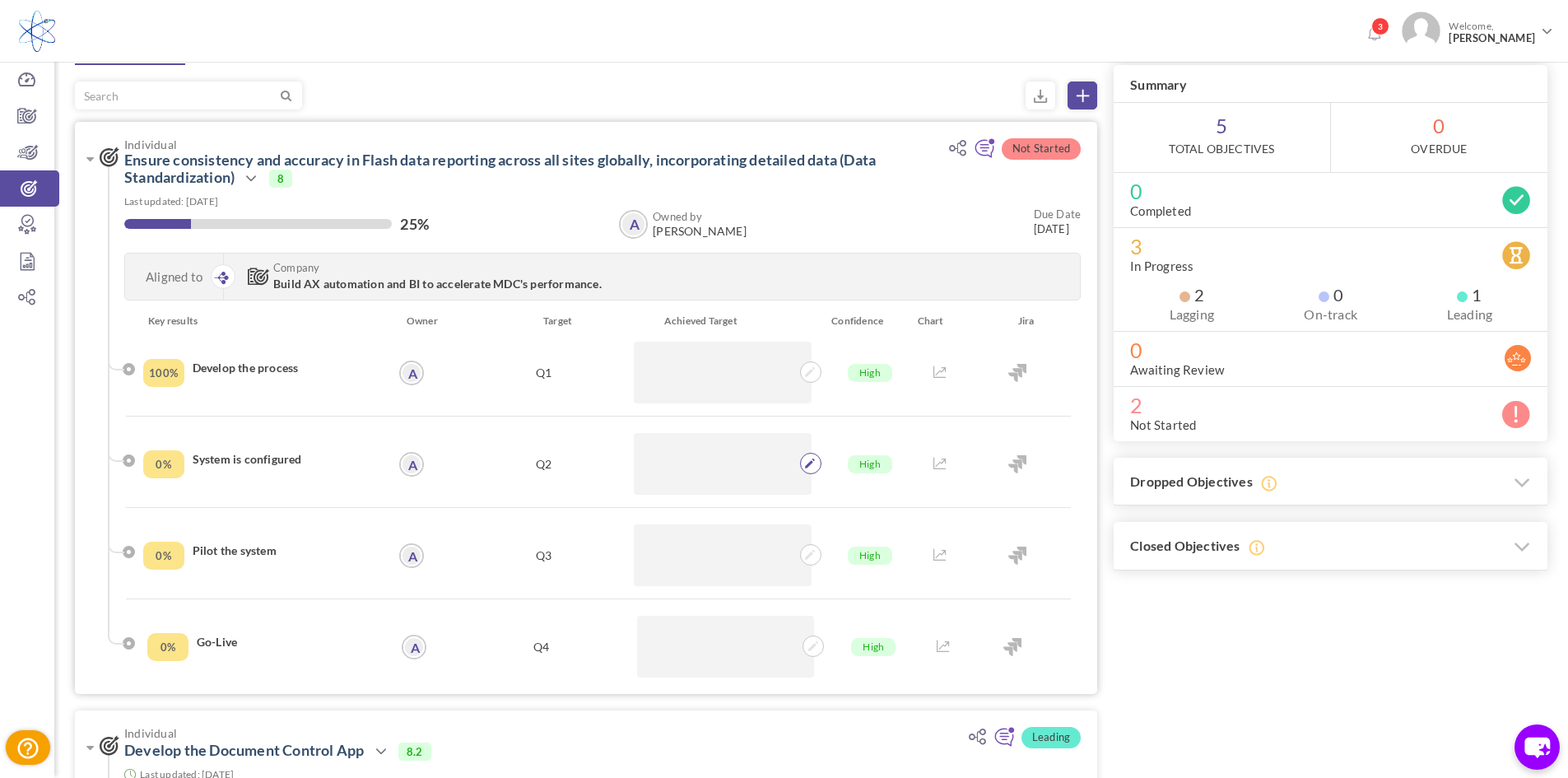
click at [809, 466] on icon at bounding box center [809, 464] width 10 height 10
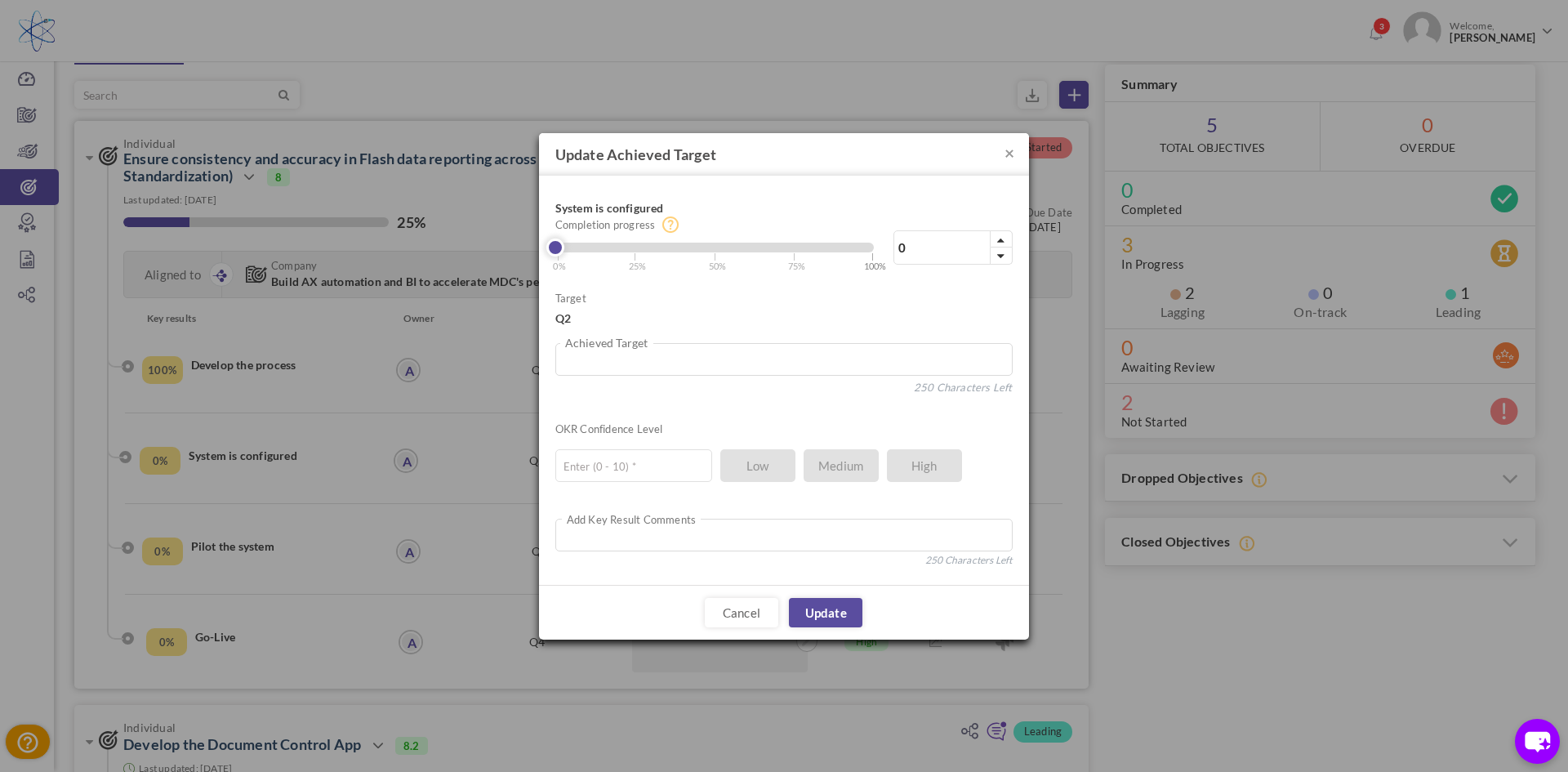
click at [871, 270] on small "100%" at bounding box center [875, 266] width 23 height 11
type input "100"
click at [795, 367] on textarea at bounding box center [784, 360] width 457 height 33
click at [674, 483] on div "OKR Confidence Level Enter (0 - 10) * Low Medium High" at bounding box center [784, 494] width 457 height 149
click at [670, 475] on input "text" at bounding box center [634, 466] width 156 height 33
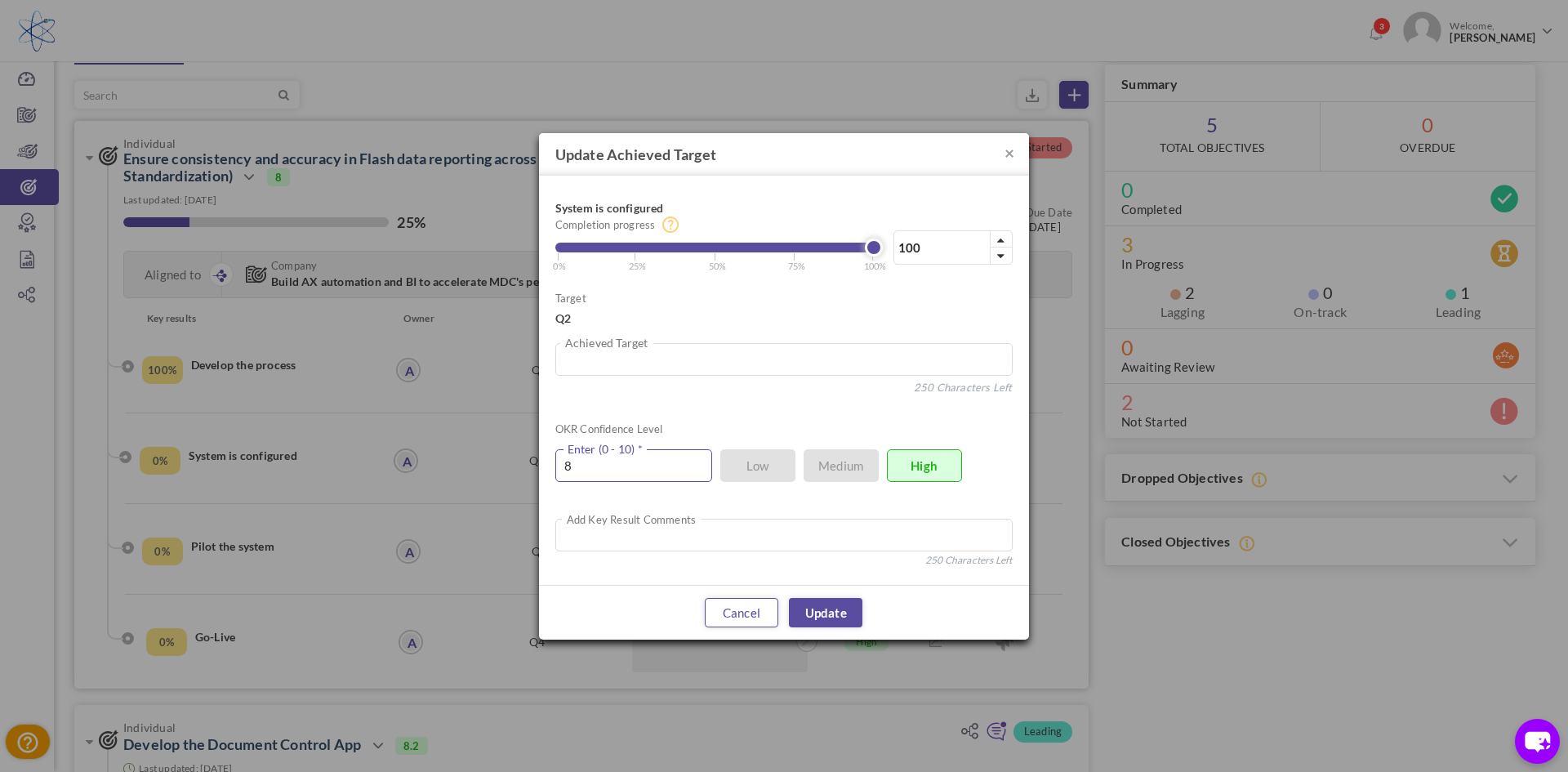
type input "8"
click at [761, 608] on link "Cancel" at bounding box center [741, 613] width 74 height 29
type input "0"
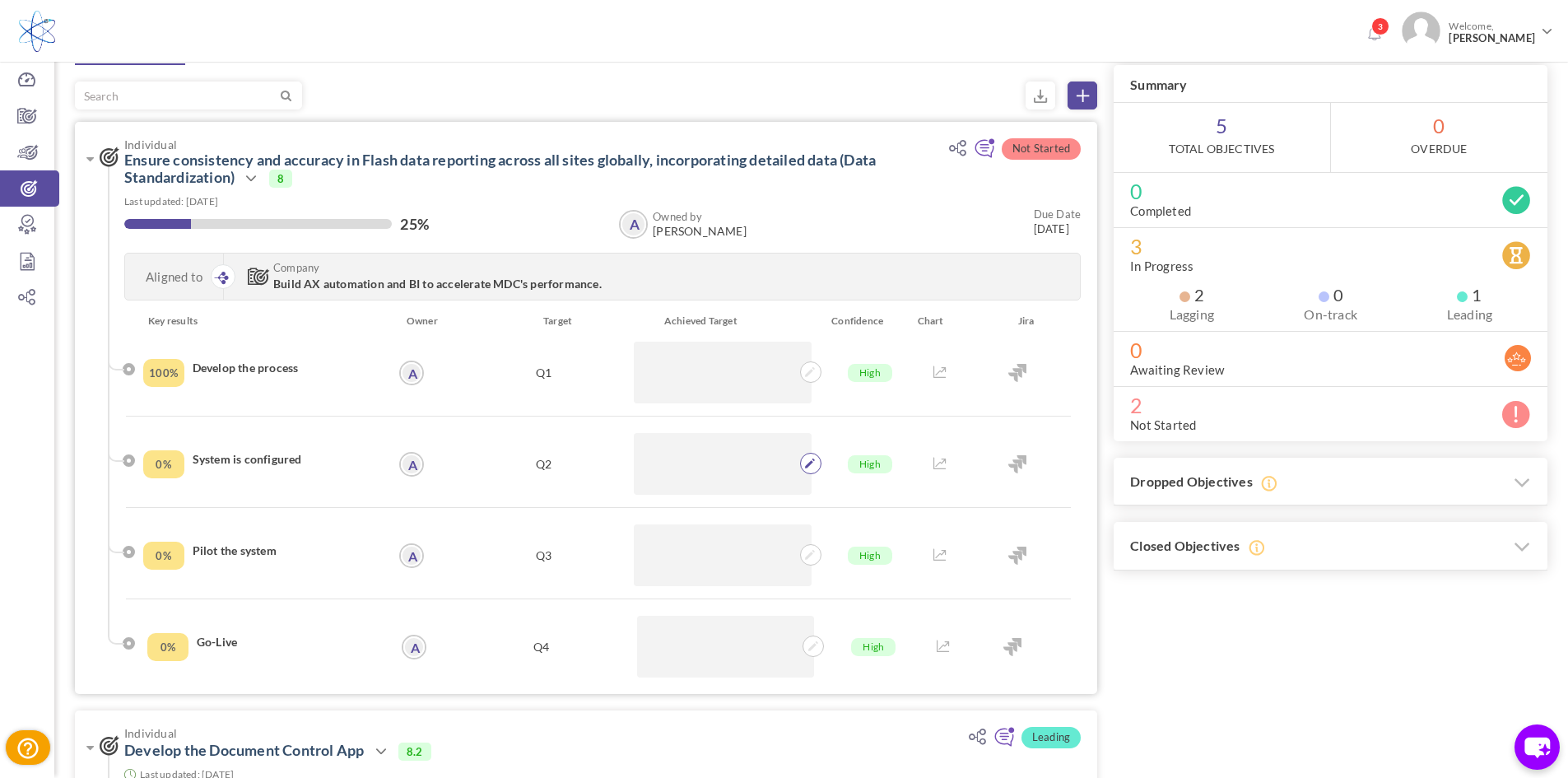
click at [811, 473] on span at bounding box center [810, 463] width 21 height 21
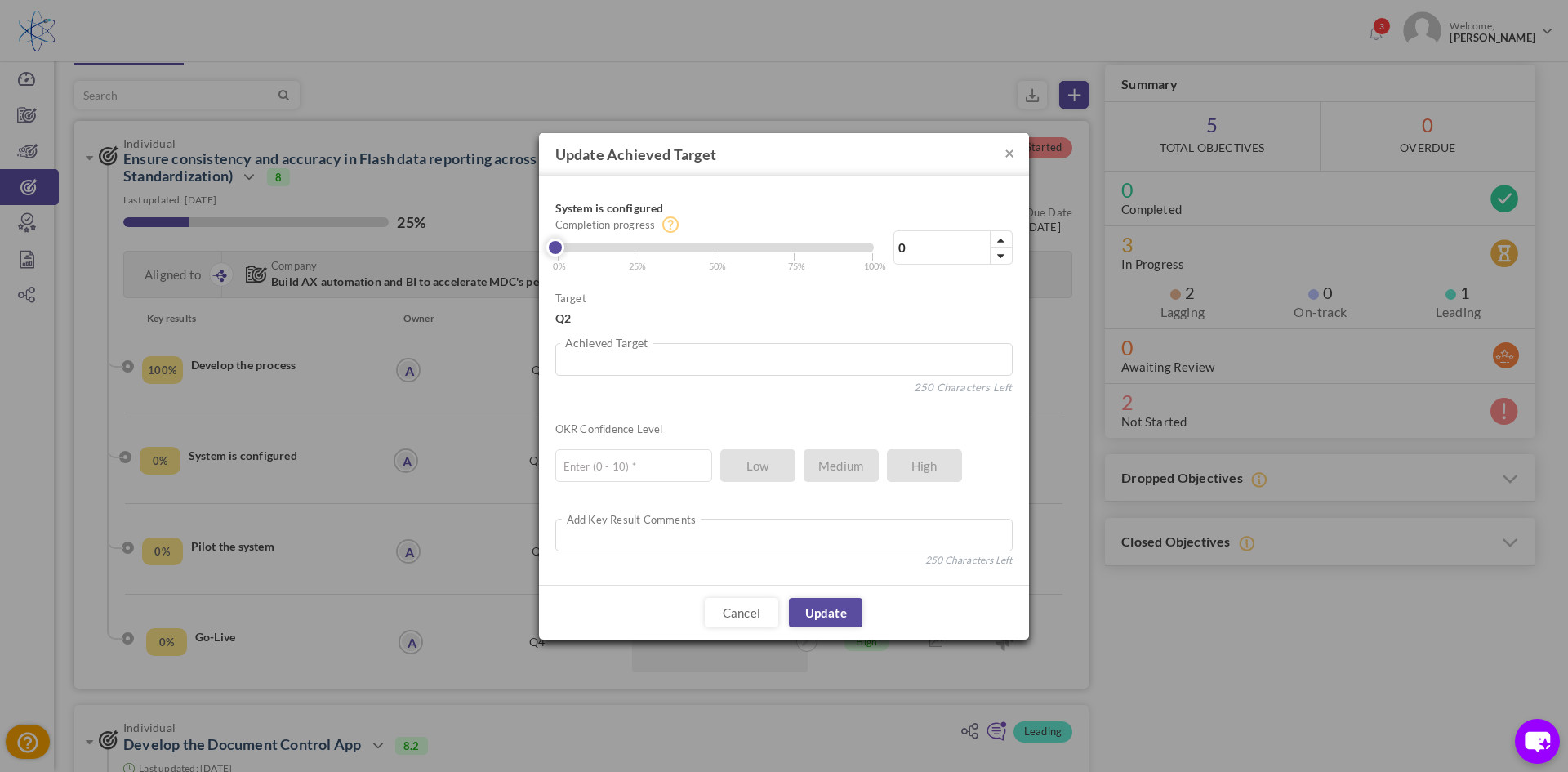
click at [668, 482] on div "OKR Confidence Level Enter (0 - 10) * Low Medium High" at bounding box center [784, 494] width 457 height 149
click at [667, 471] on input "text" at bounding box center [634, 466] width 156 height 33
type input "8"
click at [873, 270] on small "100%" at bounding box center [875, 266] width 23 height 11
type input "100"
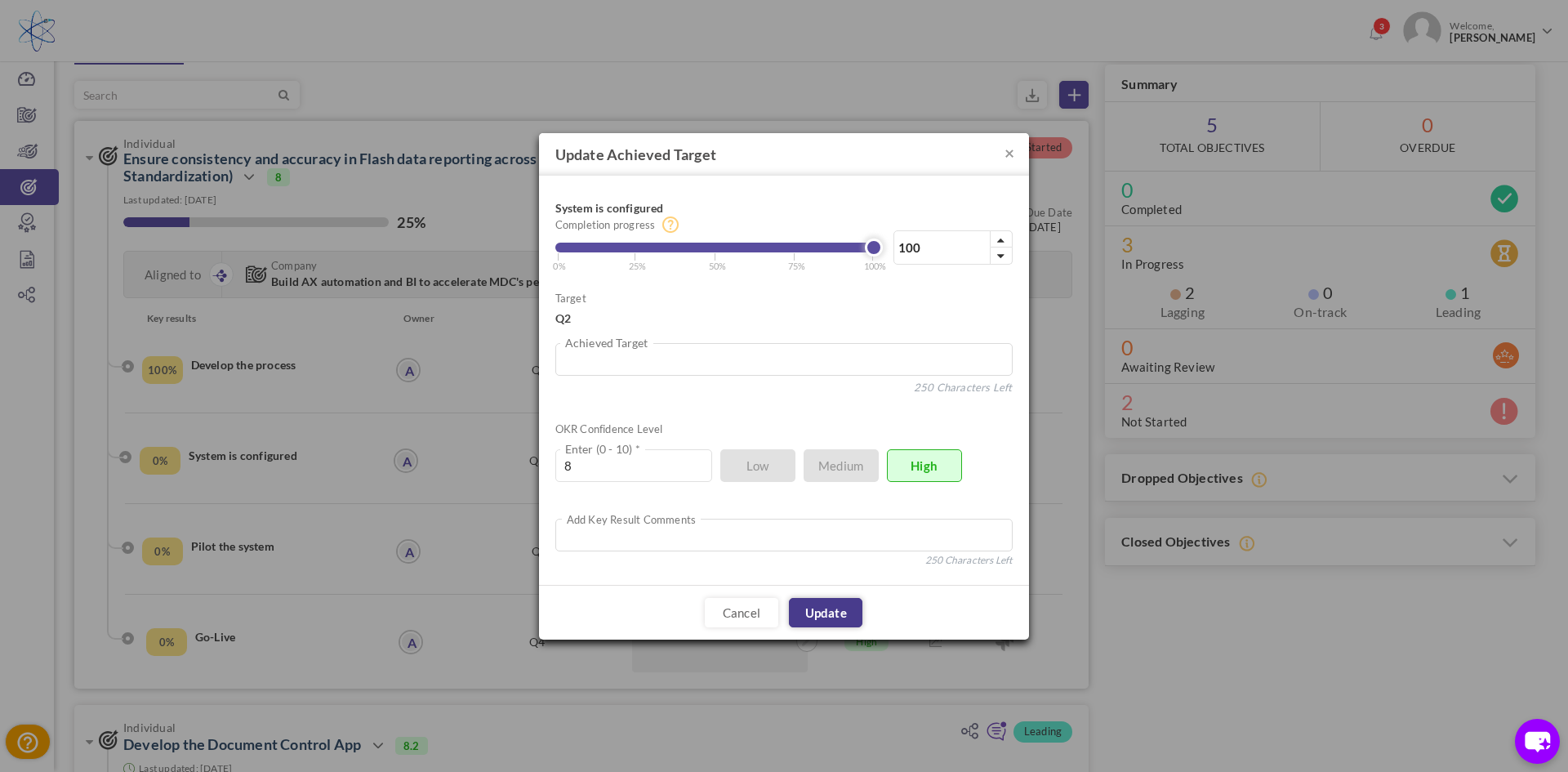
click at [830, 608] on link "Update" at bounding box center [826, 613] width 74 height 29
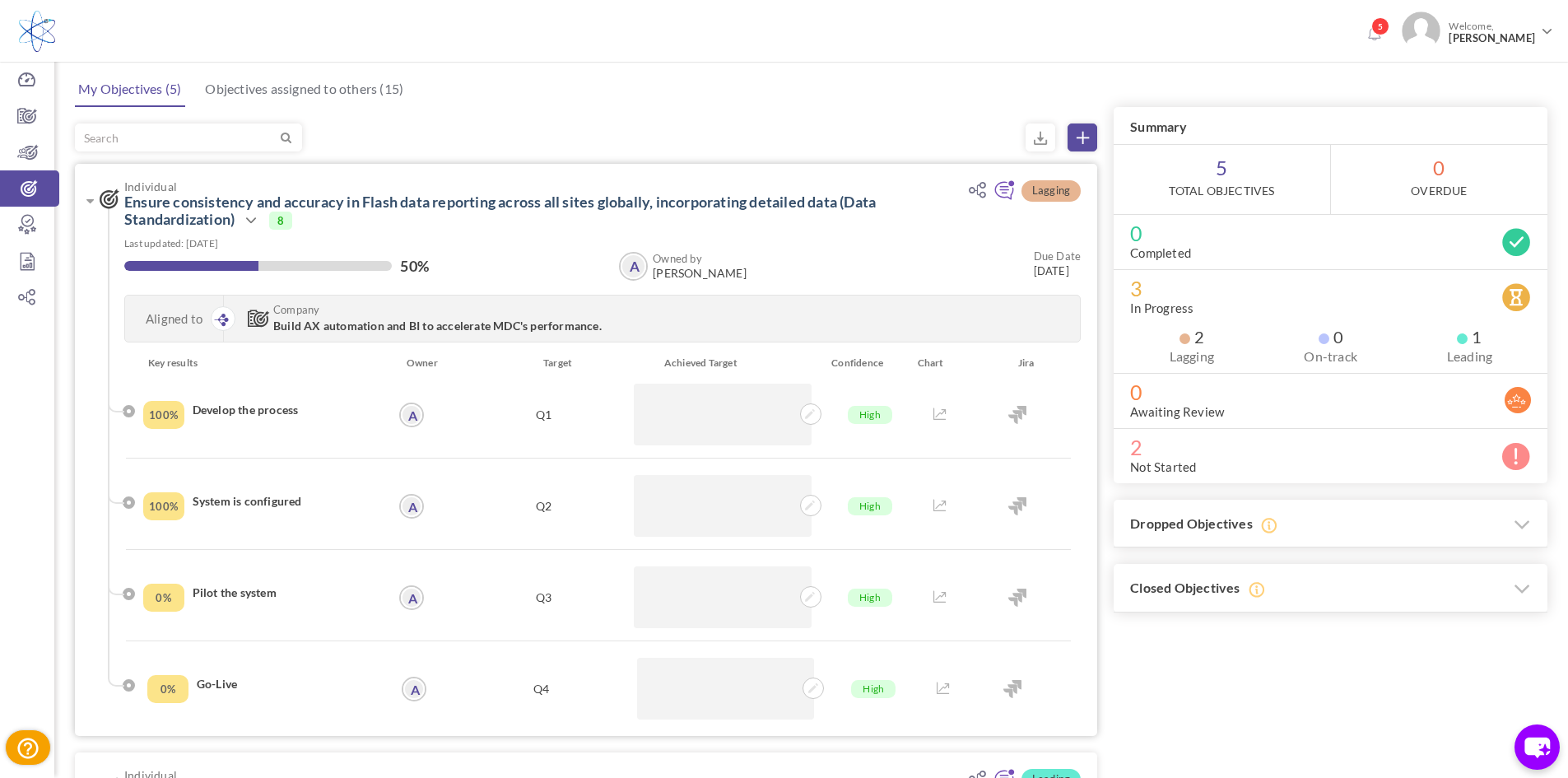
scroll to position [0, 0]
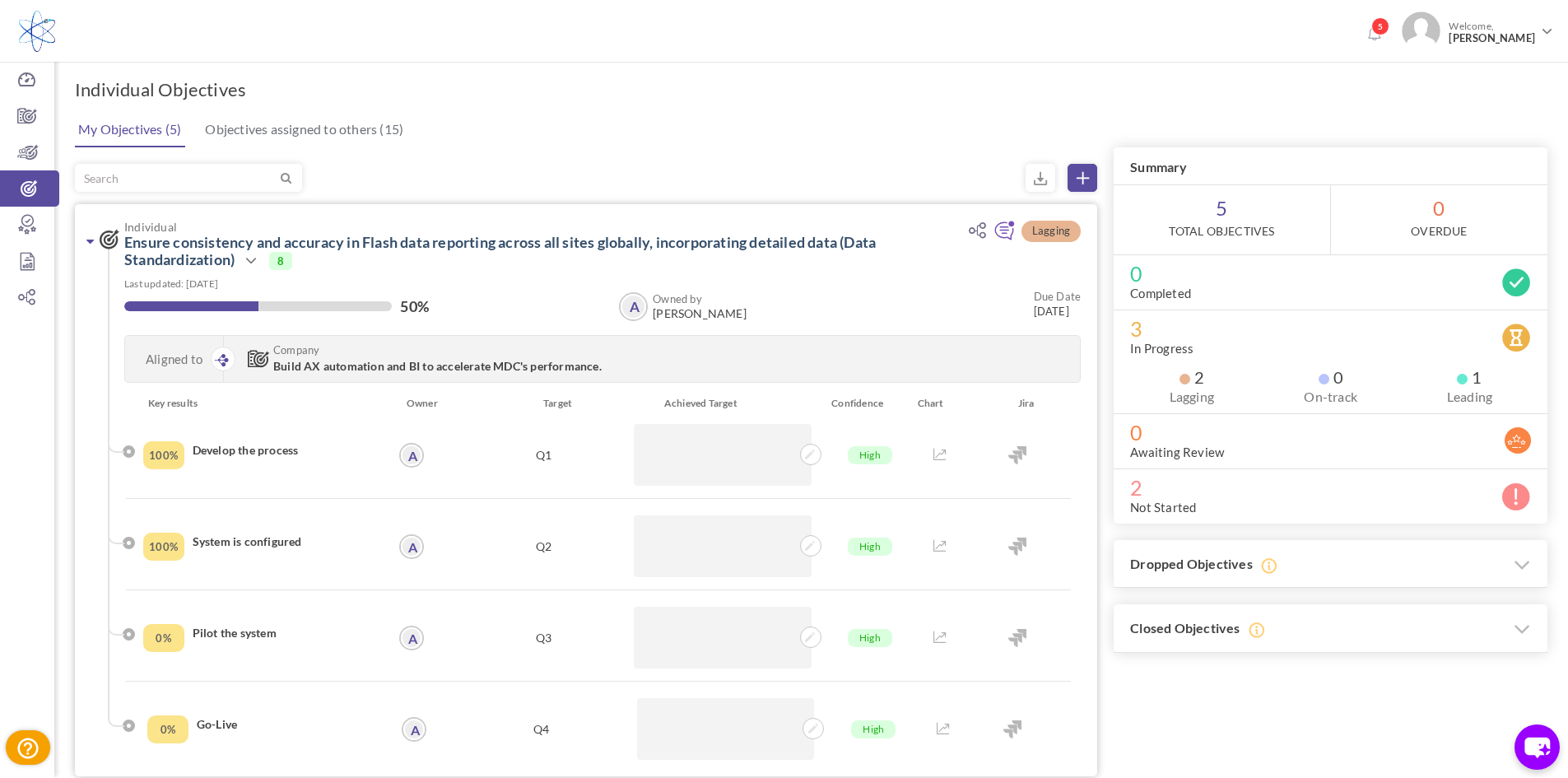
click at [91, 240] on icon at bounding box center [90, 241] width 7 height 13
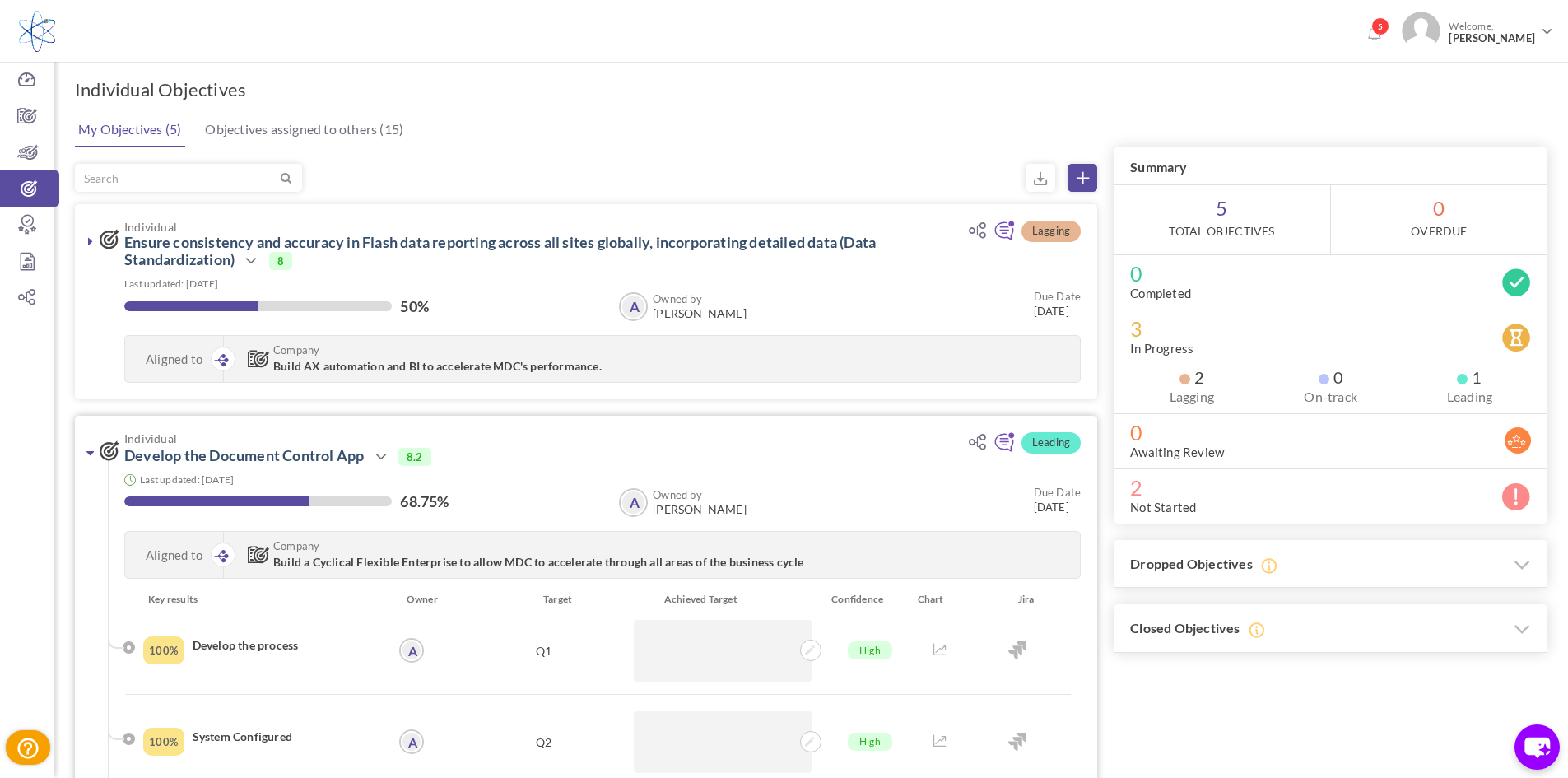
click at [92, 455] on icon at bounding box center [90, 453] width 7 height 13
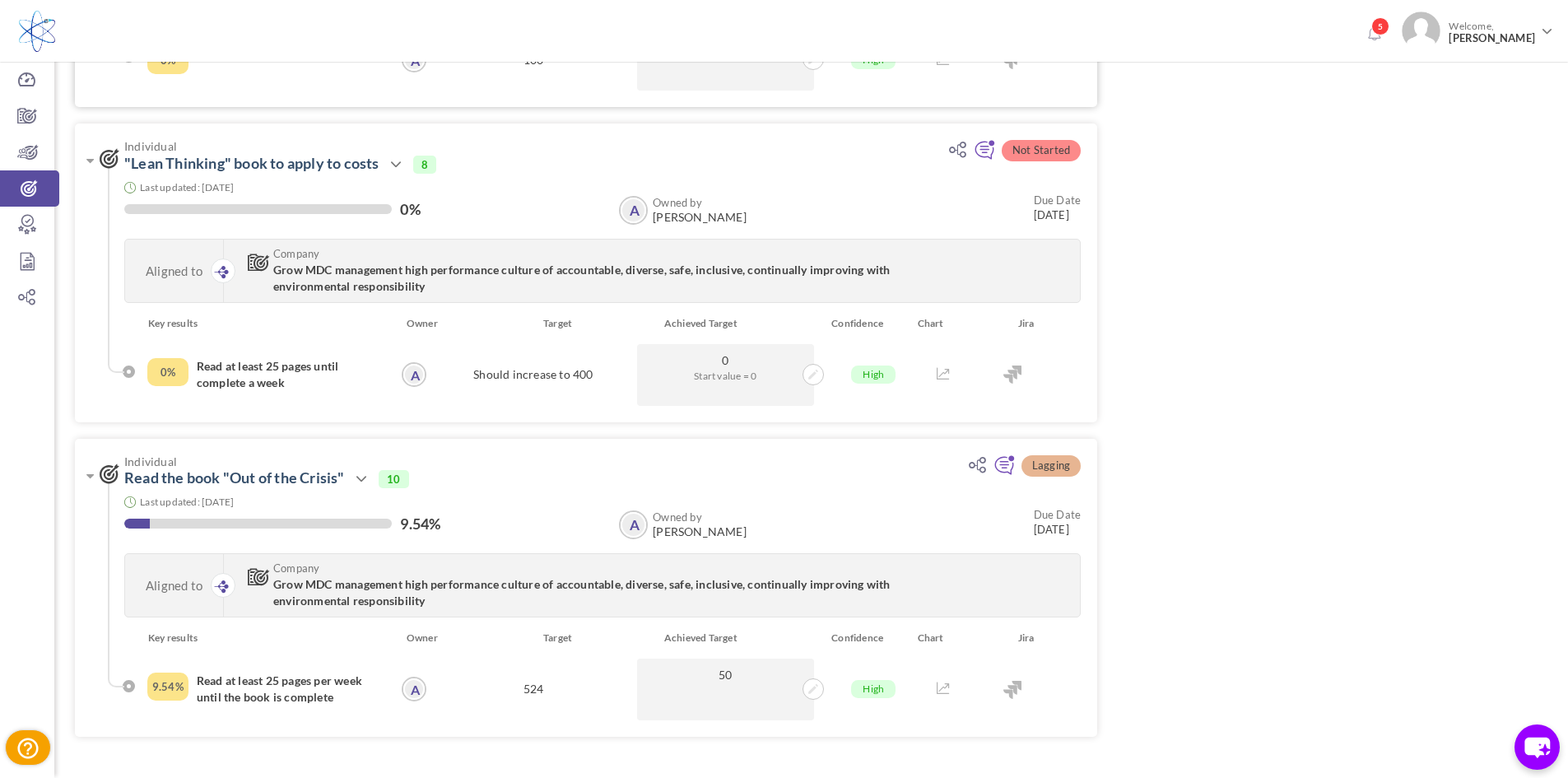
scroll to position [1153, 0]
click at [817, 374] on icon at bounding box center [813, 374] width 10 height 10
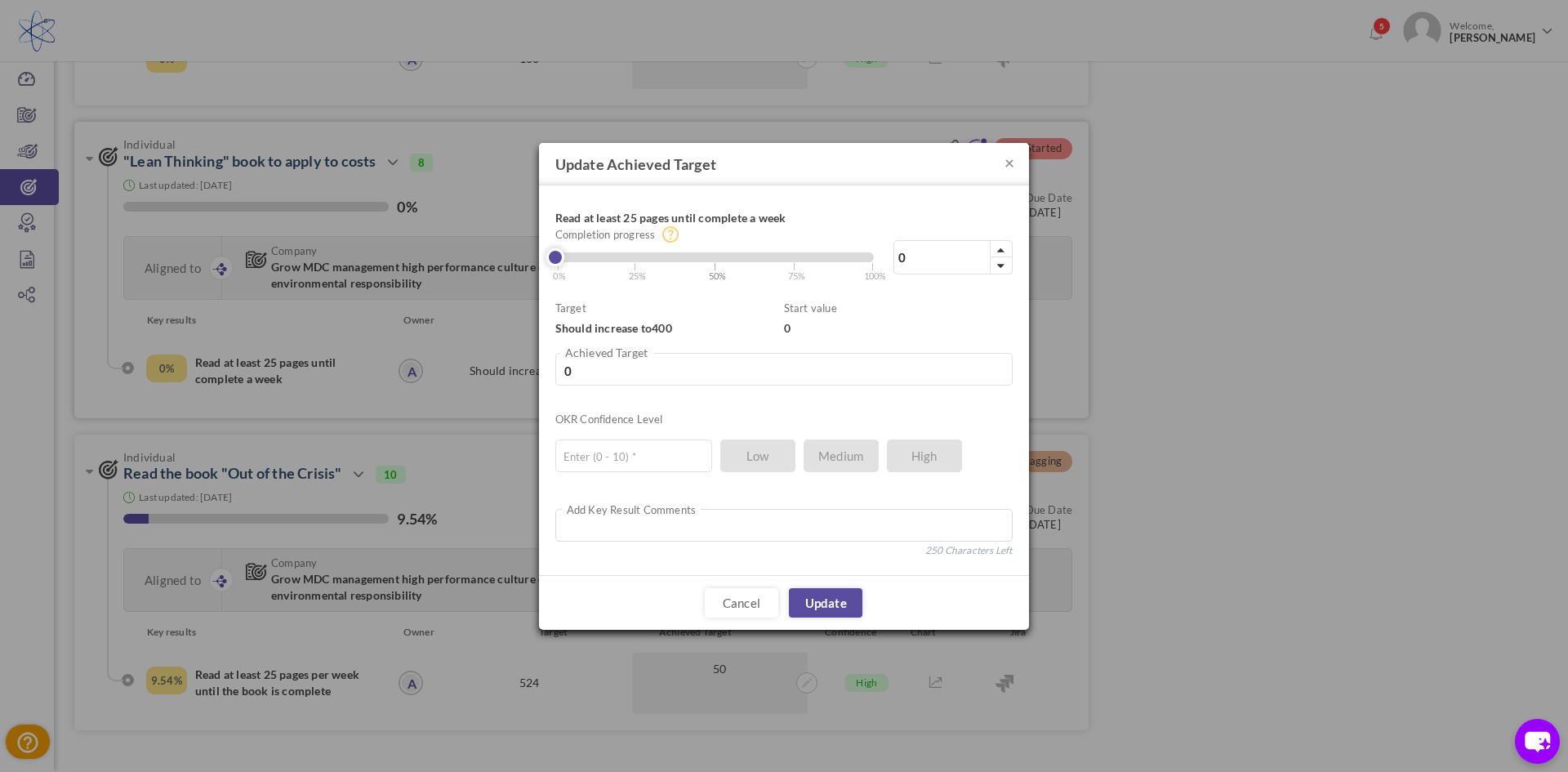
click at [714, 267] on span "| 50%" at bounding box center [720, 271] width 13 height 26
type input "50"
type input "200"
click at [681, 455] on input "text" at bounding box center [634, 456] width 156 height 33
type input "8"
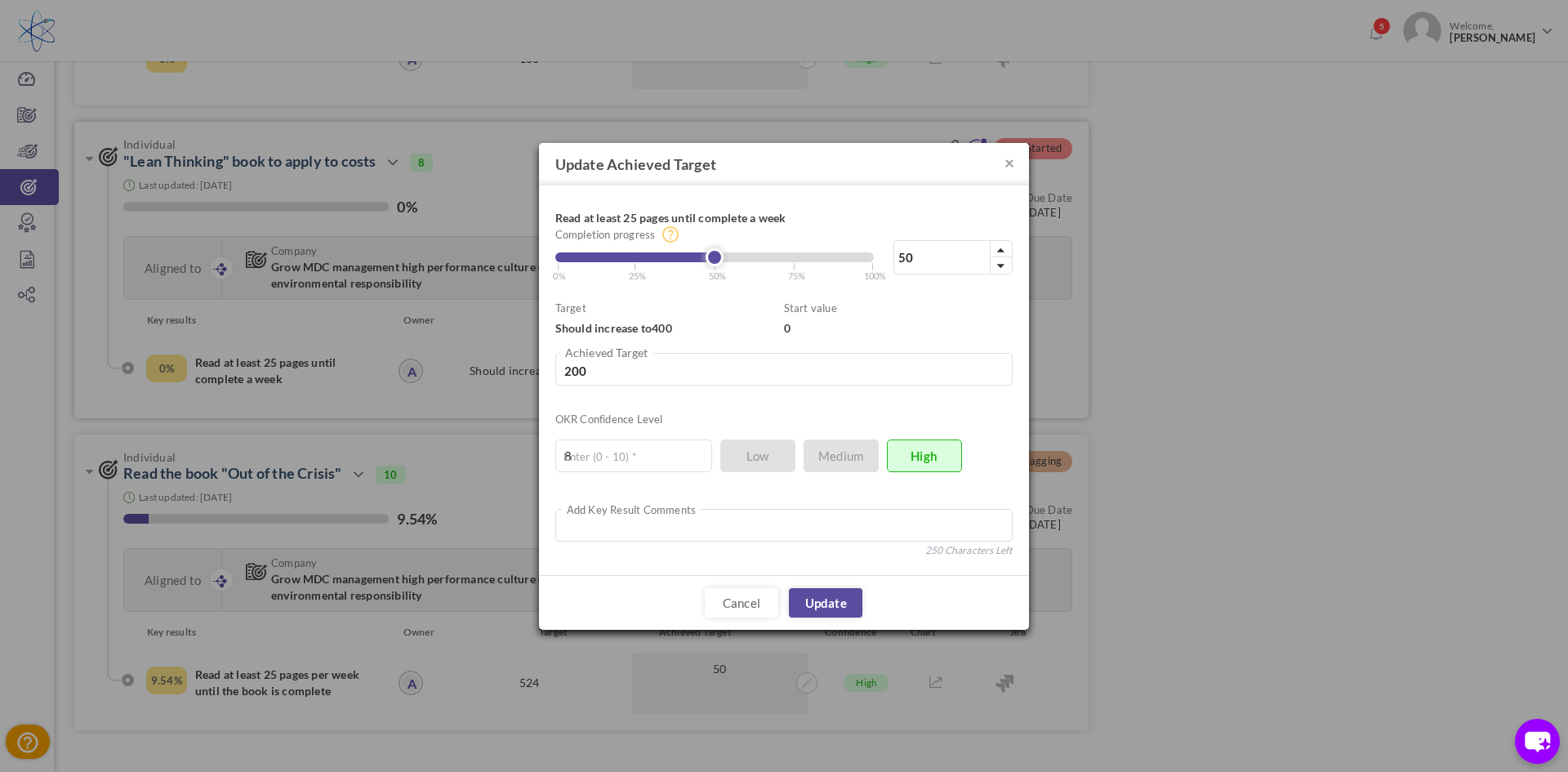
type input "26"
type input "104"
click at [637, 259] on div at bounding box center [715, 257] width 318 height 10
click at [826, 606] on link "Update" at bounding box center [826, 603] width 74 height 29
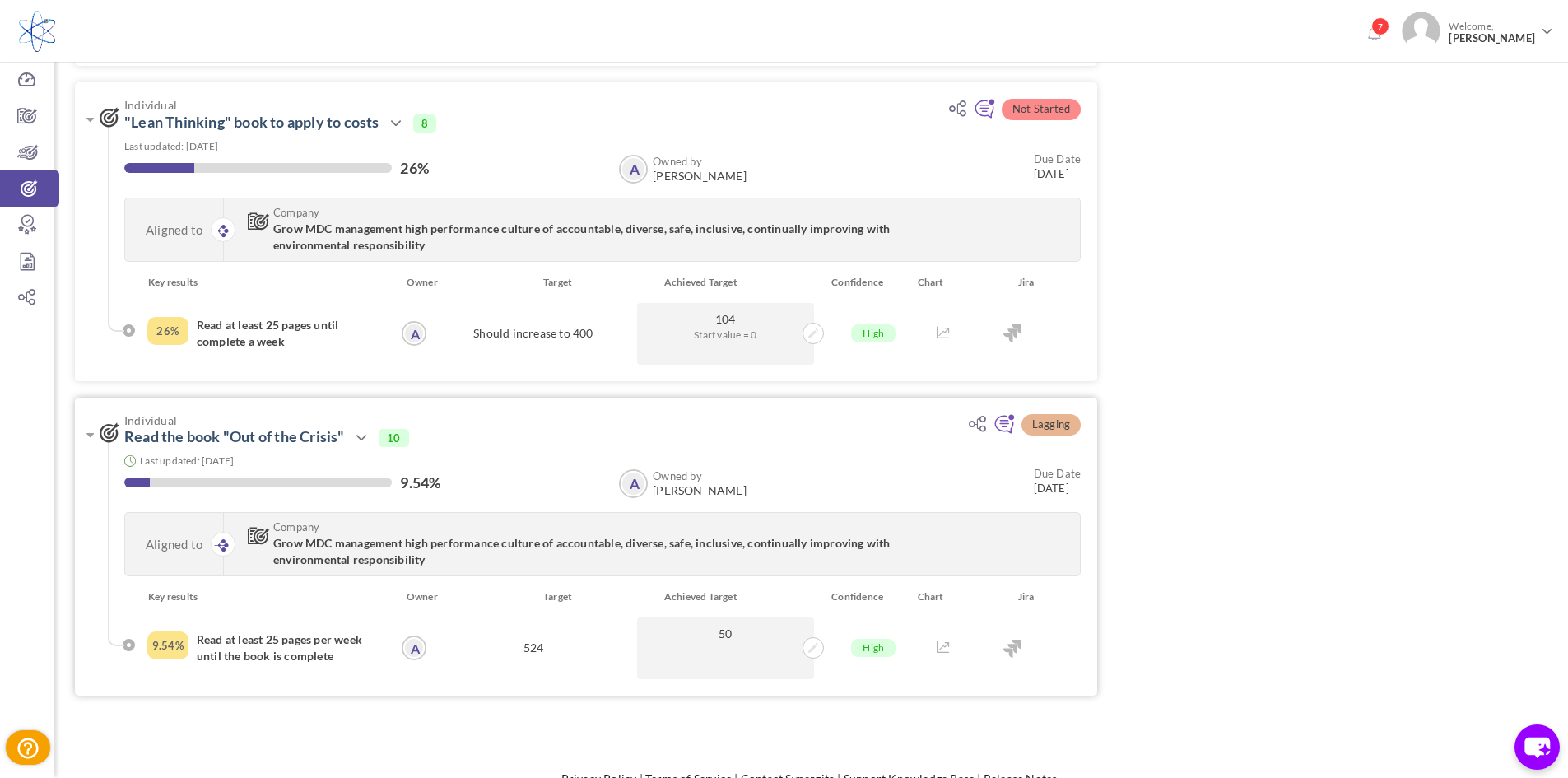
scroll to position [1226, 0]
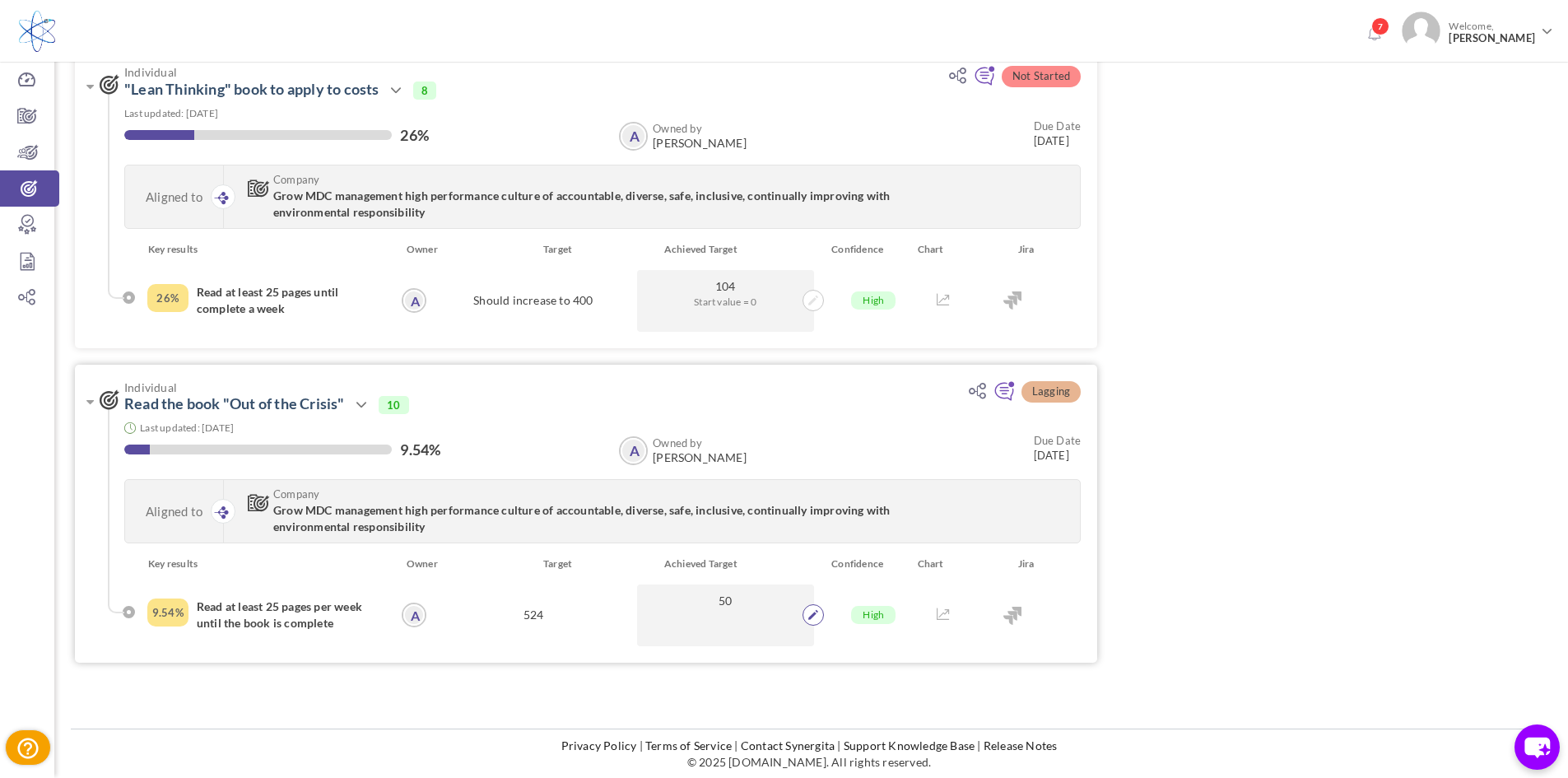
click at [816, 613] on icon at bounding box center [813, 615] width 10 height 10
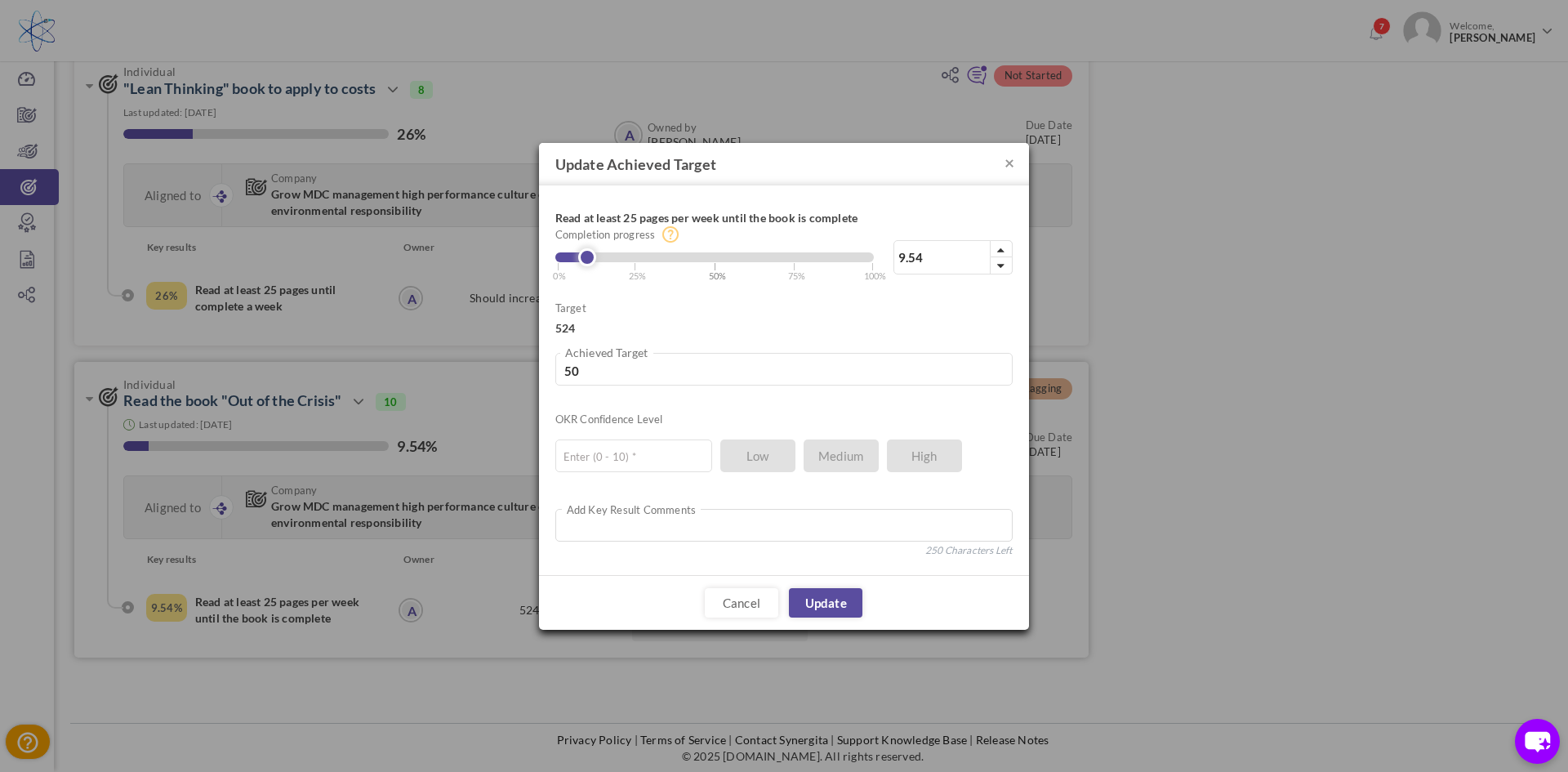
click at [715, 266] on span "| 50%" at bounding box center [720, 271] width 13 height 26
type input "50"
type input "262"
type input "24"
type input "125.76"
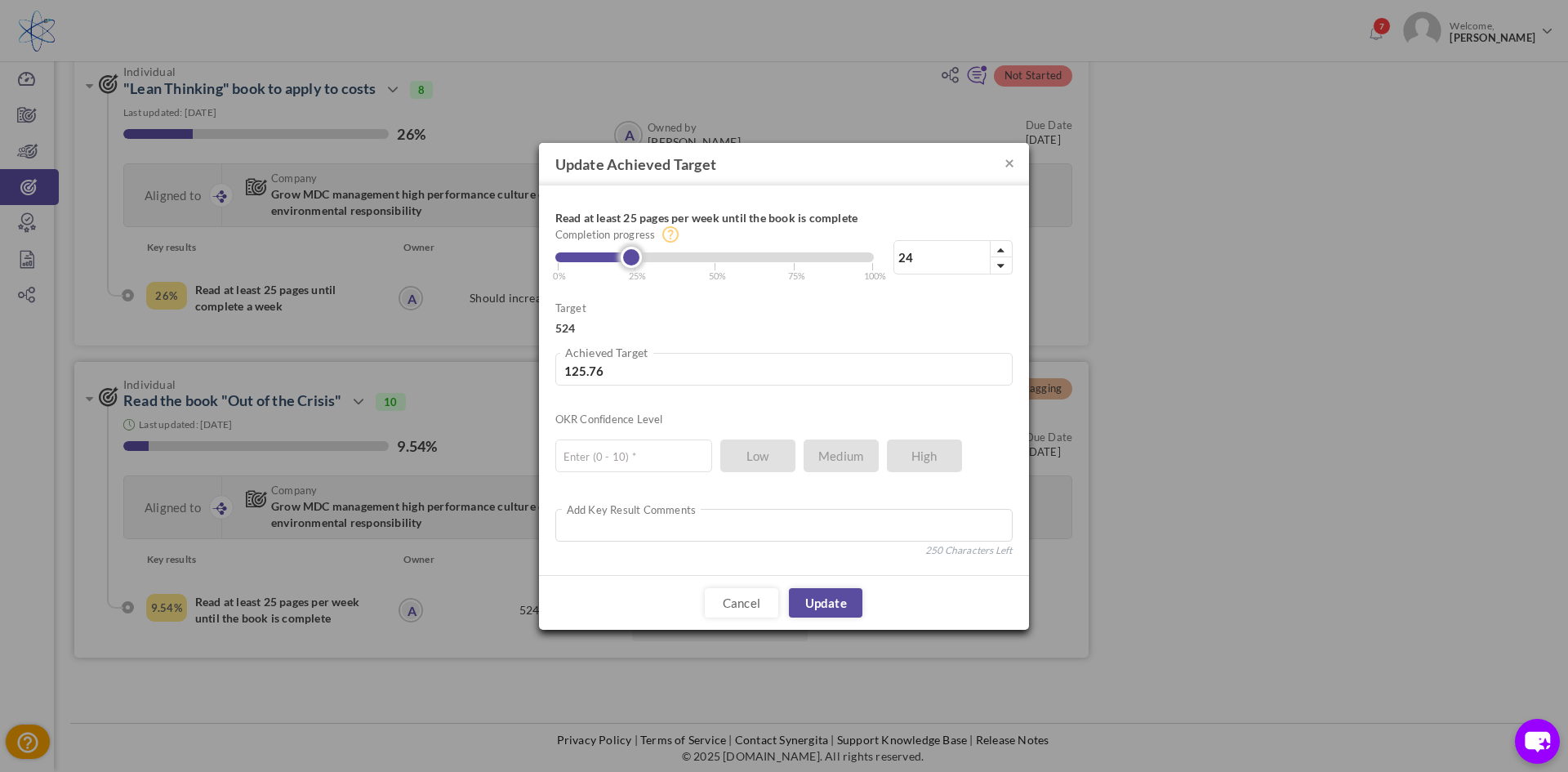
click at [630, 257] on div at bounding box center [715, 257] width 318 height 10
drag, startPoint x: 825, startPoint y: 609, endPoint x: 834, endPoint y: 621, distance: 15.0
click at [827, 610] on link "Update" at bounding box center [826, 603] width 74 height 29
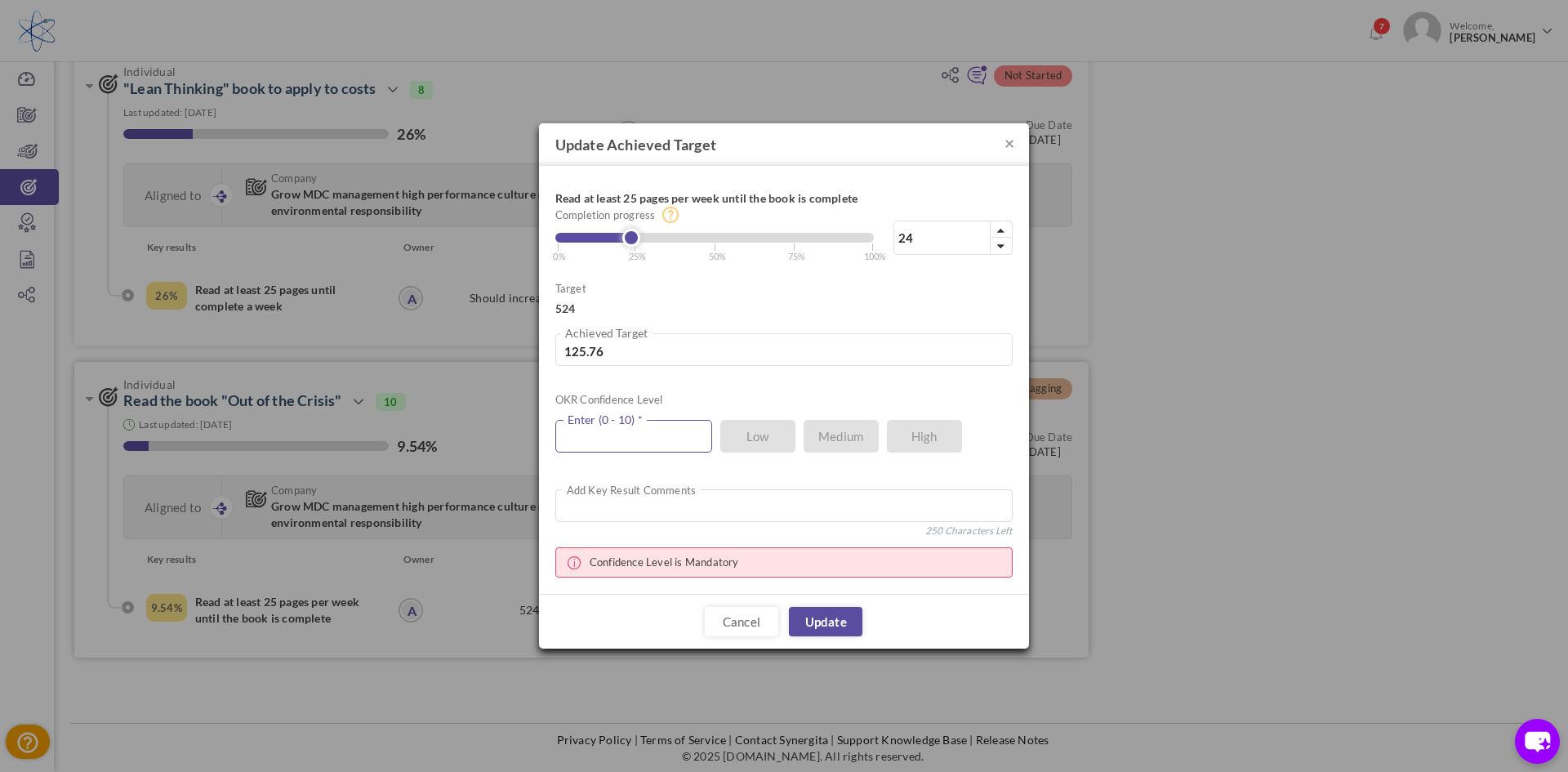
click at [690, 429] on input "text" at bounding box center [634, 436] width 156 height 33
type input "8"
click at [821, 628] on link "Update" at bounding box center [826, 622] width 74 height 29
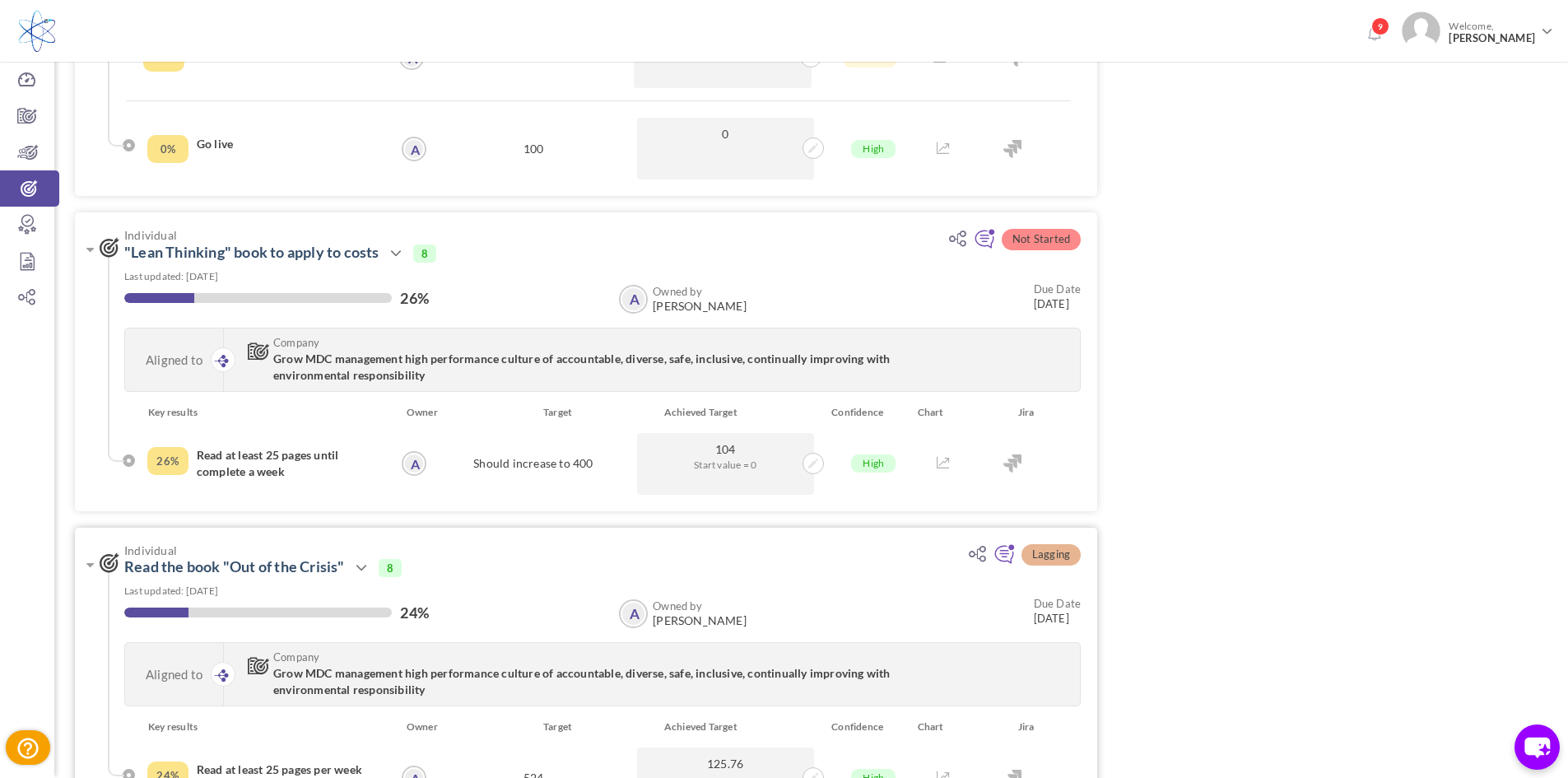
scroll to position [1062, 0]
click at [812, 466] on icon at bounding box center [813, 465] width 10 height 10
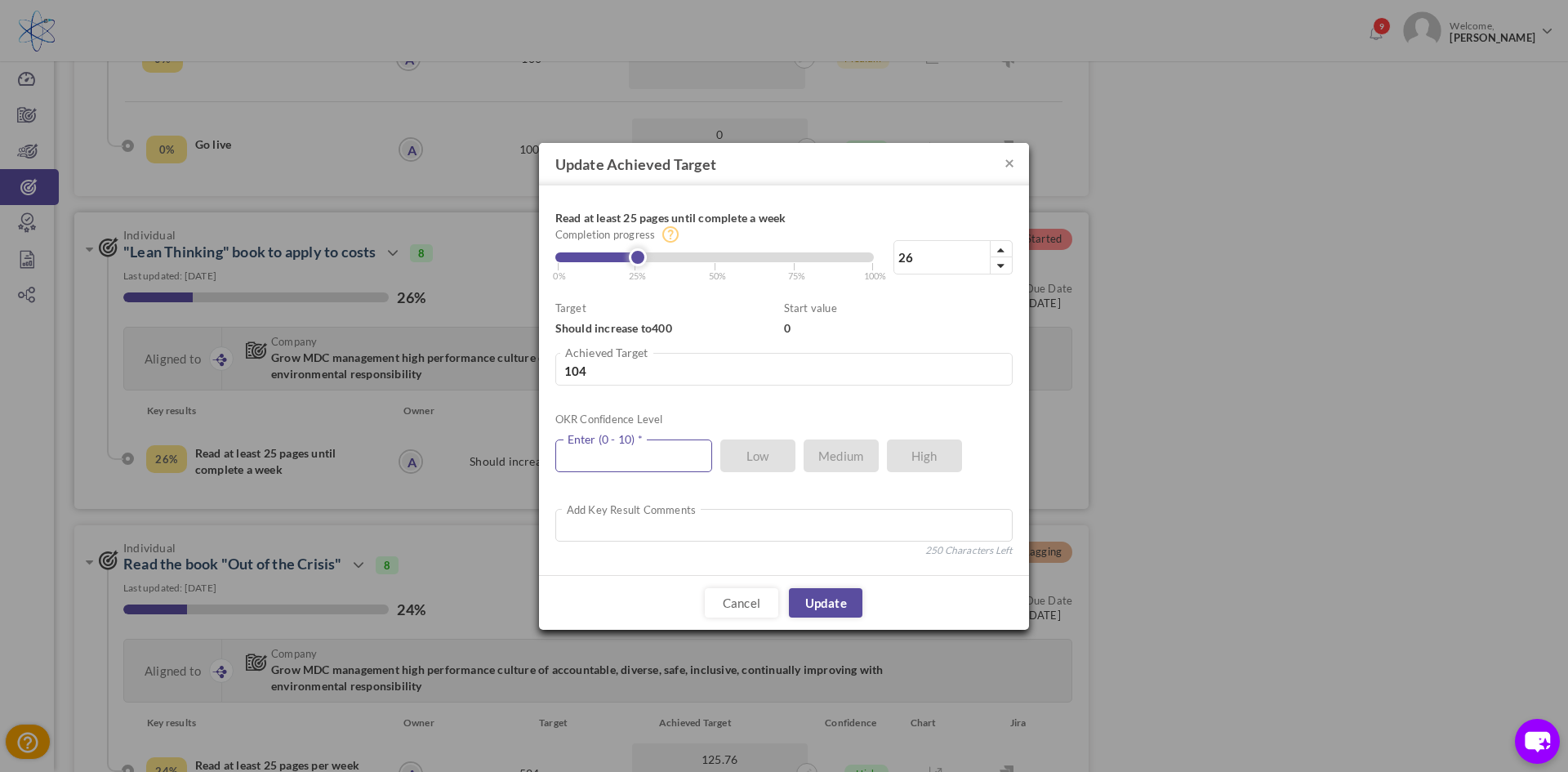
click at [684, 456] on input "text" at bounding box center [634, 456] width 156 height 33
type input "8"
click at [841, 604] on link "Update" at bounding box center [826, 603] width 74 height 29
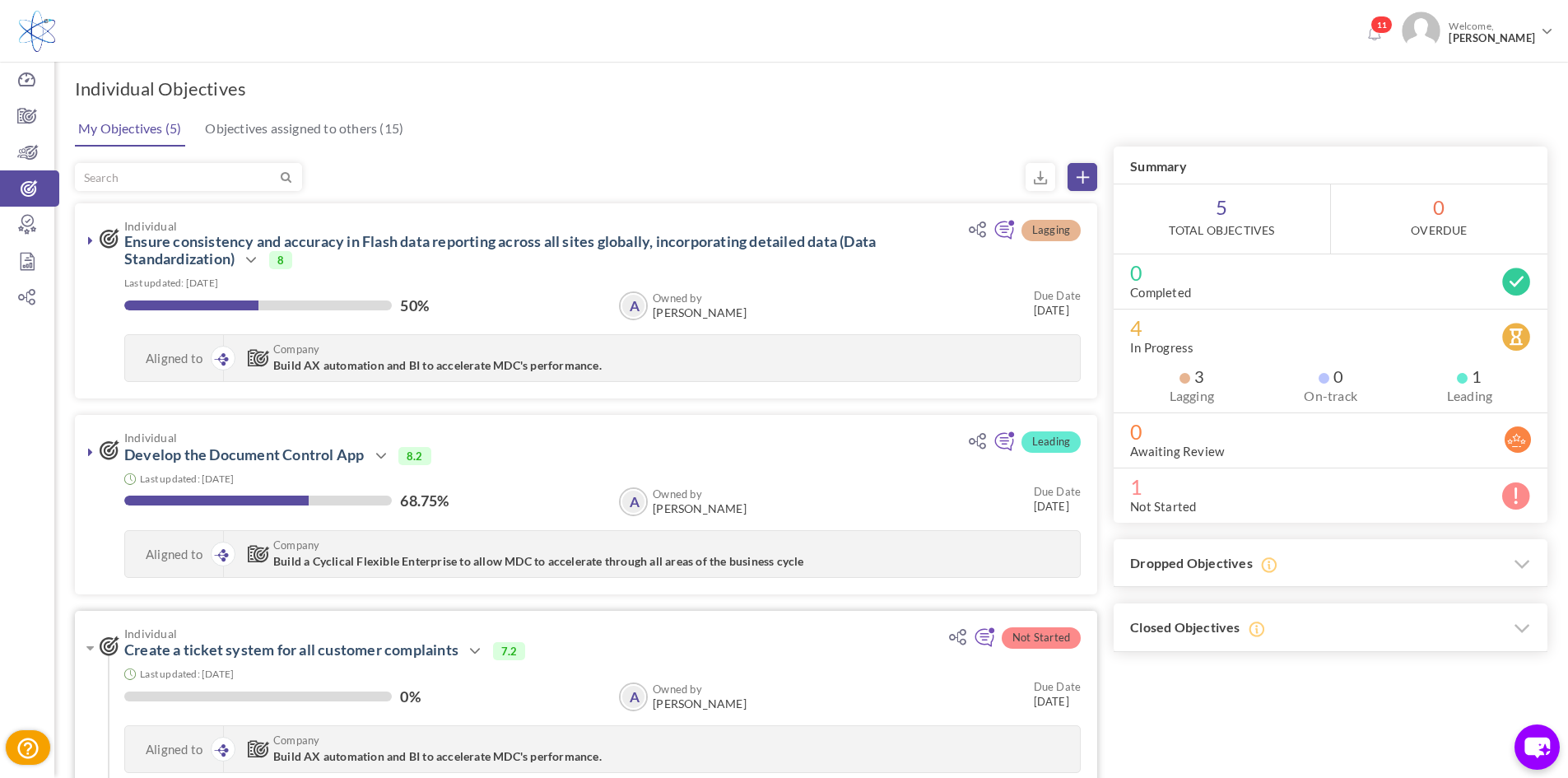
scroll to position [0, 0]
click at [92, 646] on icon at bounding box center [90, 649] width 7 height 13
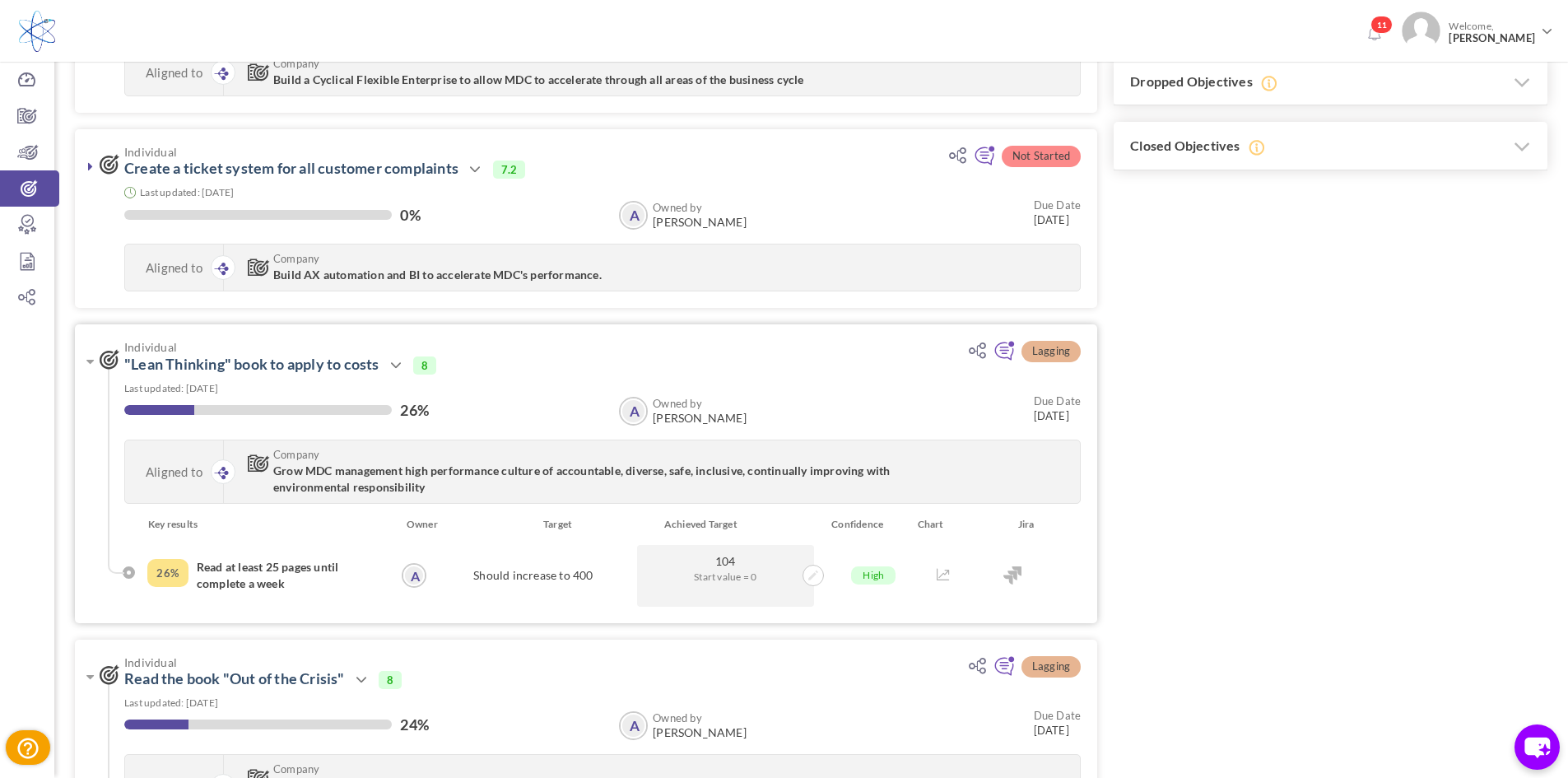
scroll to position [494, 0]
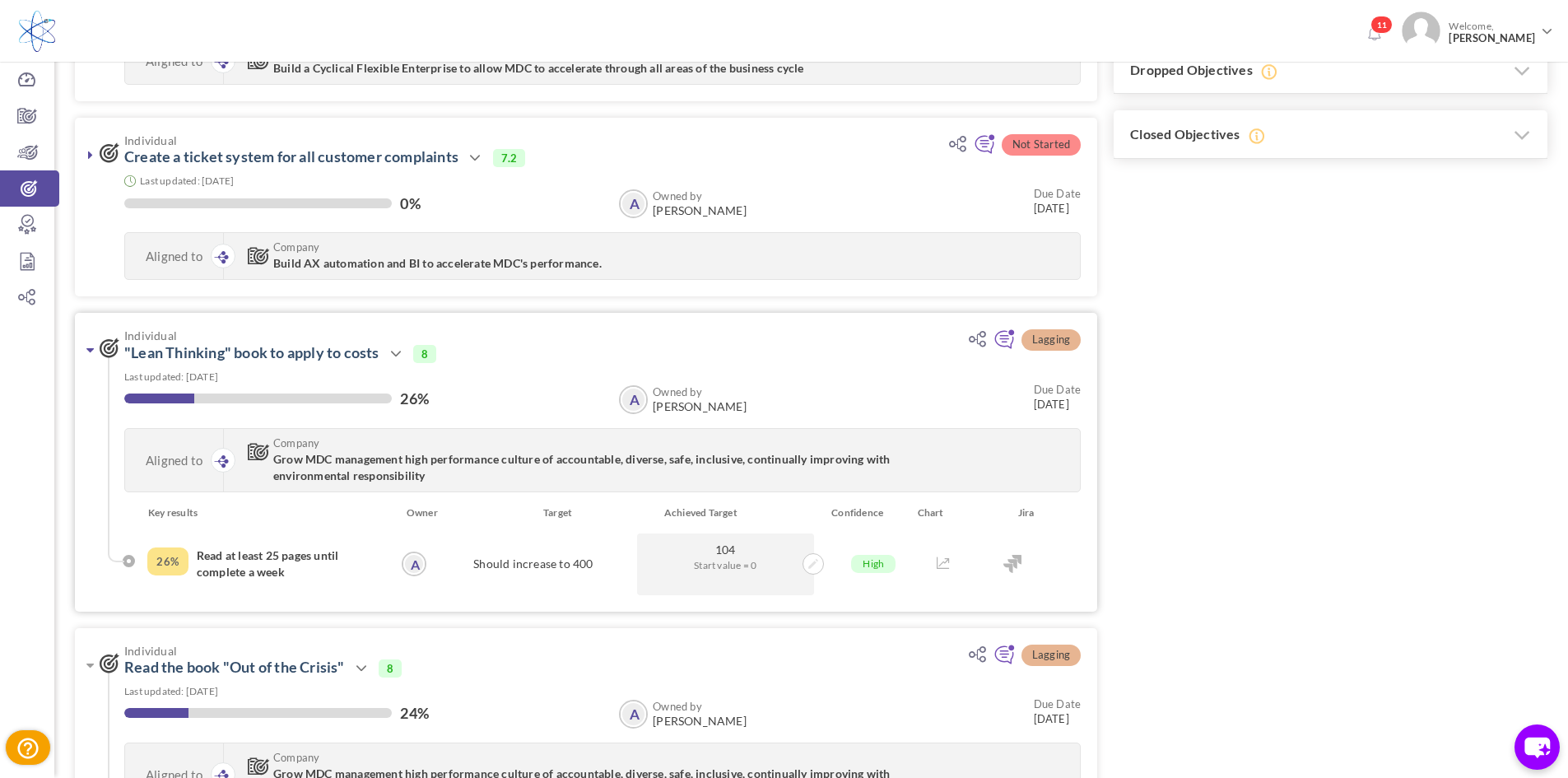
click at [92, 352] on icon at bounding box center [90, 350] width 7 height 13
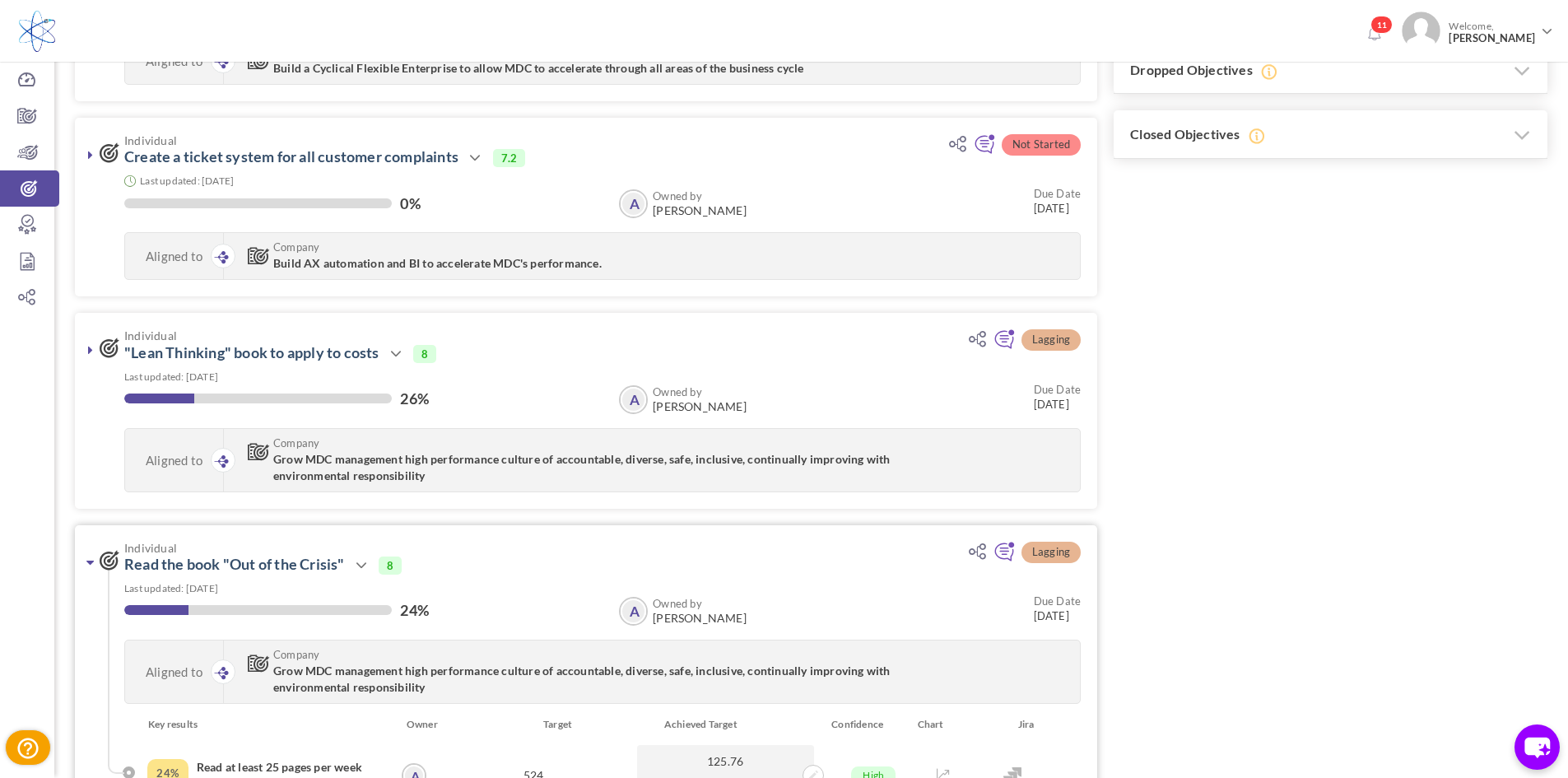
click at [85, 559] on link at bounding box center [91, 563] width 17 height 17
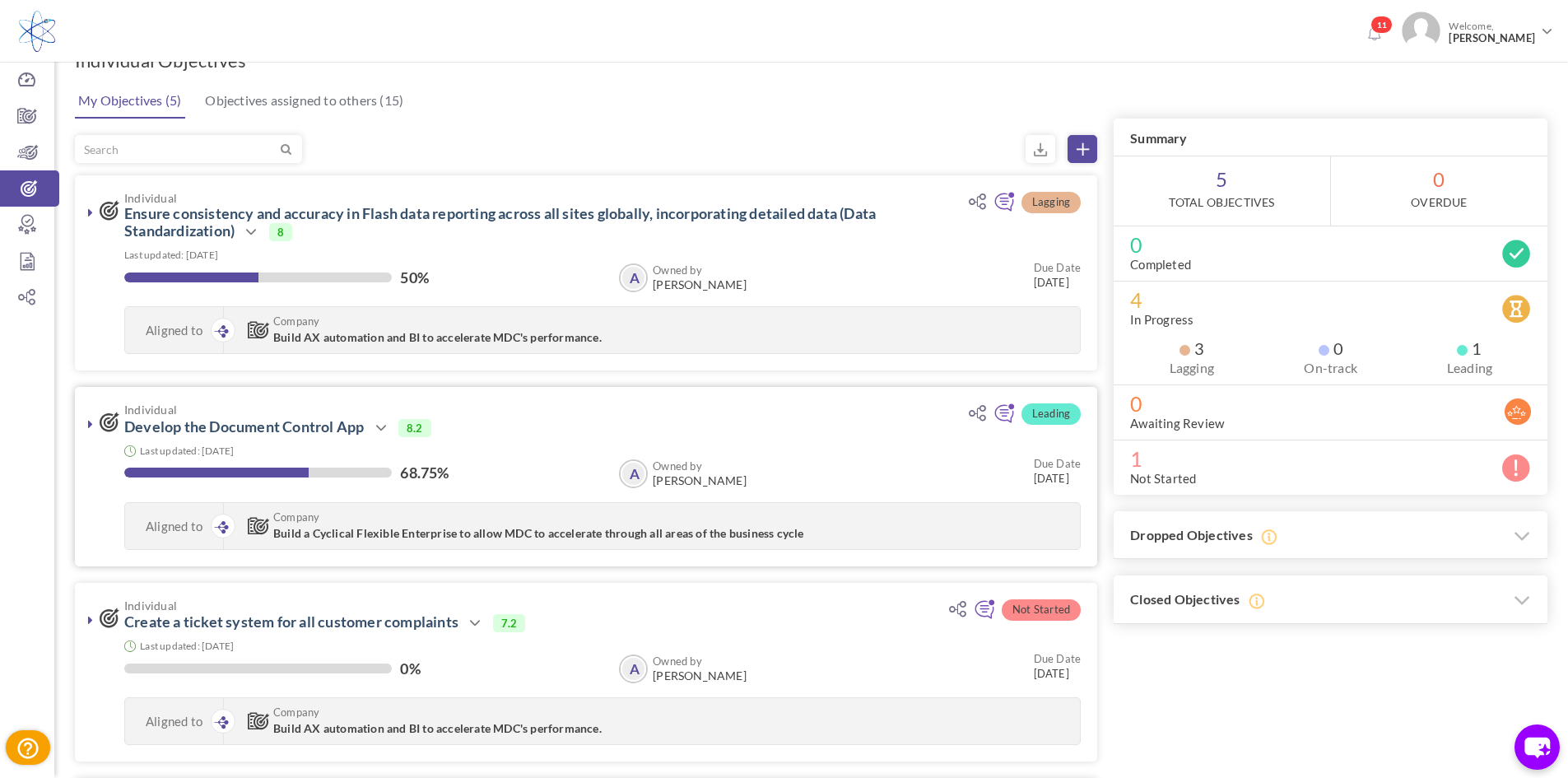
scroll to position [0, 0]
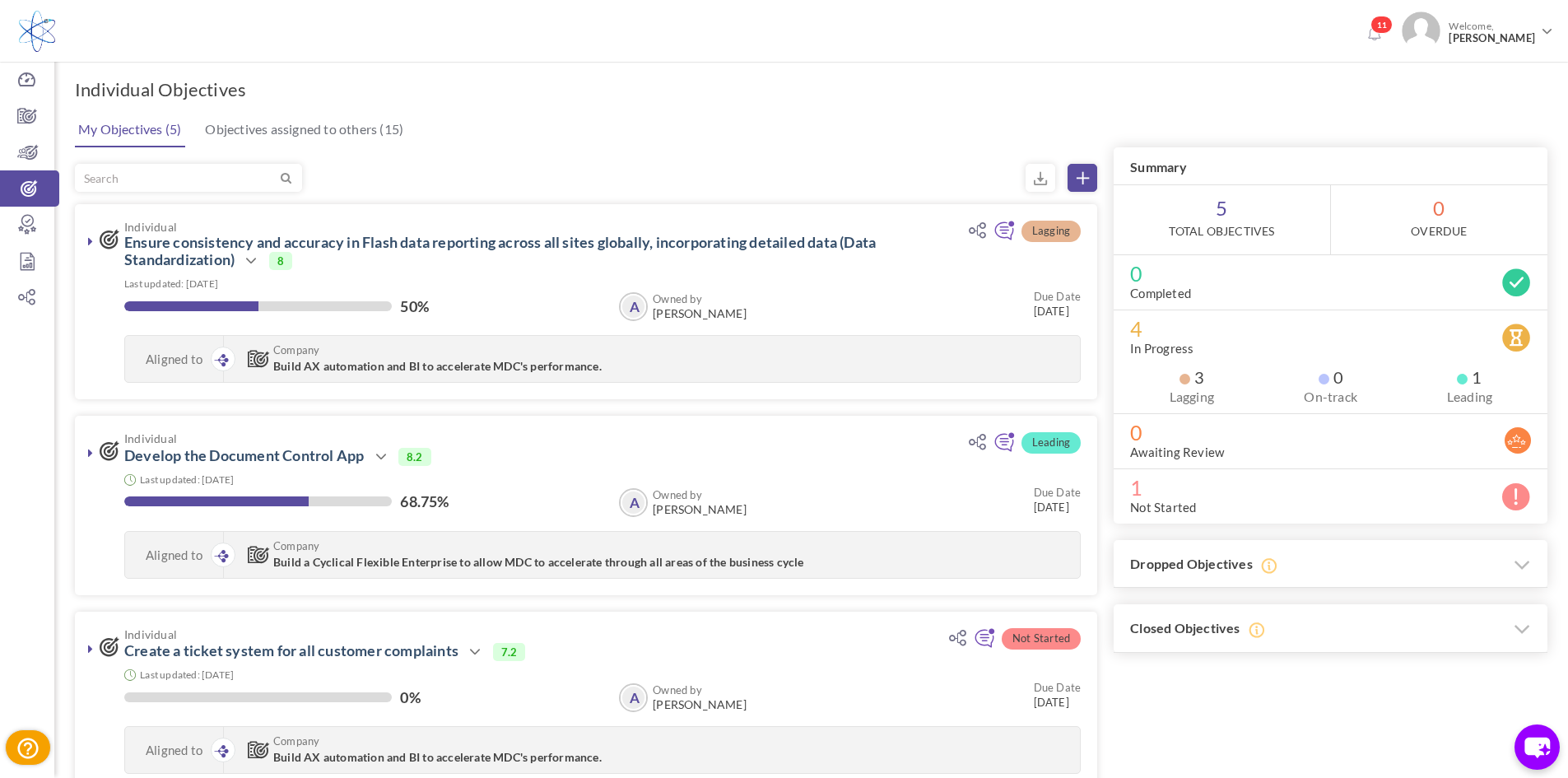
click at [644, 178] on div at bounding box center [586, 178] width 1023 height 28
click at [39, 153] on icon at bounding box center [27, 152] width 55 height 17
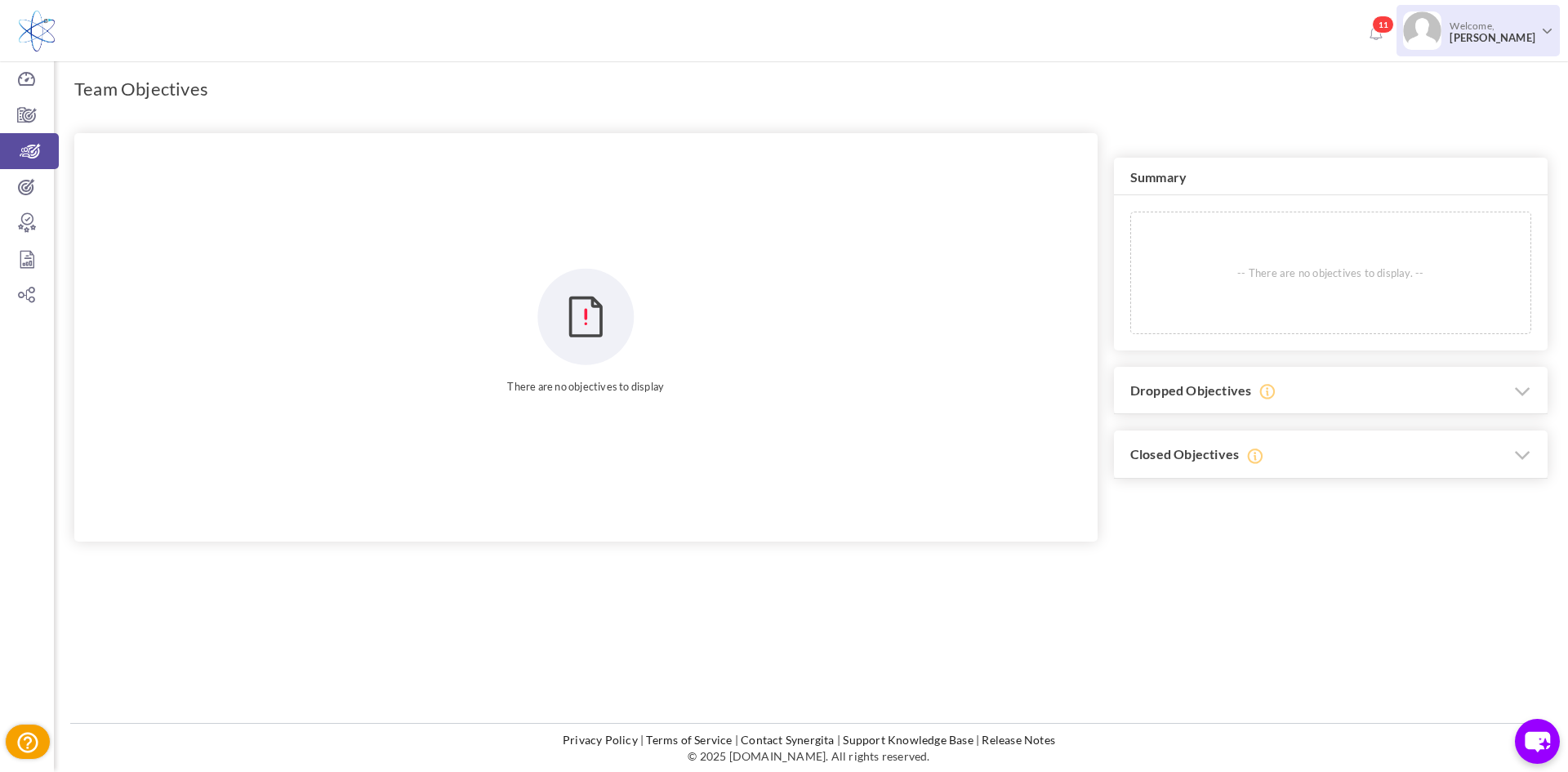
click at [1486, 39] on span "[PERSON_NAME]" at bounding box center [1492, 38] width 86 height 12
click at [1428, 204] on link "Log Out" at bounding box center [1466, 208] width 171 height 33
